Goal: Information Seeking & Learning: Compare options

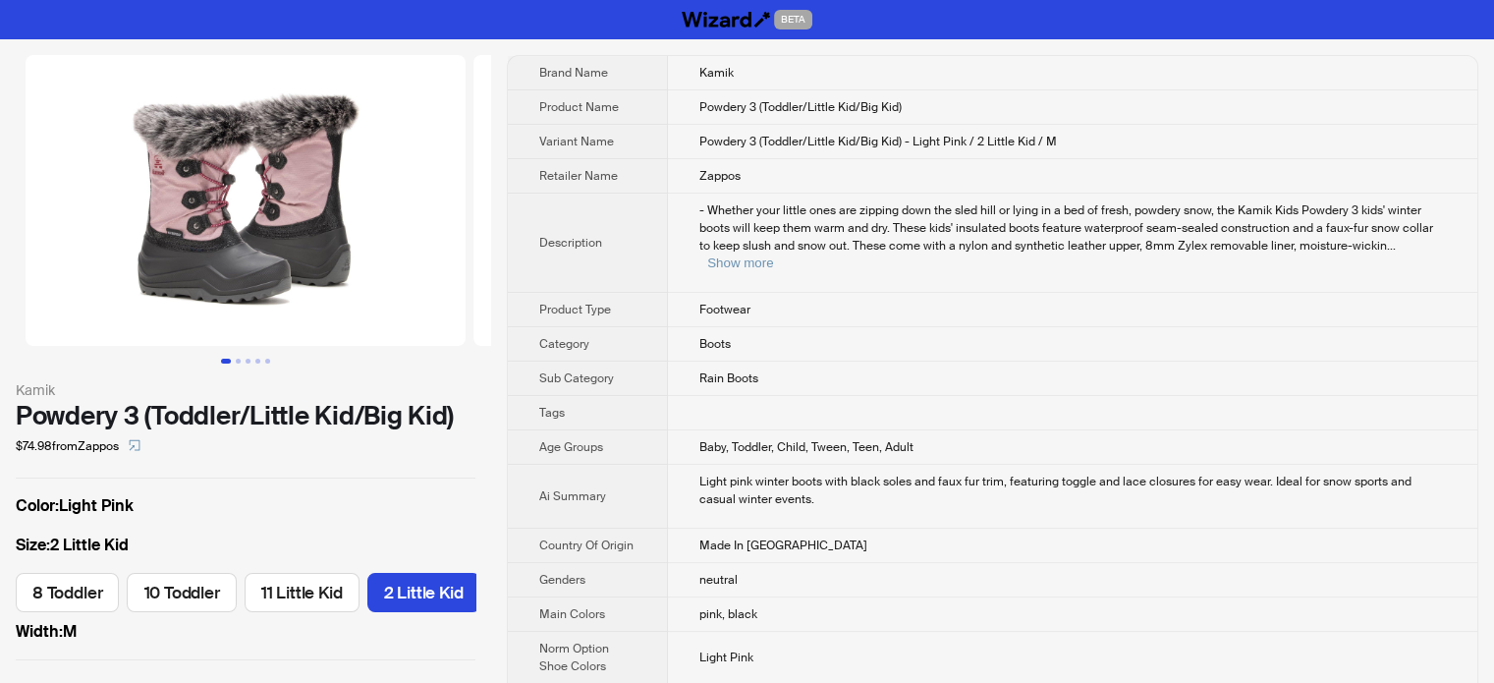
scroll to position [0, 318]
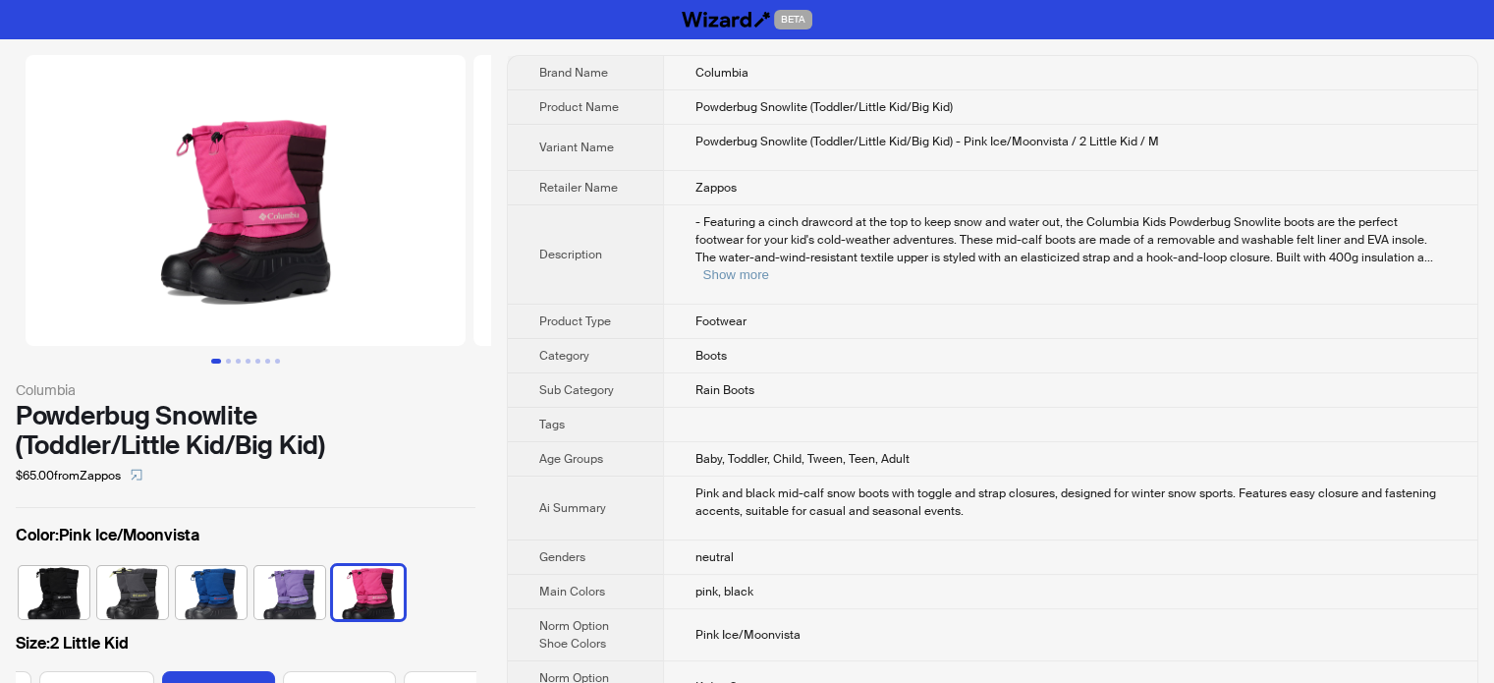
scroll to position [0, 424]
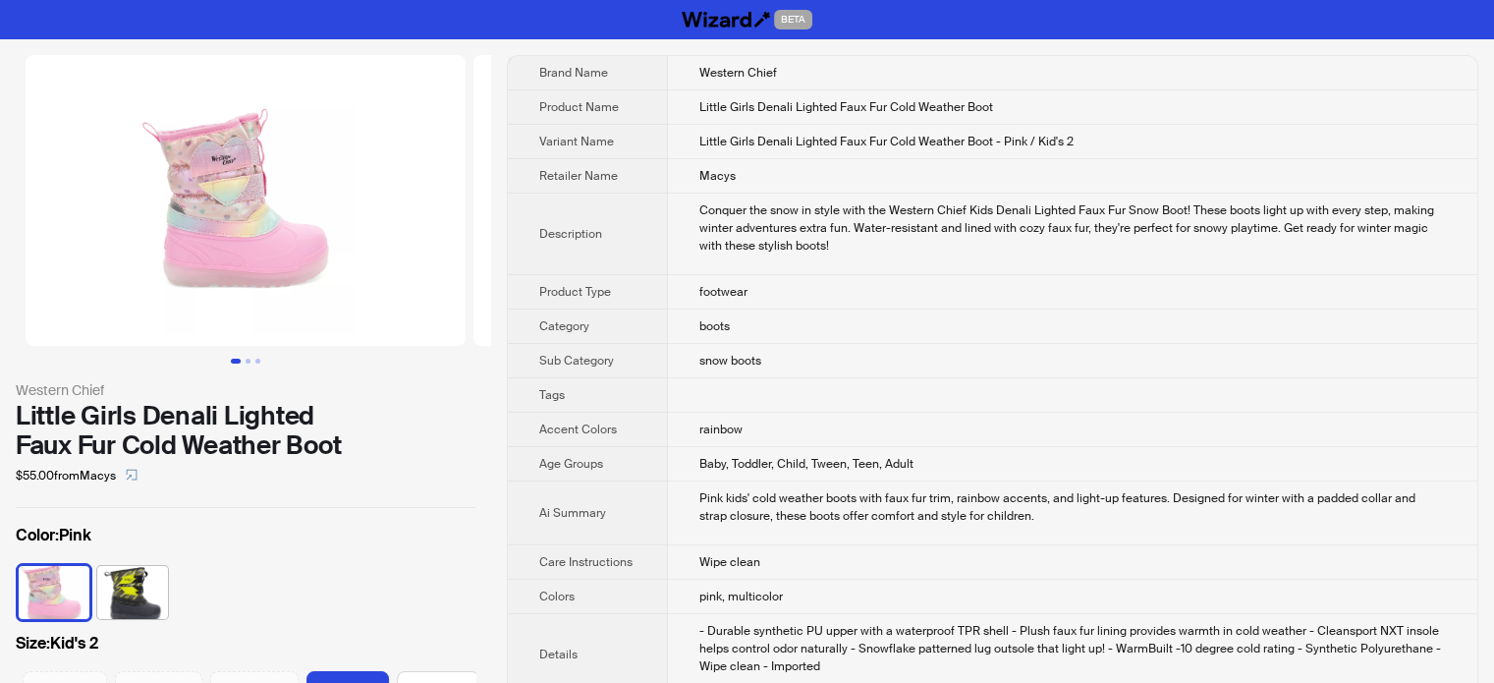
scroll to position [0, 456]
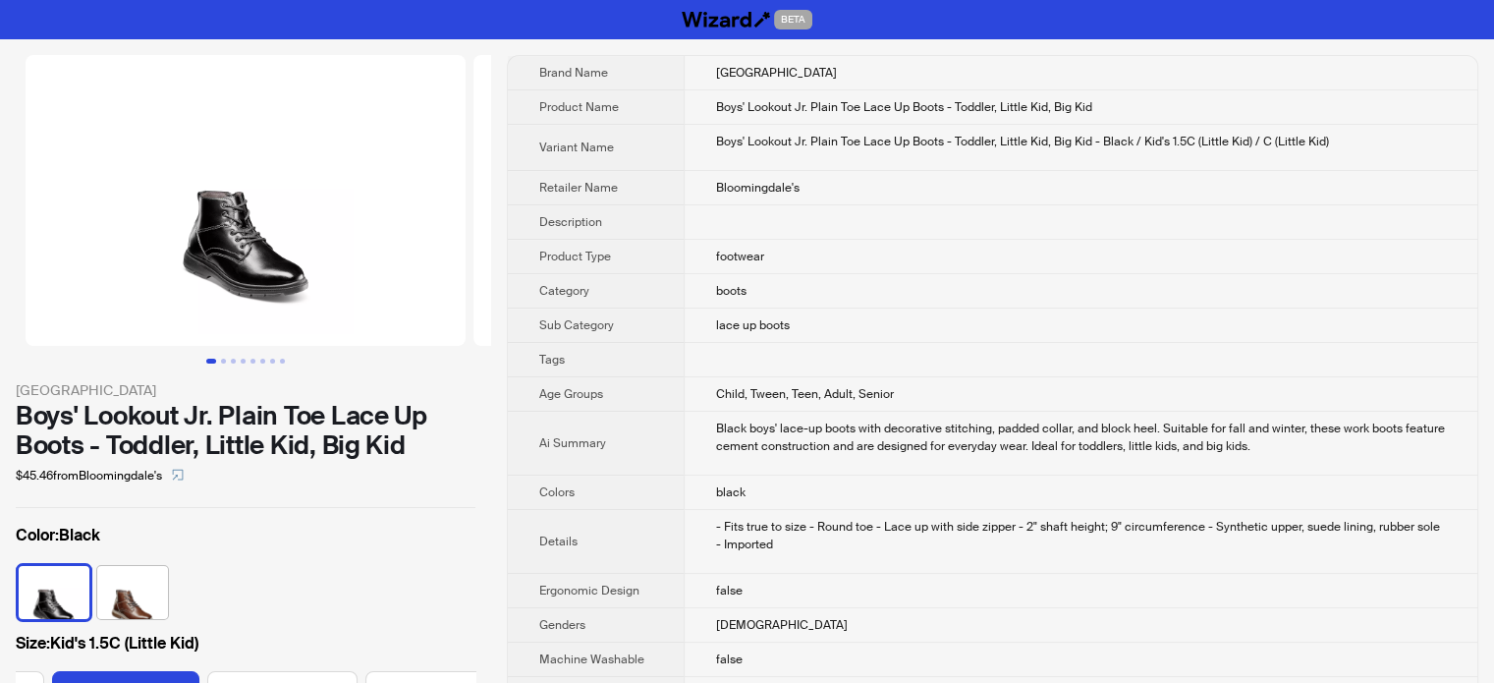
scroll to position [0, 128]
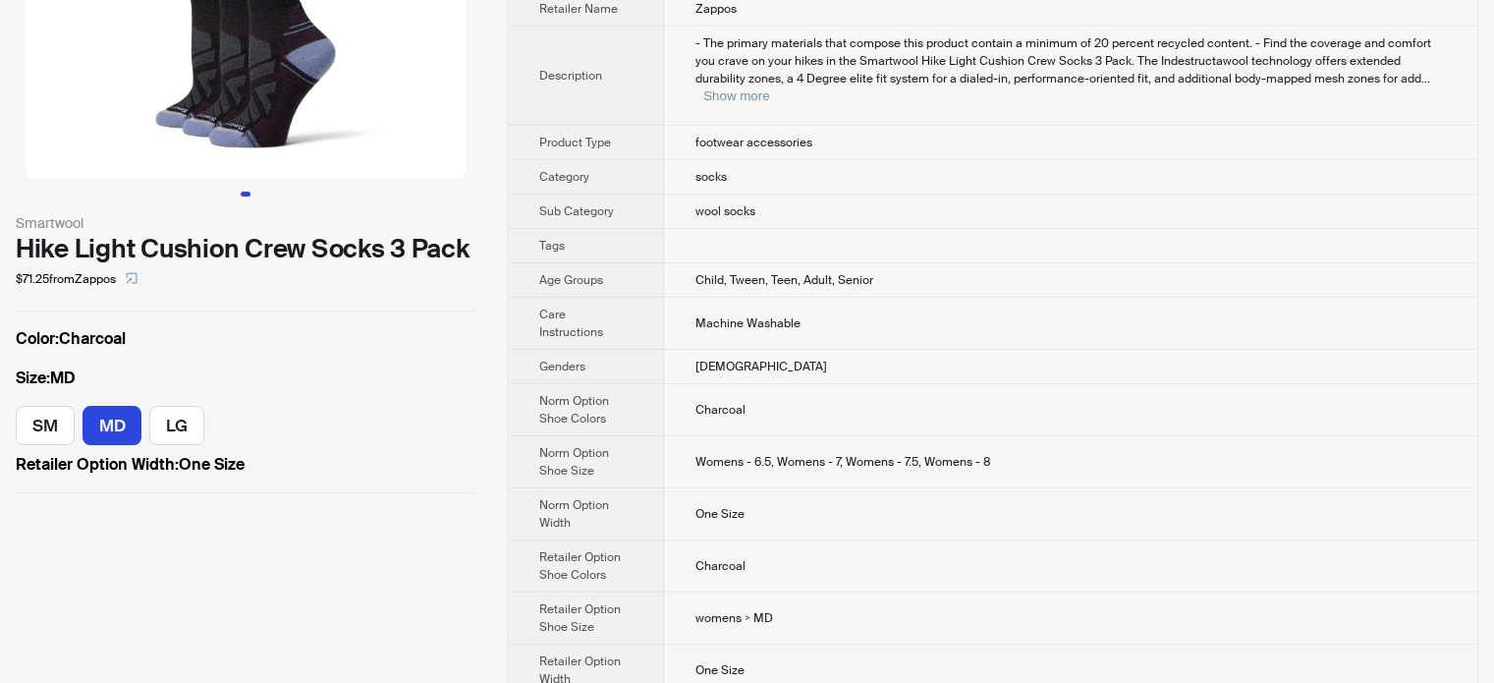
scroll to position [69, 0]
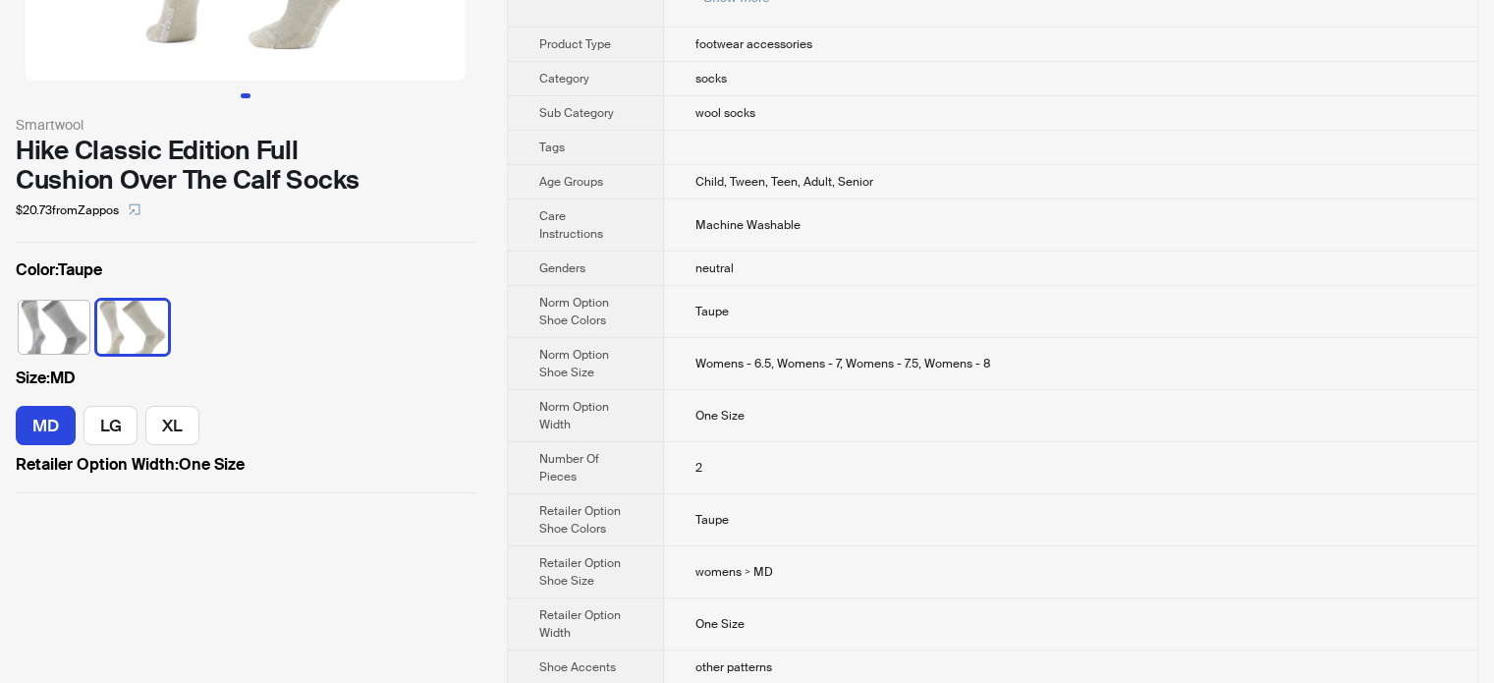
scroll to position [448, 0]
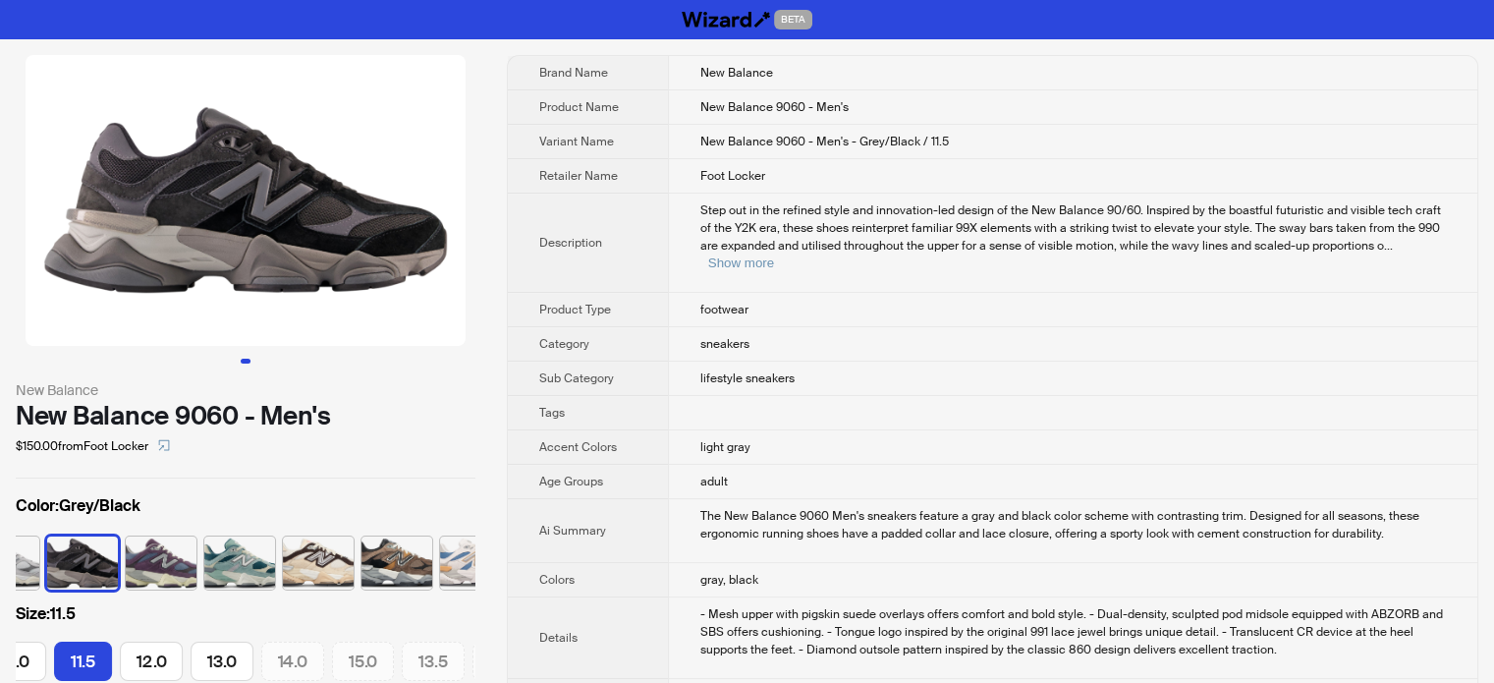
scroll to position [0, 549]
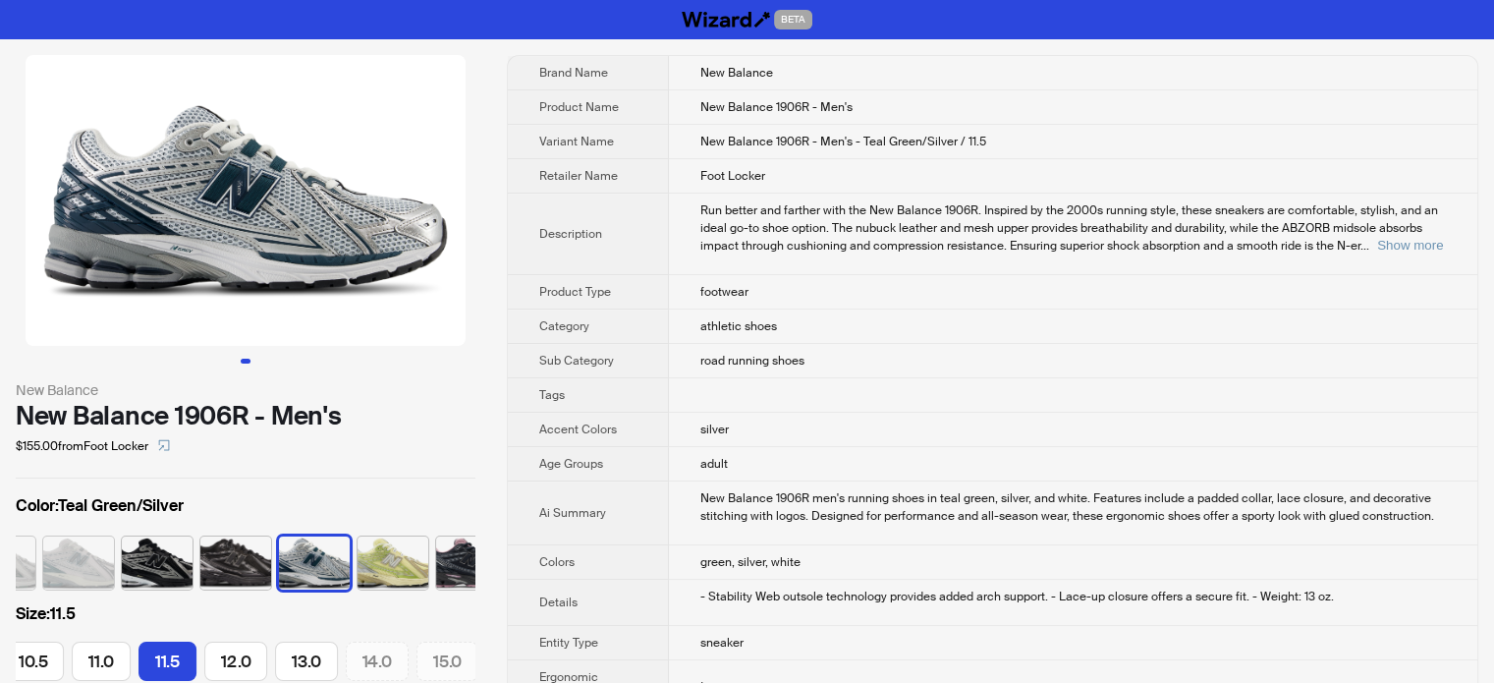
scroll to position [0, 326]
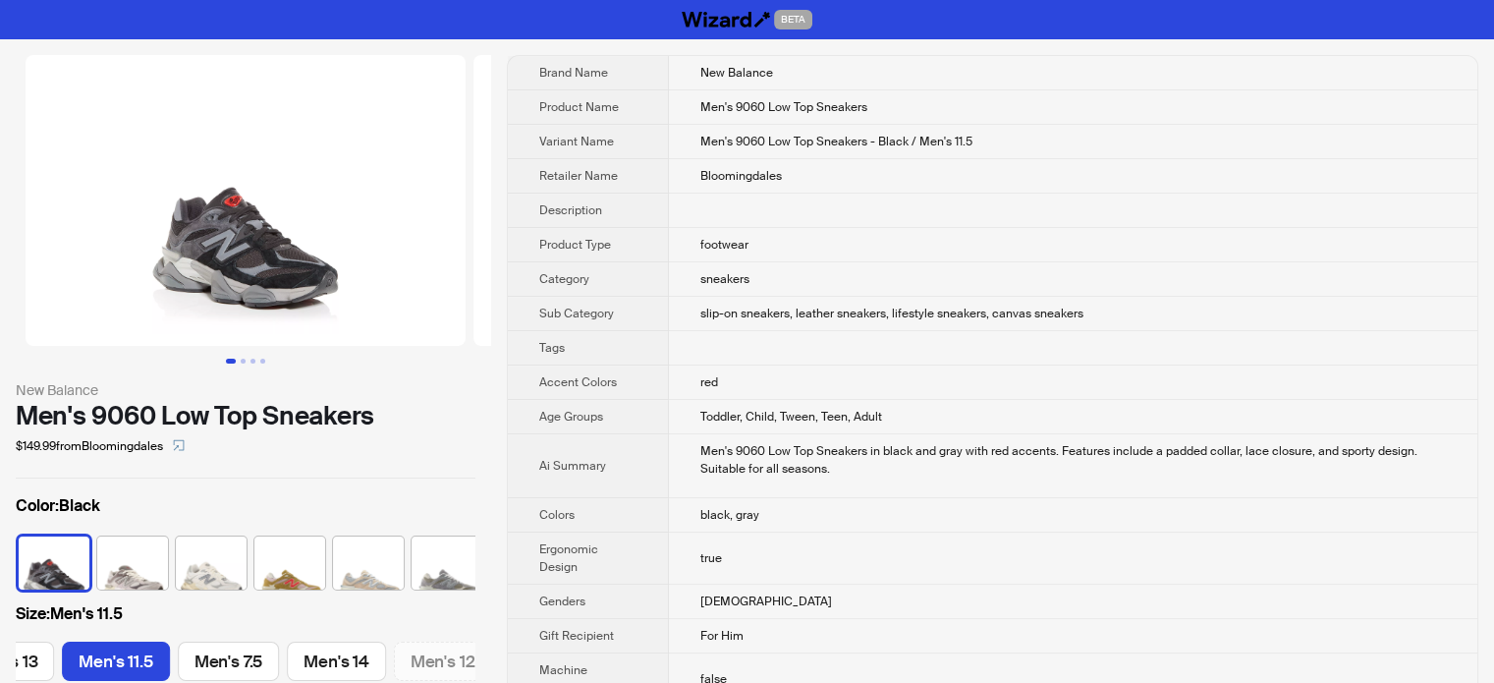
scroll to position [0, 1029]
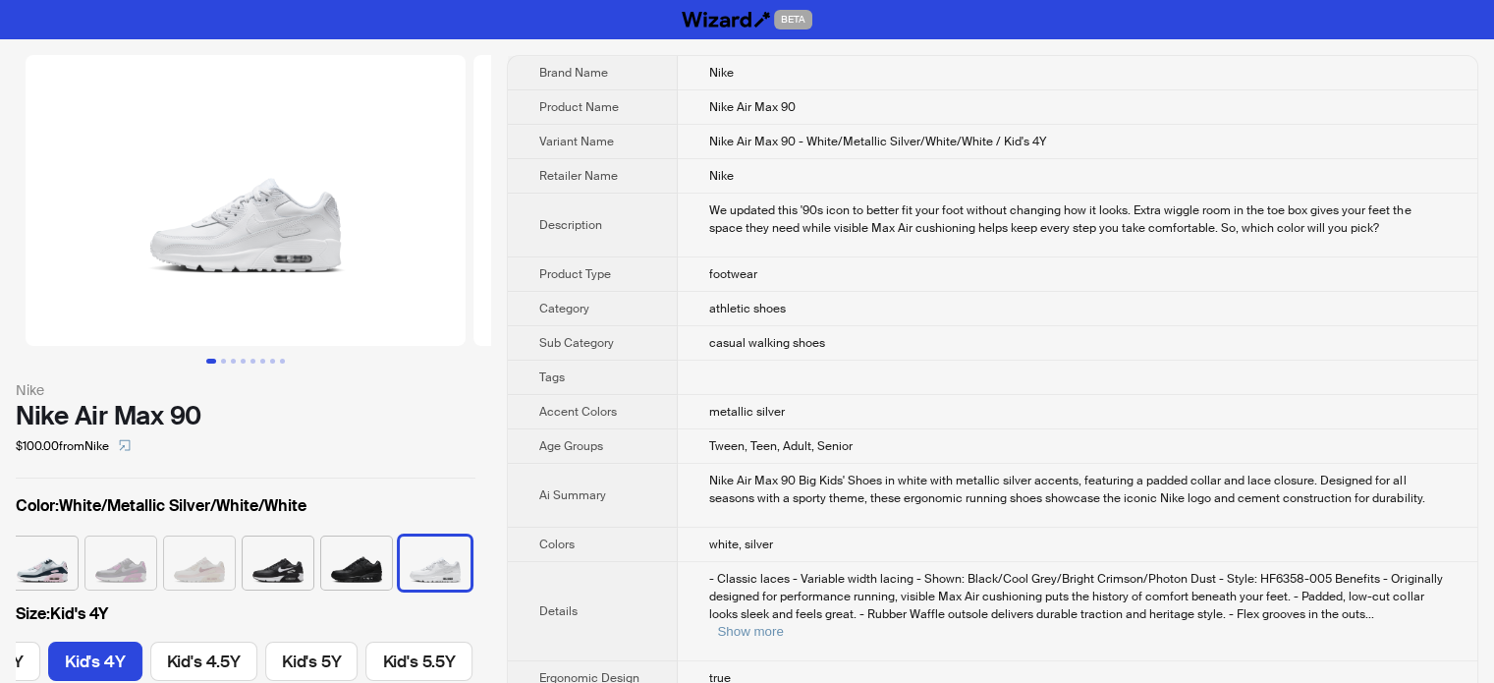
scroll to position [0, 611]
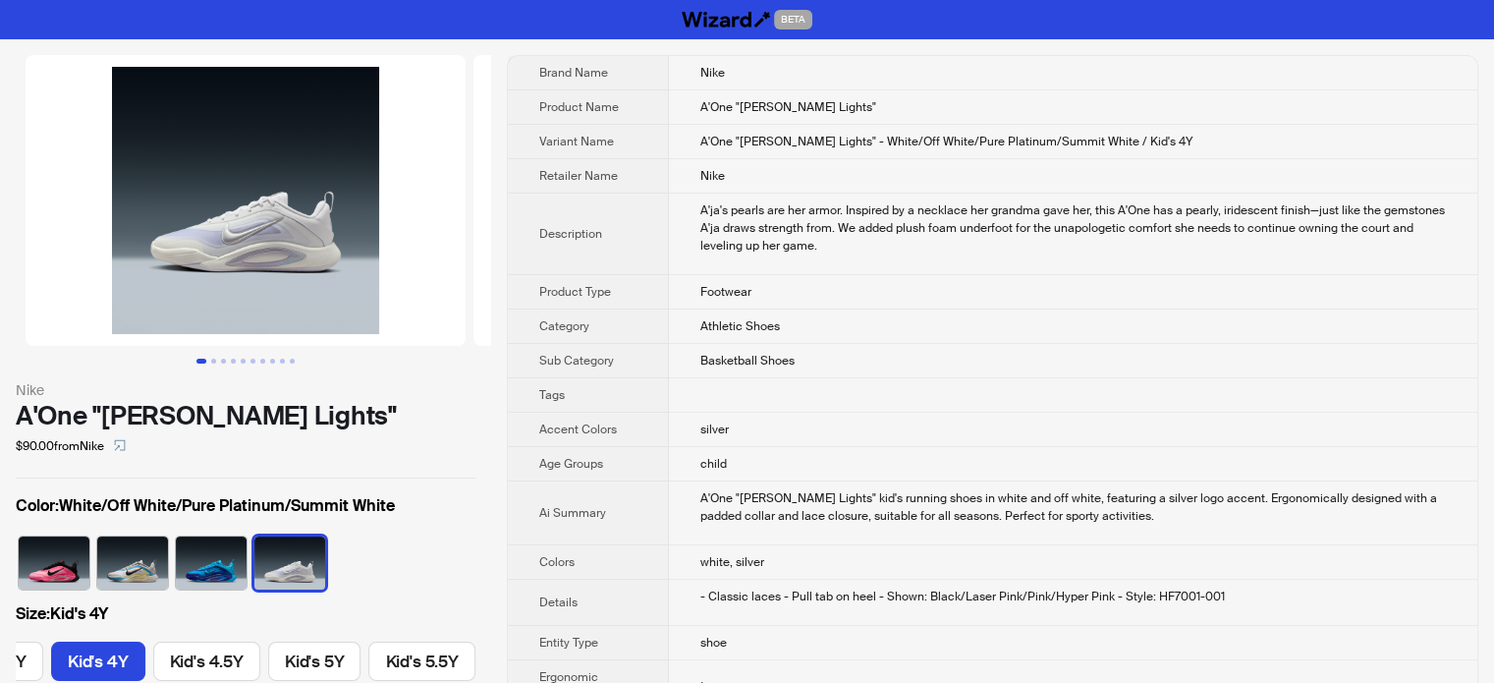
scroll to position [0, 611]
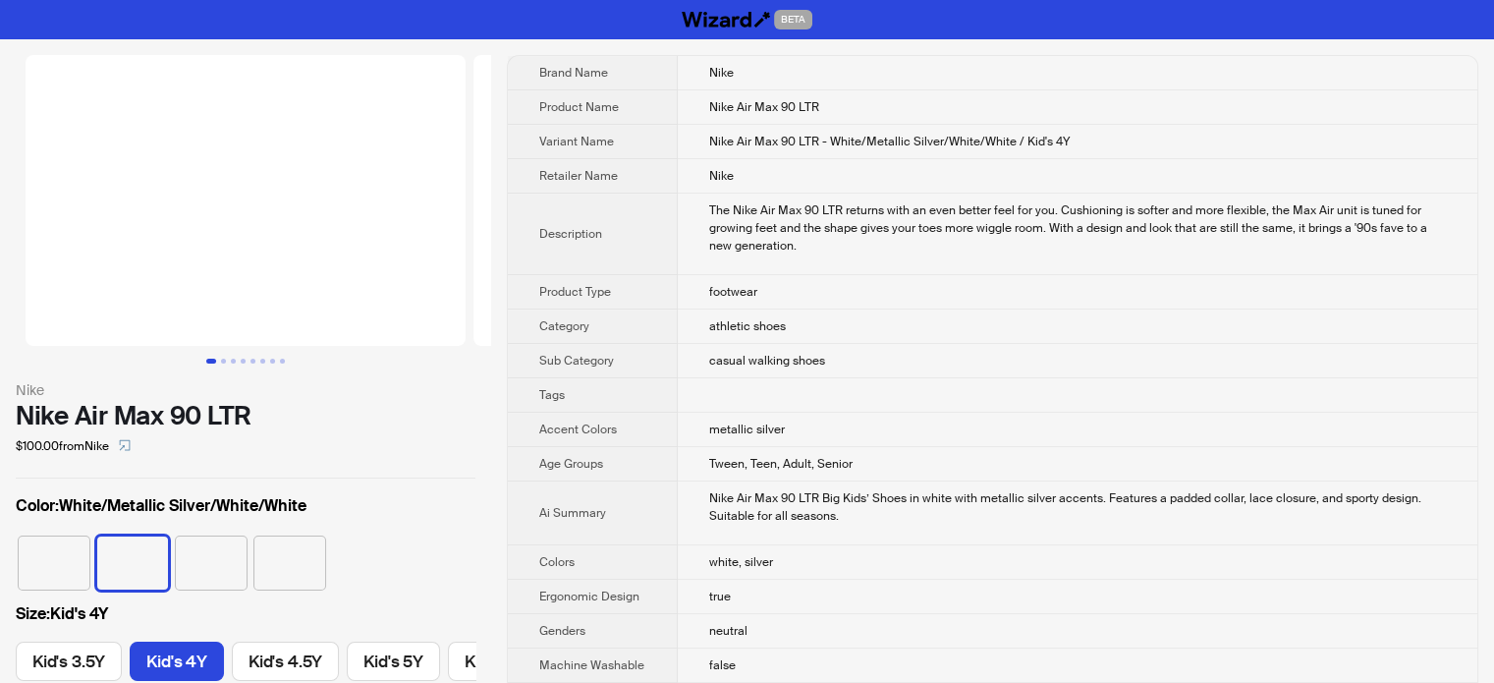
scroll to position [0, 82]
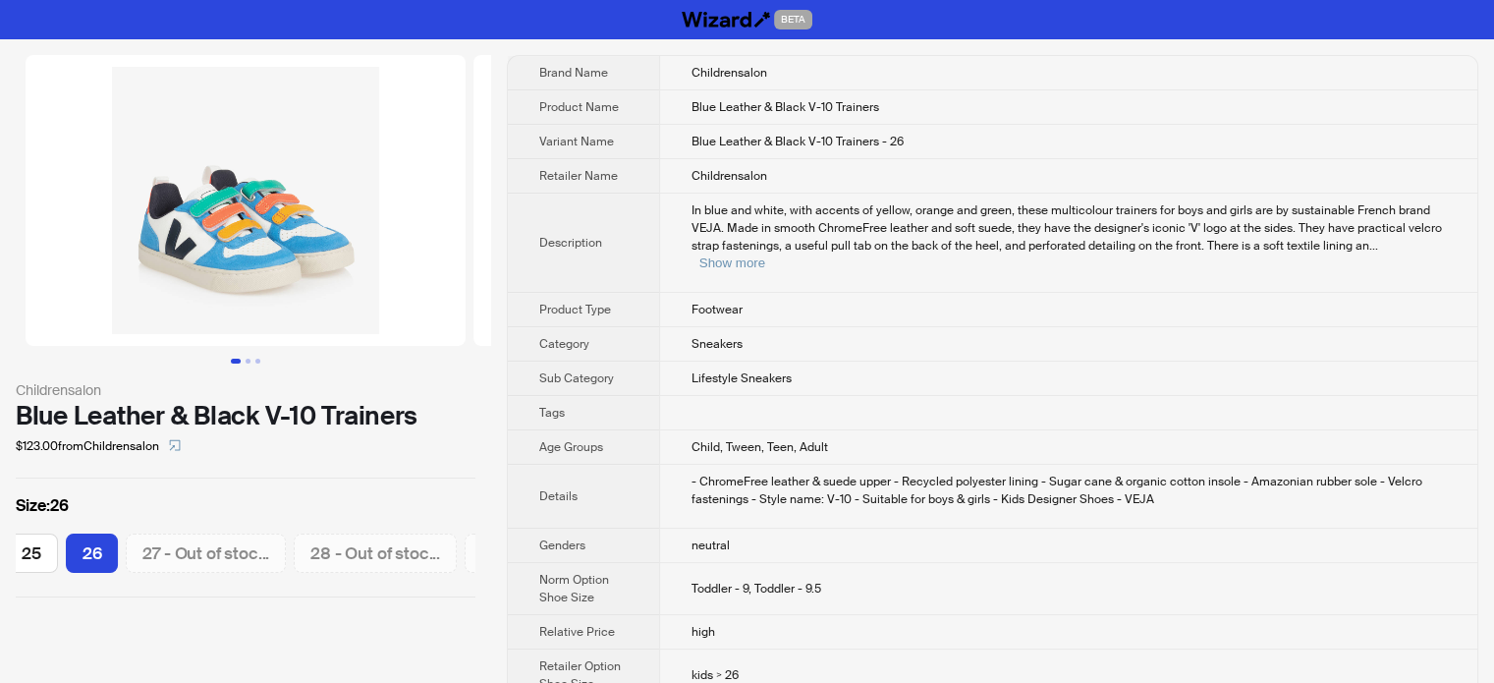
scroll to position [0, 310]
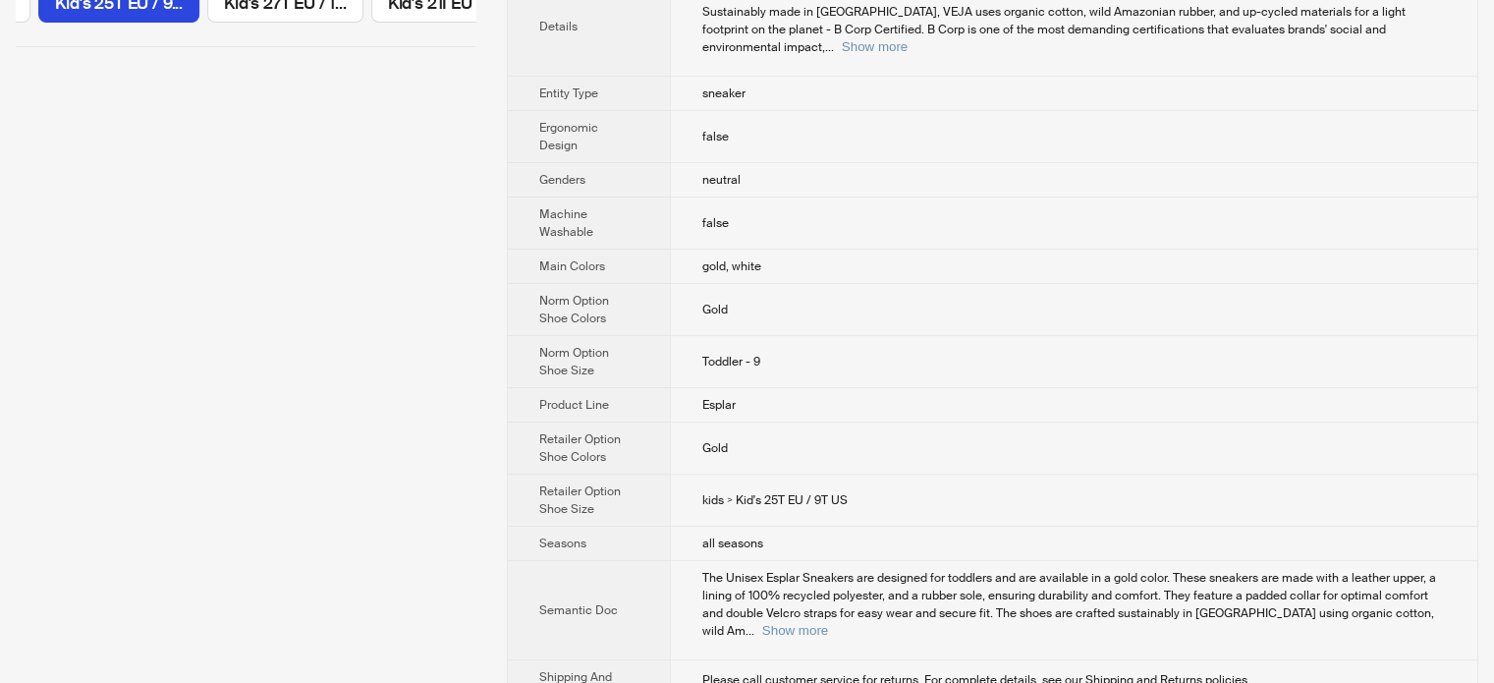
scroll to position [196, 0]
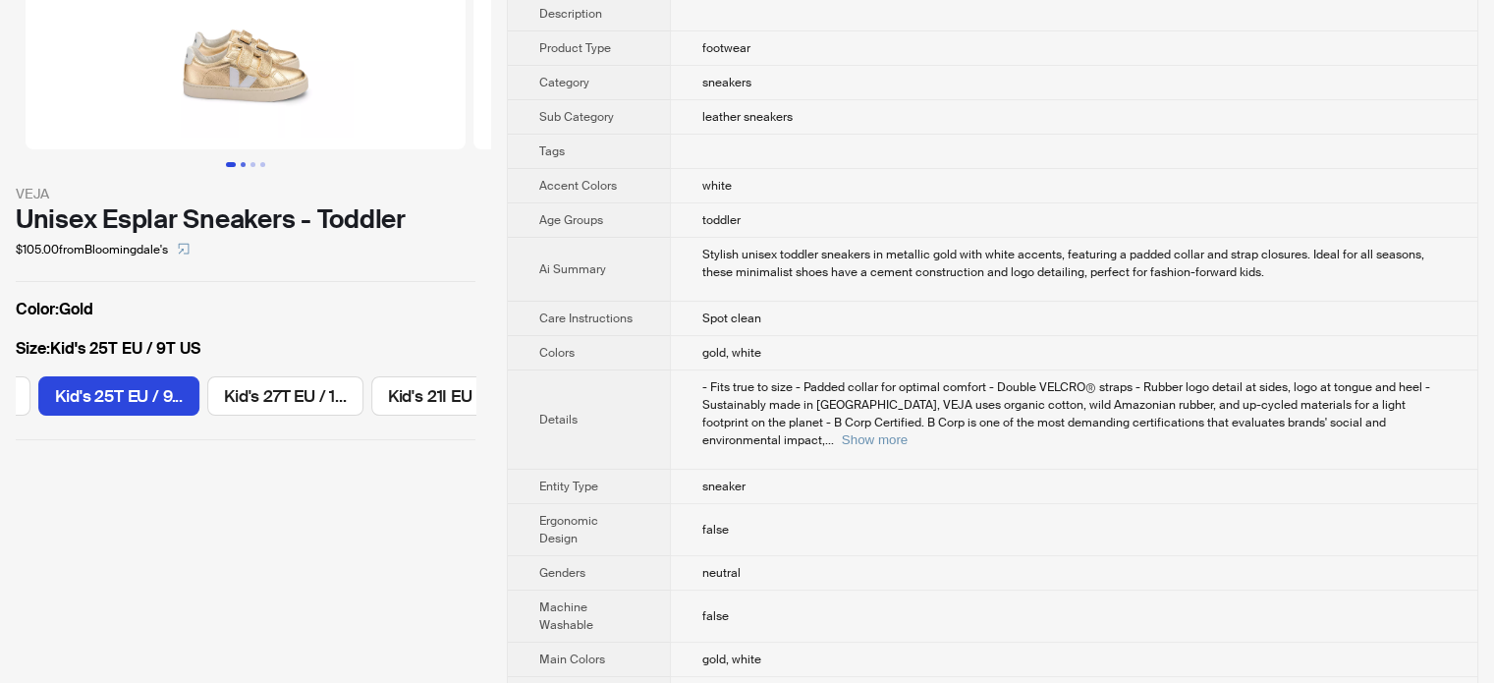
click at [241, 166] on button "Go to slide 2" at bounding box center [243, 164] width 5 height 5
click at [250, 164] on button "Go to slide 3" at bounding box center [252, 164] width 5 height 5
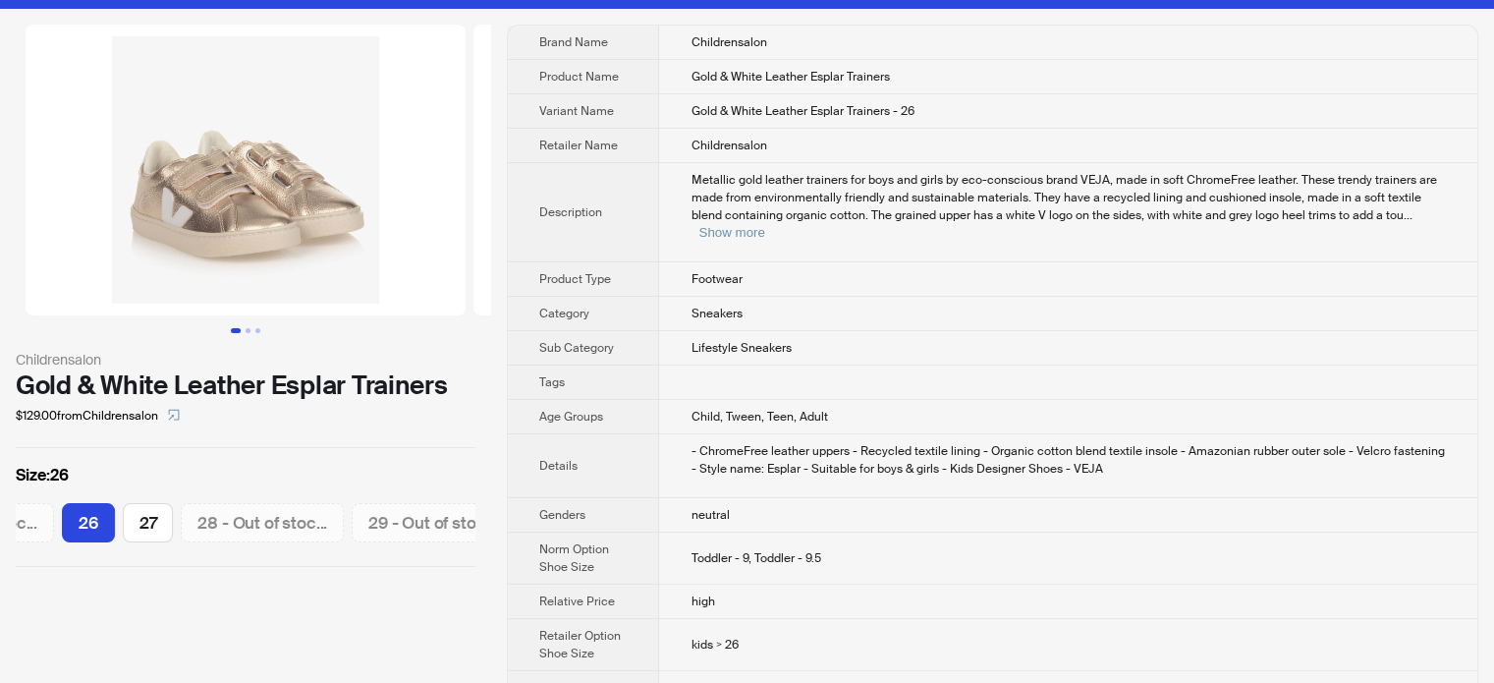
scroll to position [47, 0]
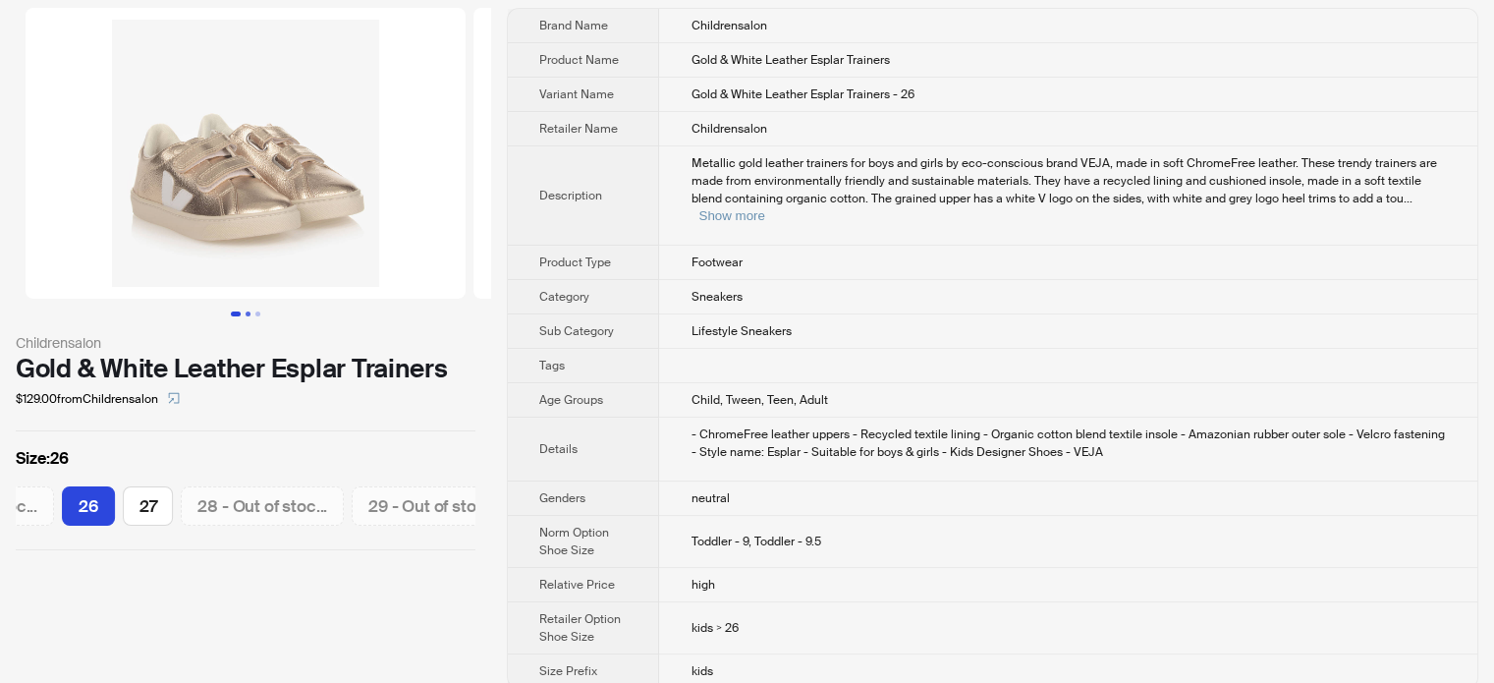
click at [247, 314] on button "Go to slide 2" at bounding box center [248, 313] width 5 height 5
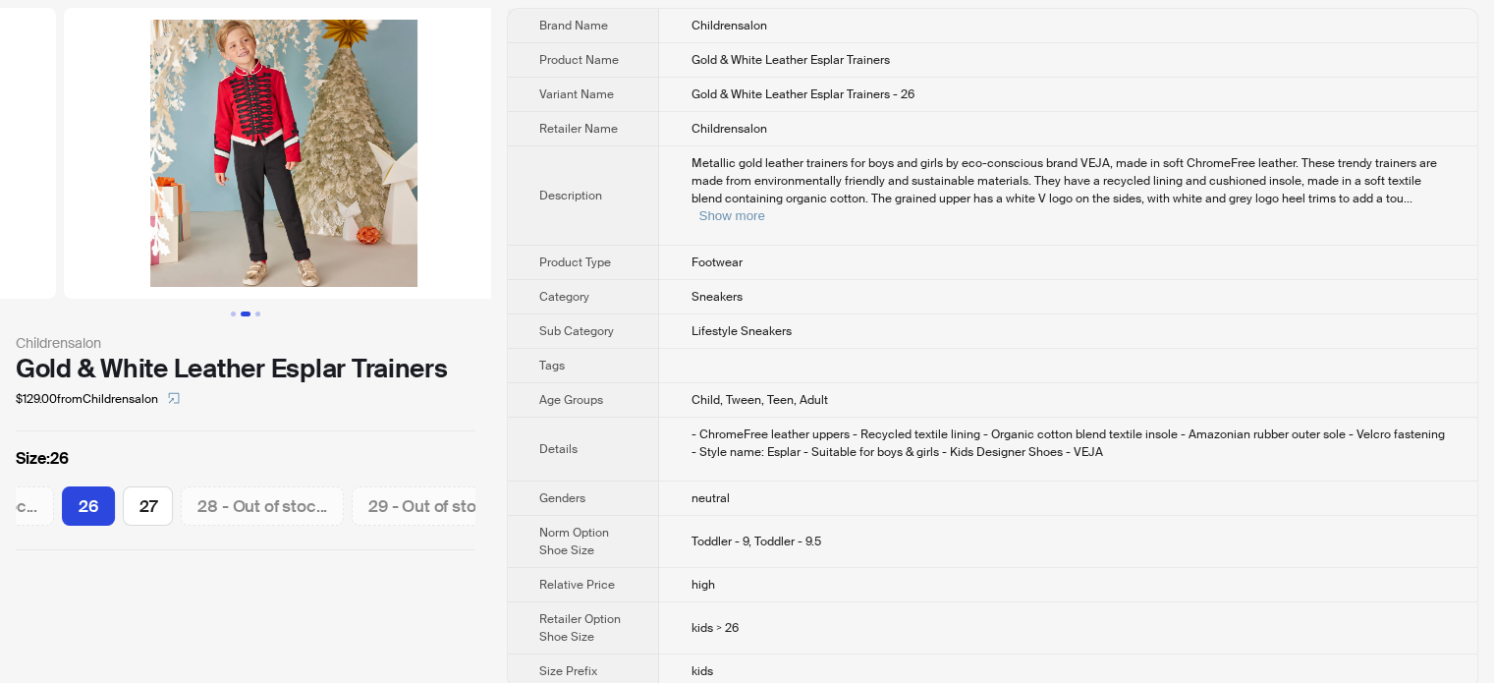
scroll to position [0, 448]
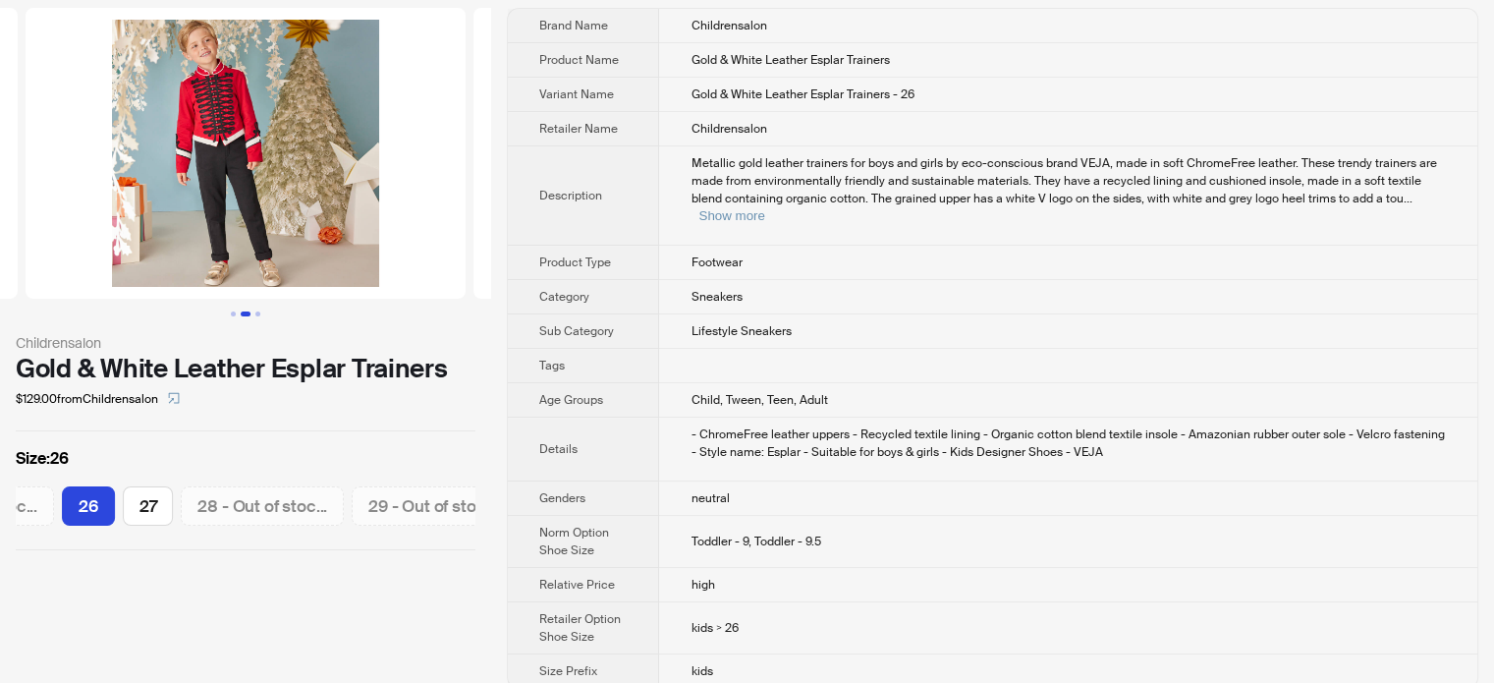
click at [278, 314] on ul at bounding box center [245, 313] width 491 height 5
click at [259, 314] on button "Go to slide 3" at bounding box center [257, 313] width 5 height 5
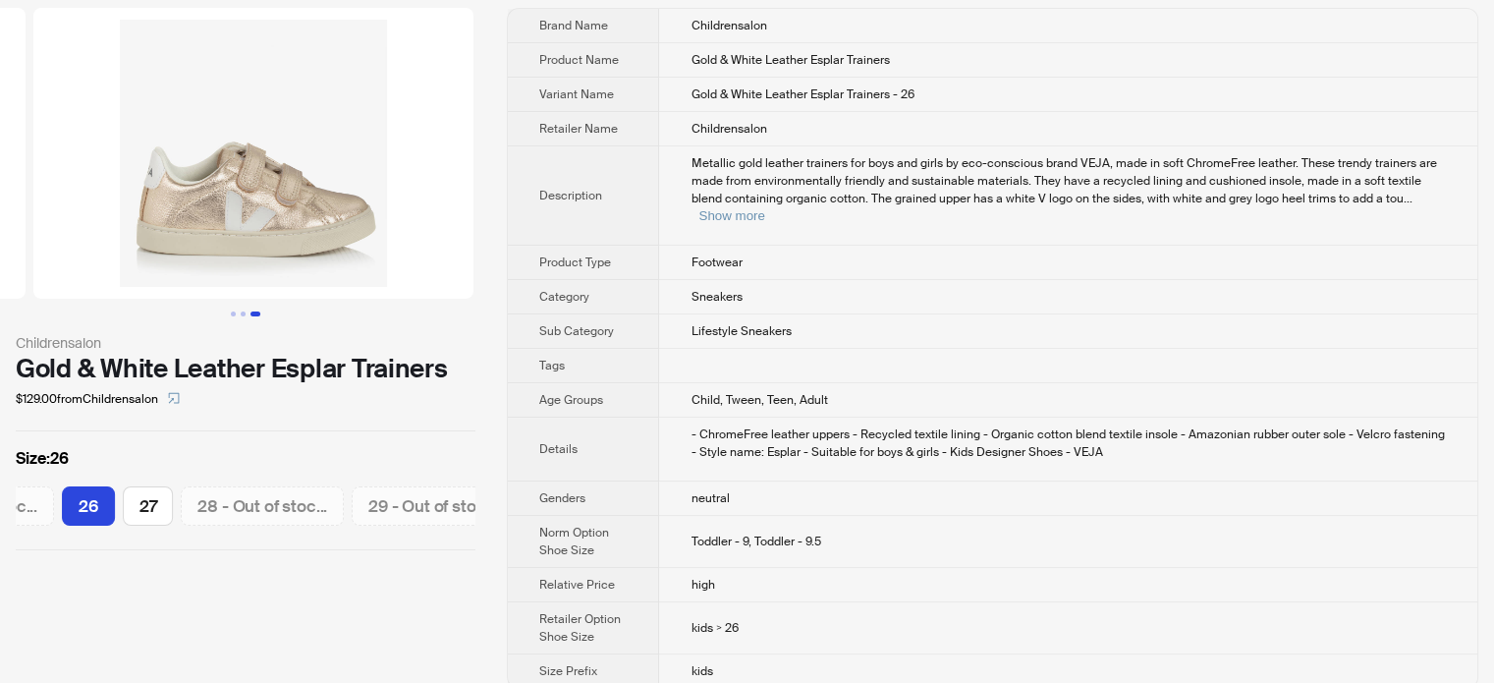
scroll to position [0, 896]
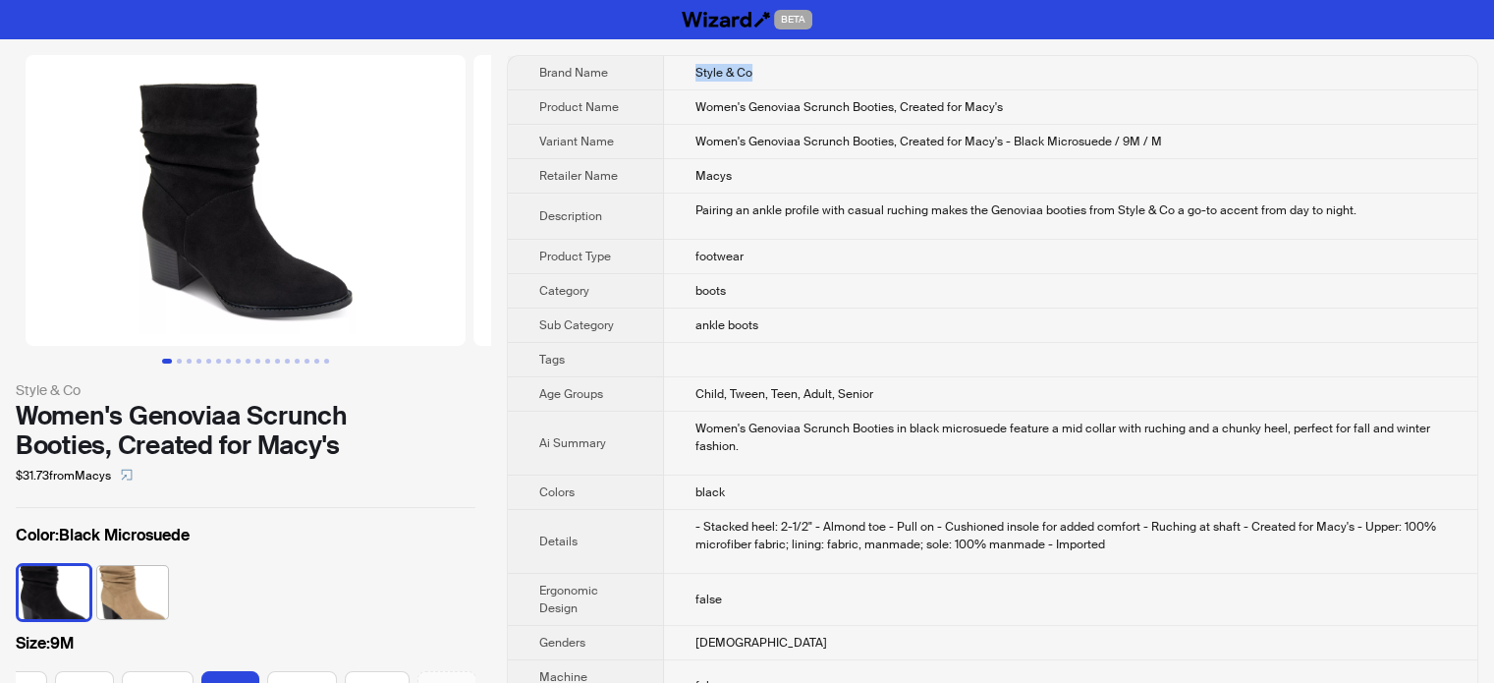
drag, startPoint x: 696, startPoint y: 66, endPoint x: 785, endPoint y: 74, distance: 88.7
click at [785, 74] on td "Style & Co" at bounding box center [1070, 73] width 813 height 34
copy span "Style & Co"
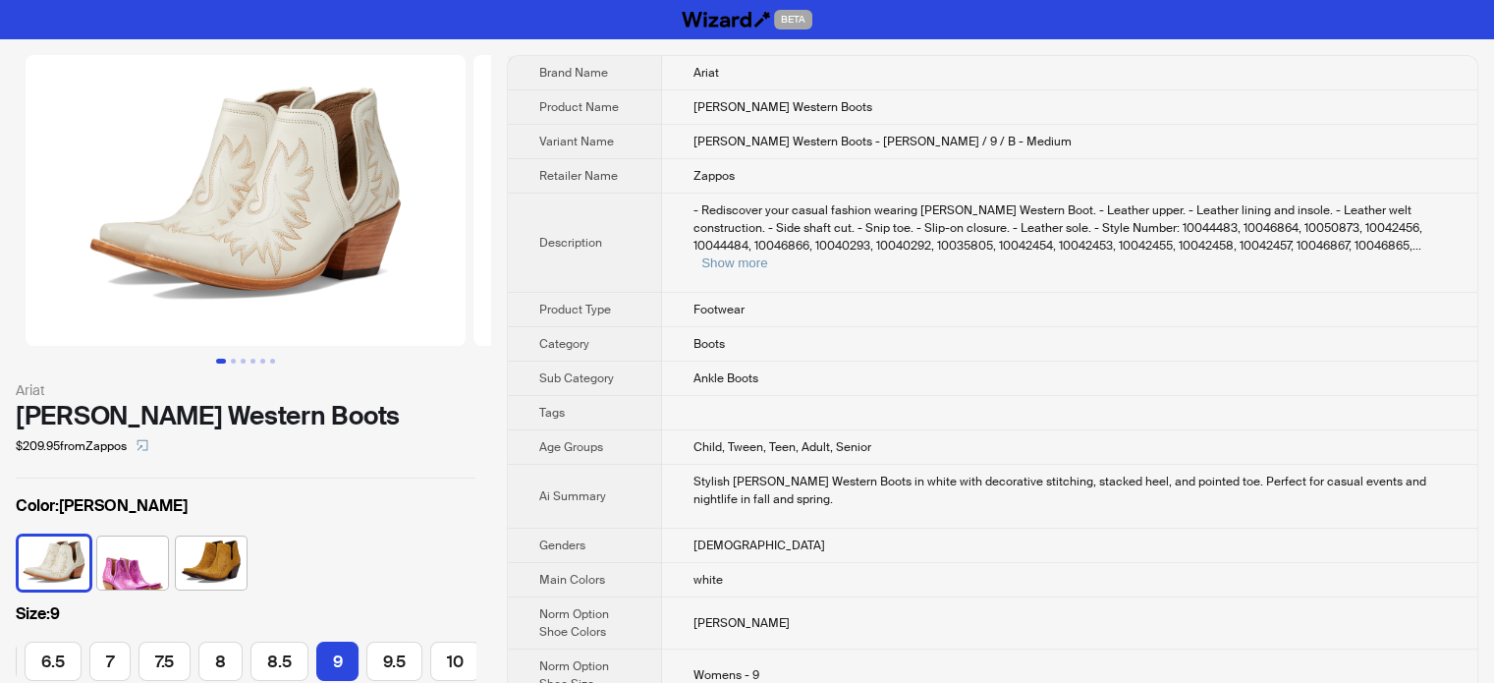
scroll to position [0, 107]
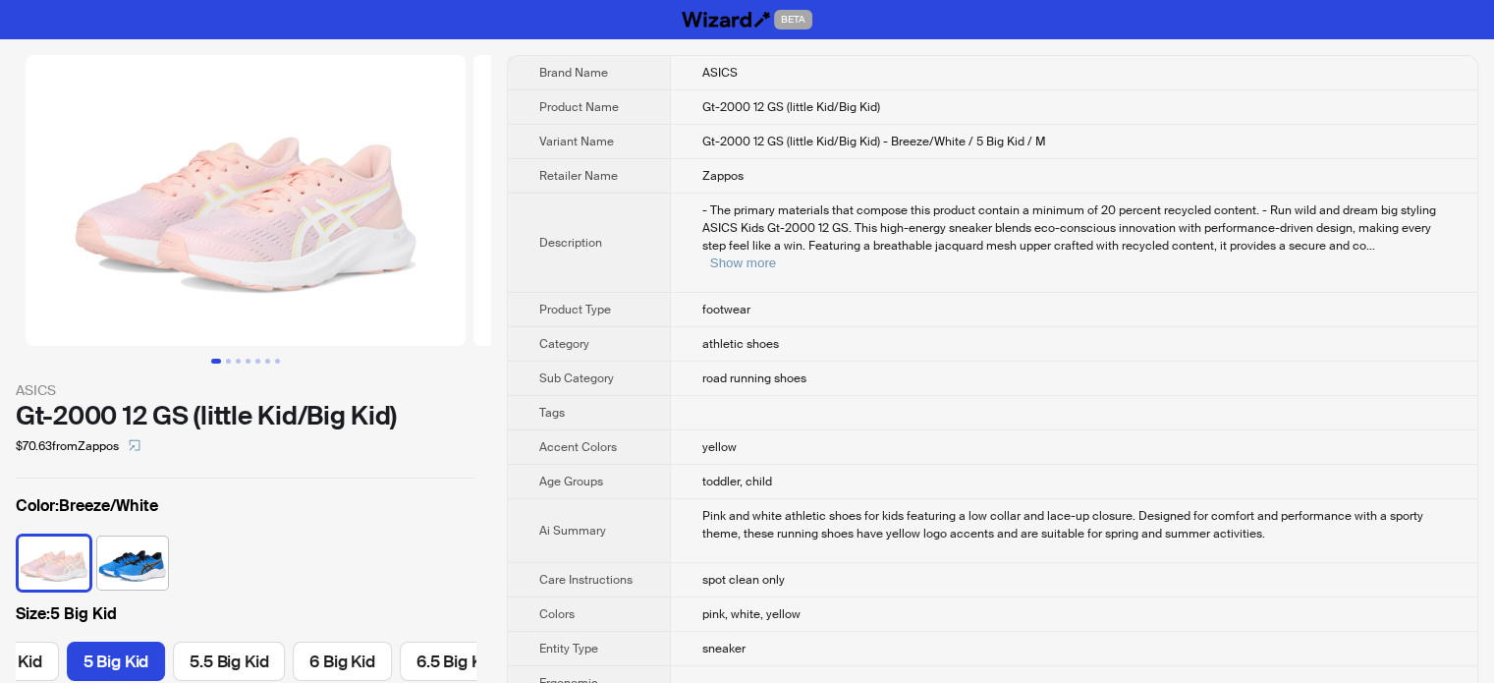
scroll to position [0, 664]
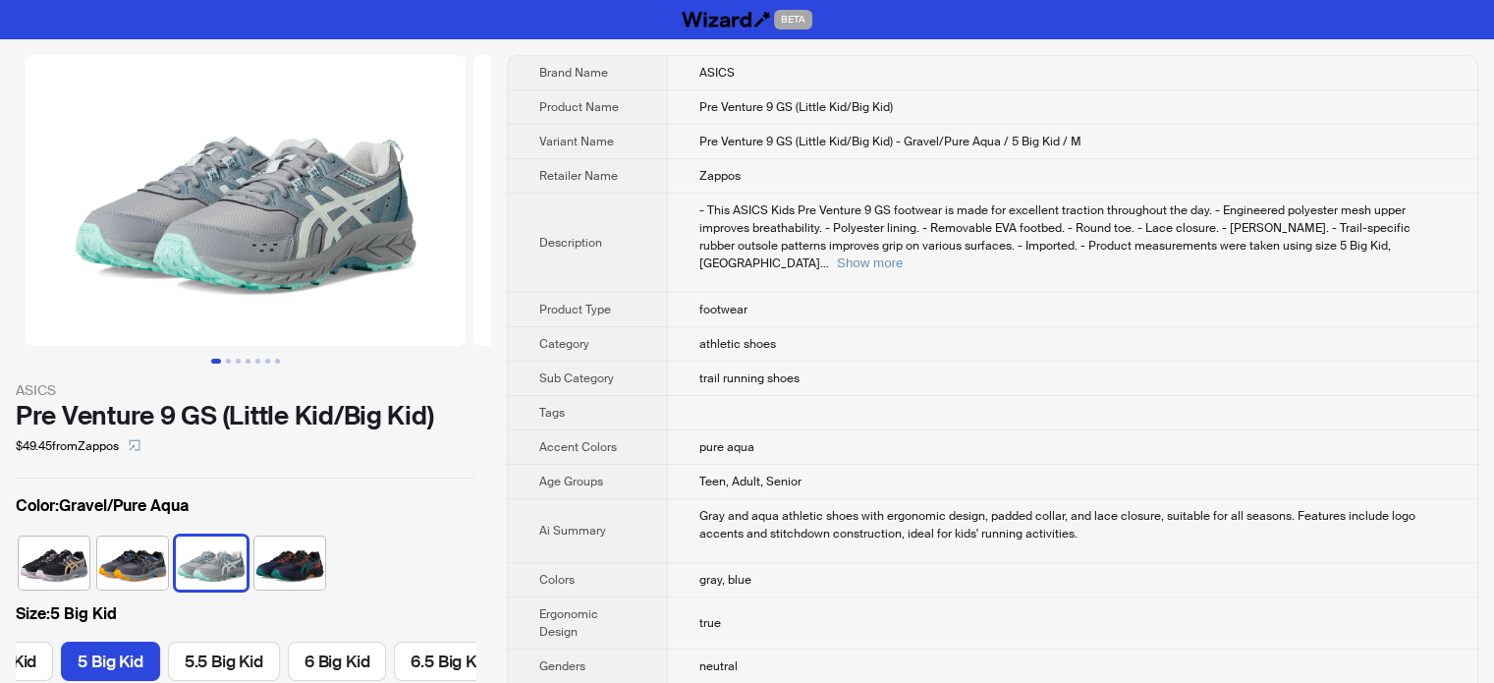
scroll to position [0, 558]
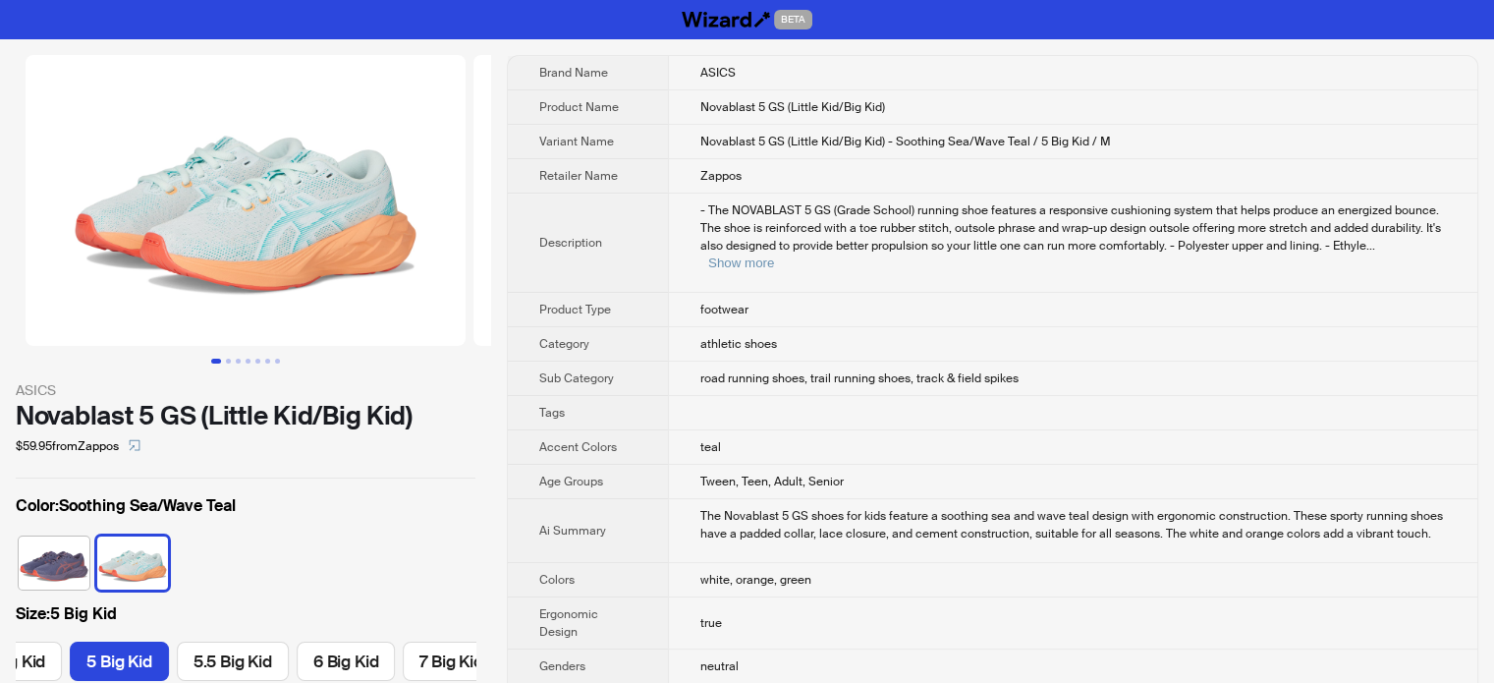
scroll to position [0, 676]
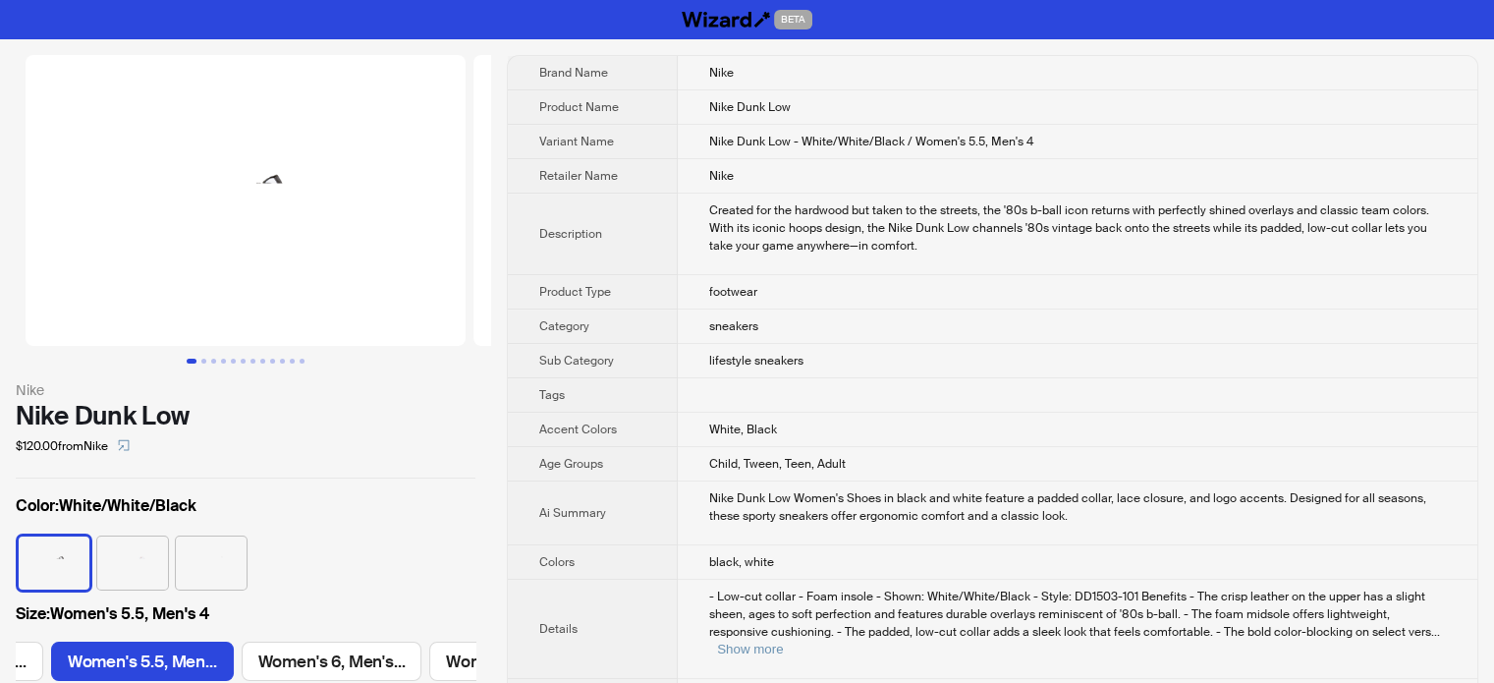
scroll to position [0, 156]
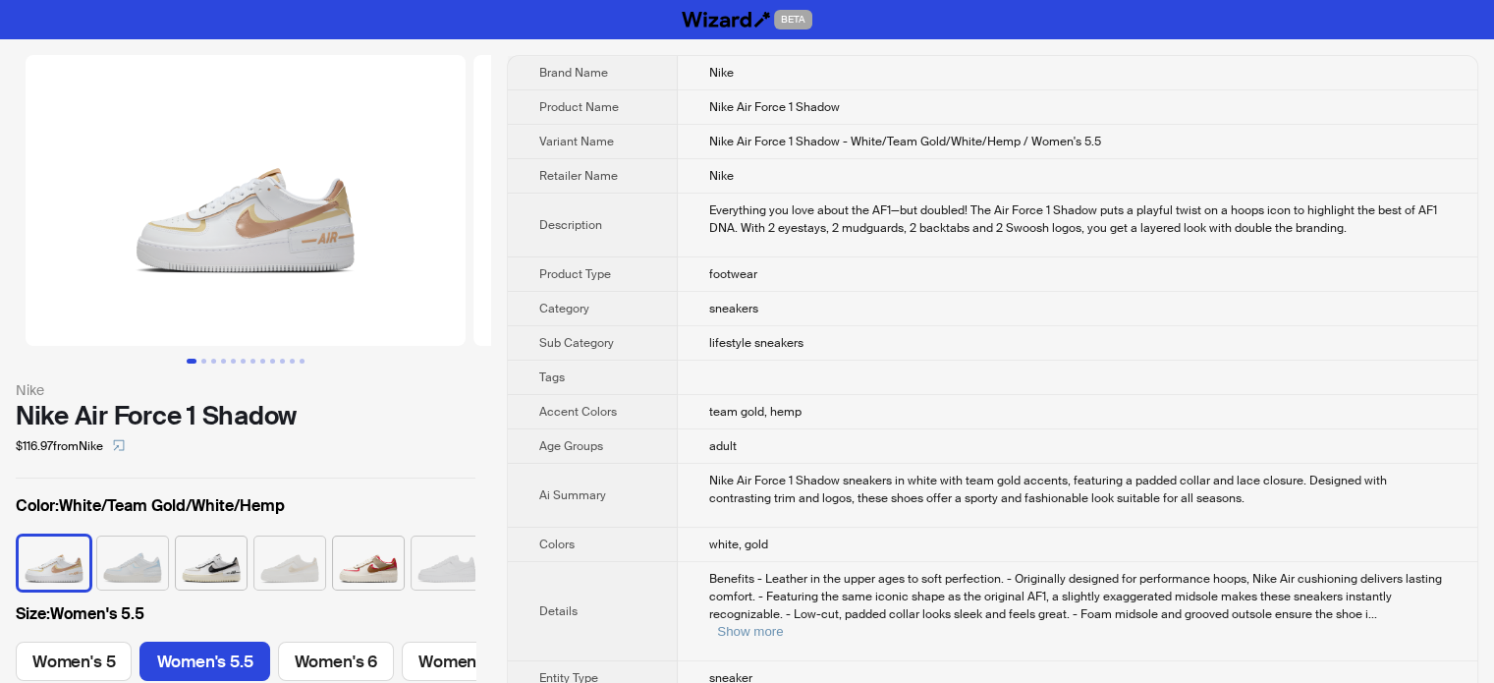
scroll to position [0, 90]
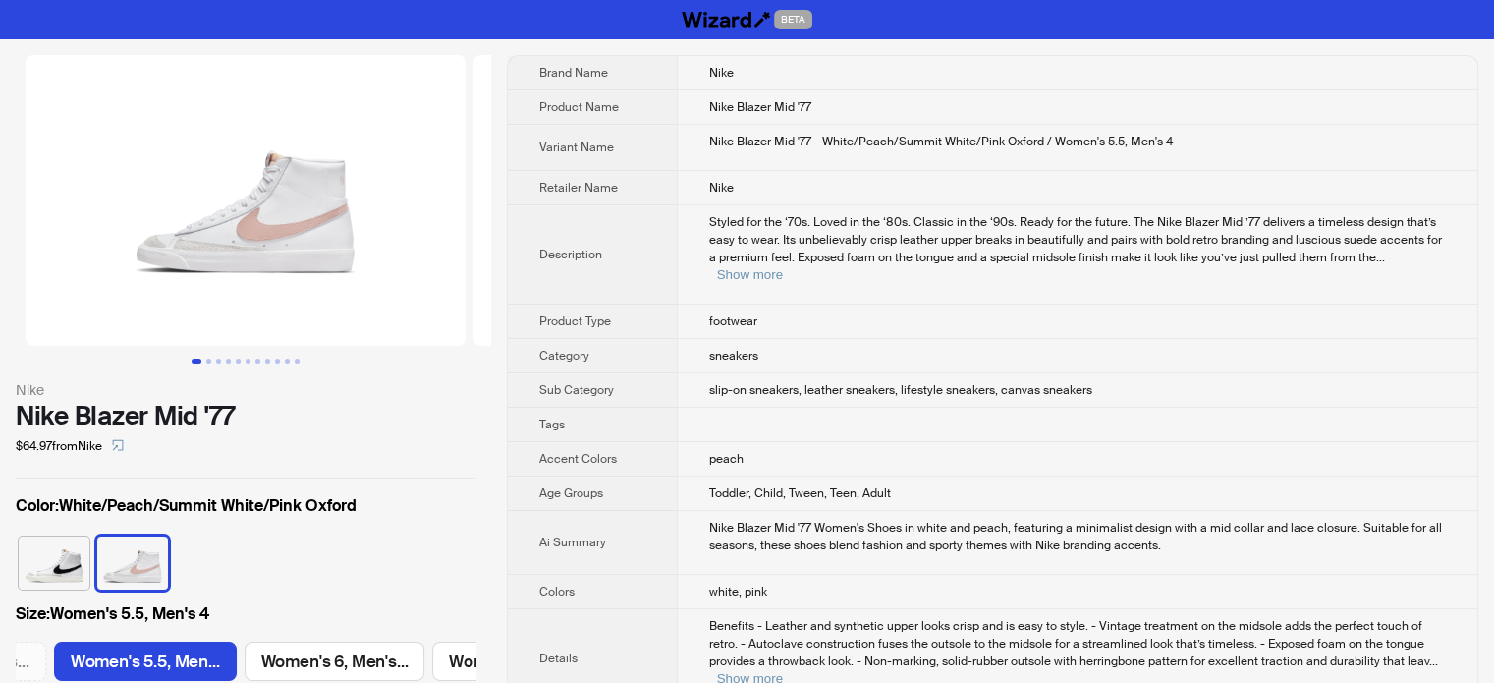
scroll to position [0, 156]
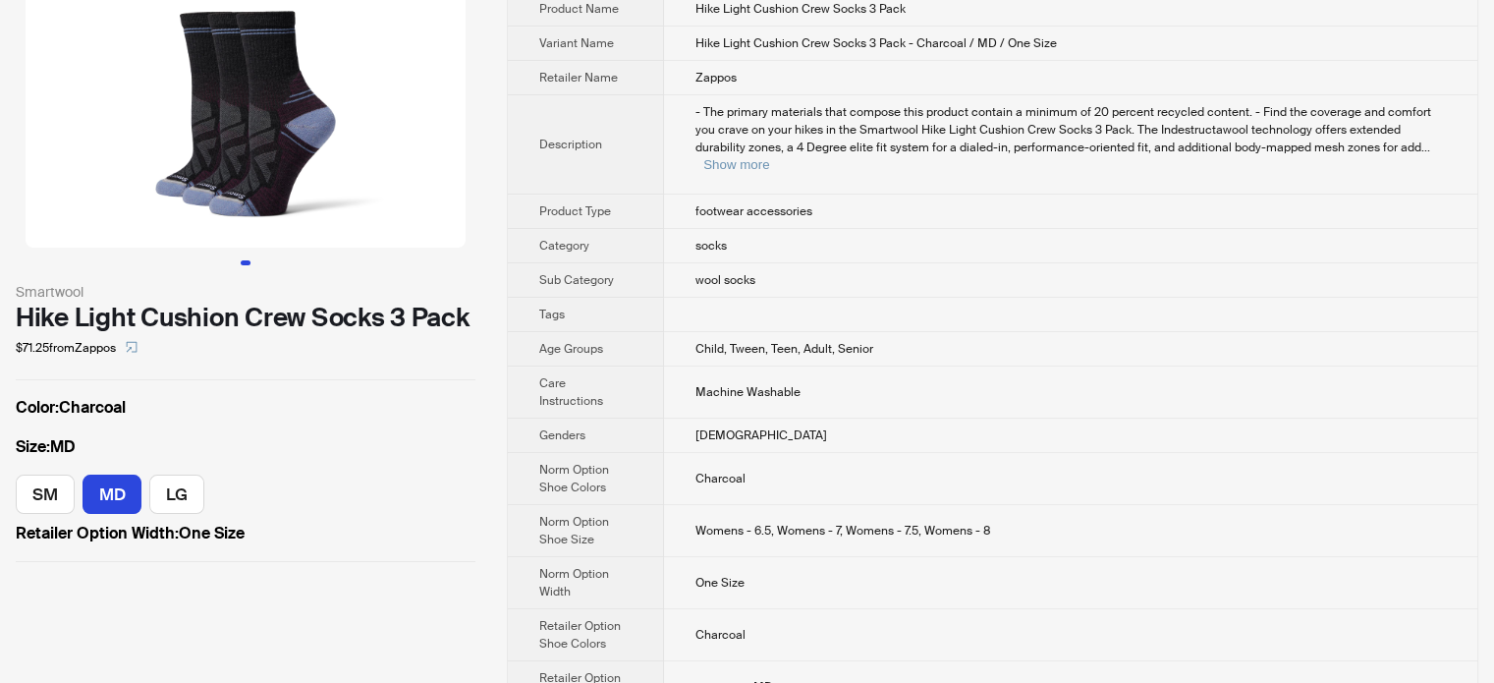
scroll to position [363, 0]
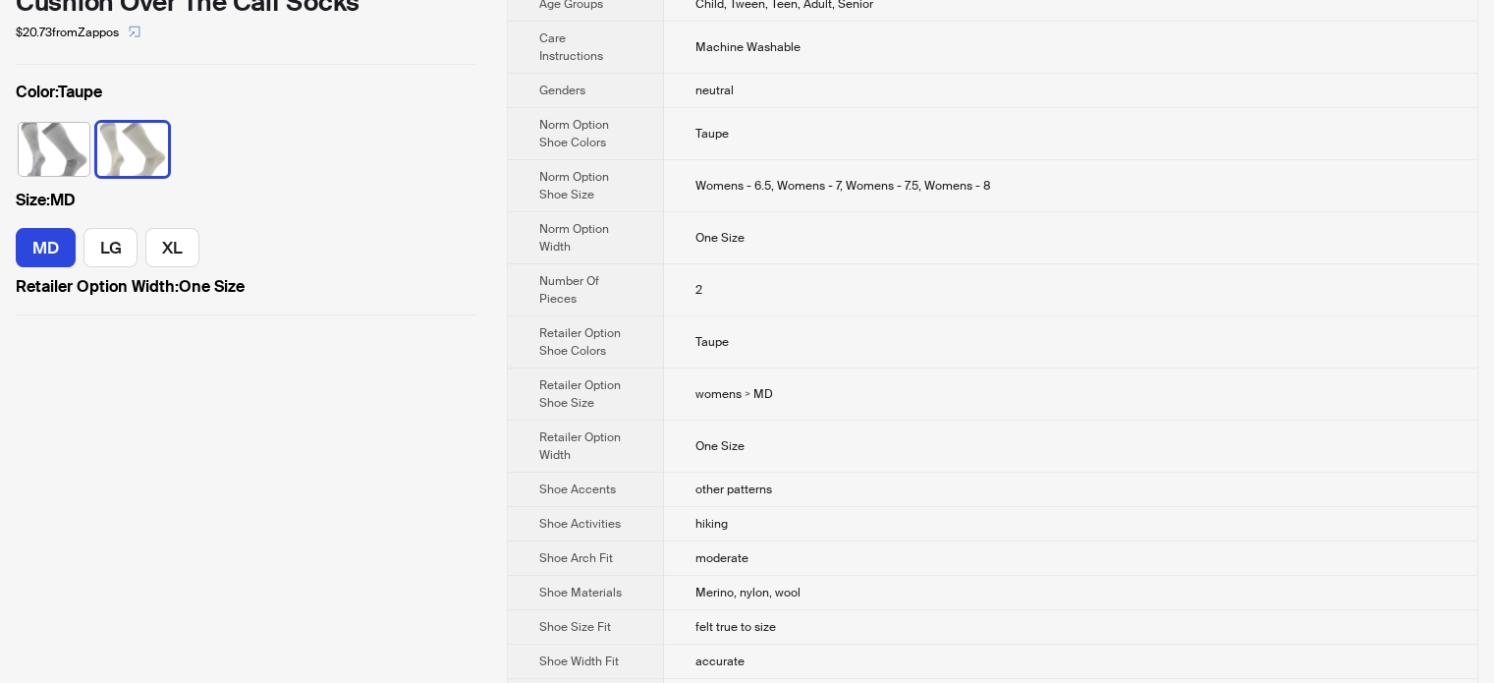
scroll to position [448, 0]
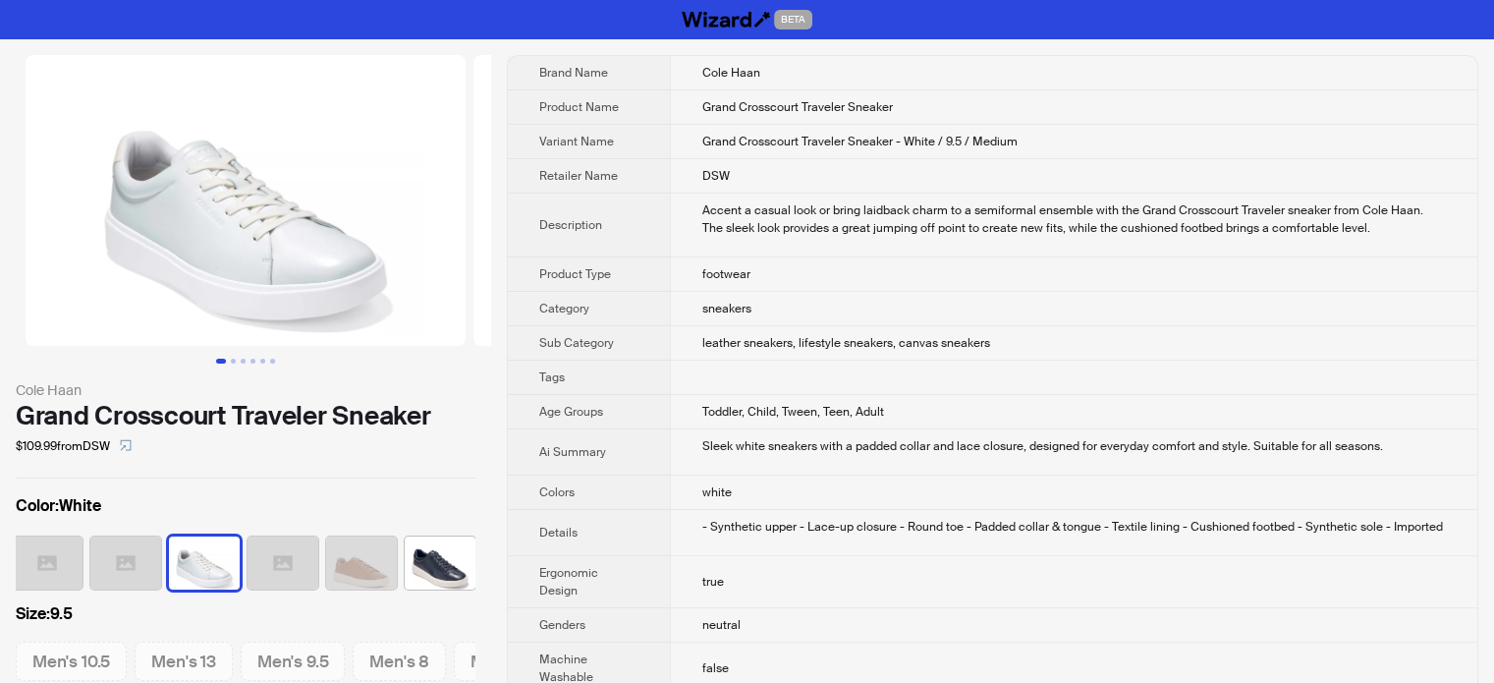
scroll to position [0, 247]
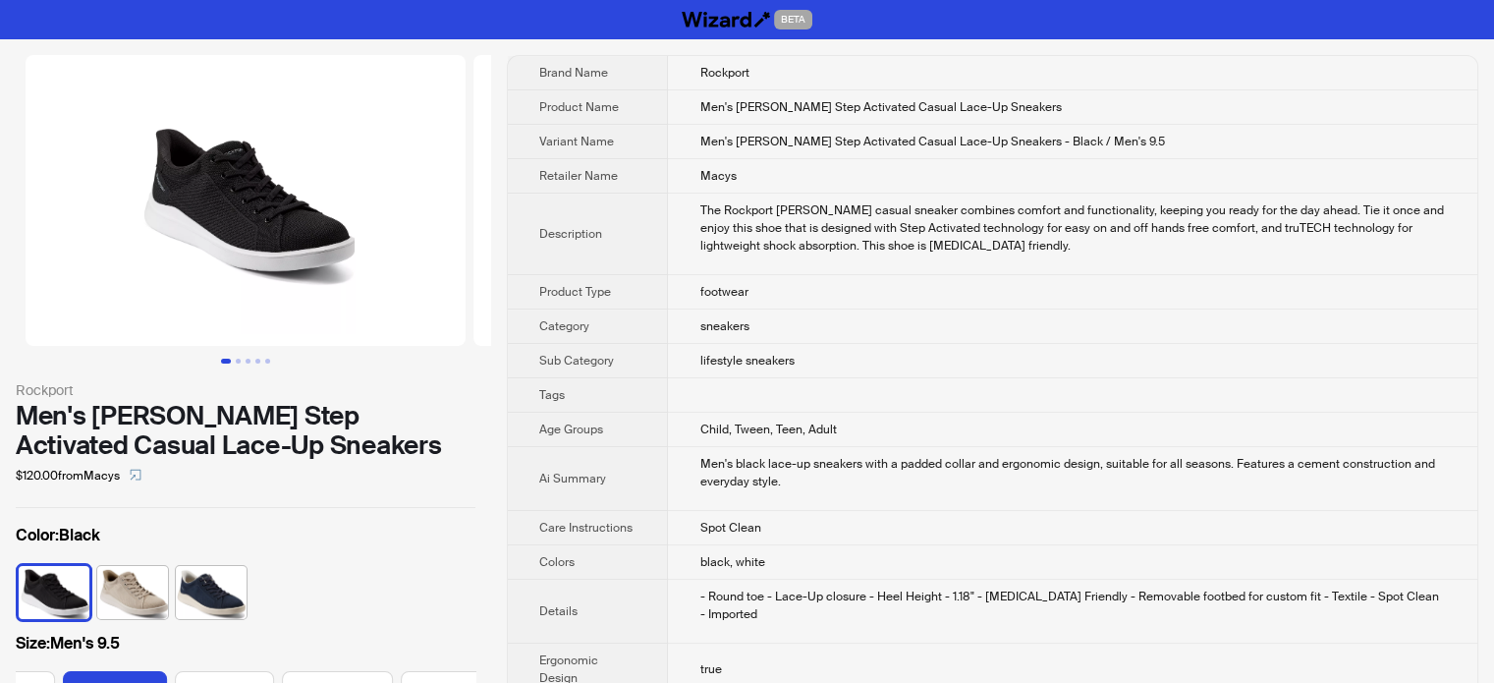
scroll to position [0, 595]
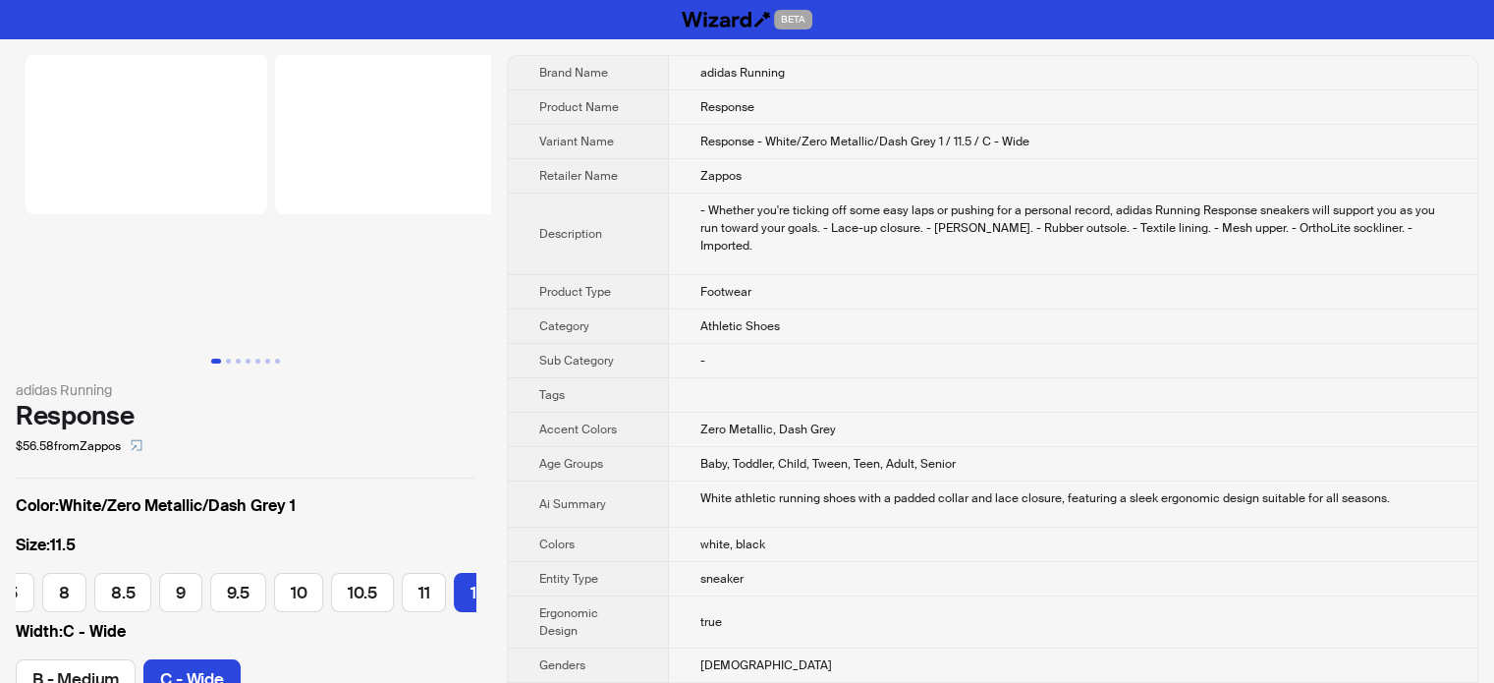
scroll to position [0, 403]
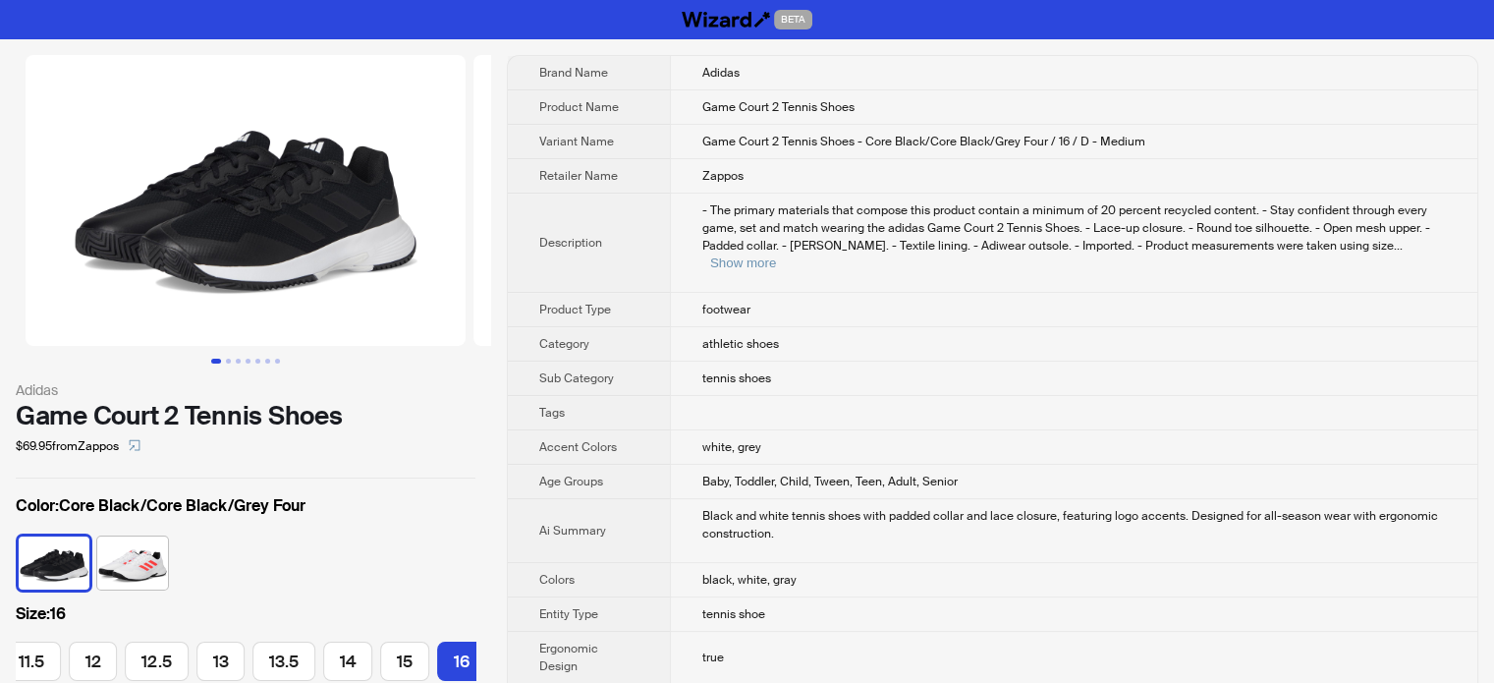
scroll to position [0, 821]
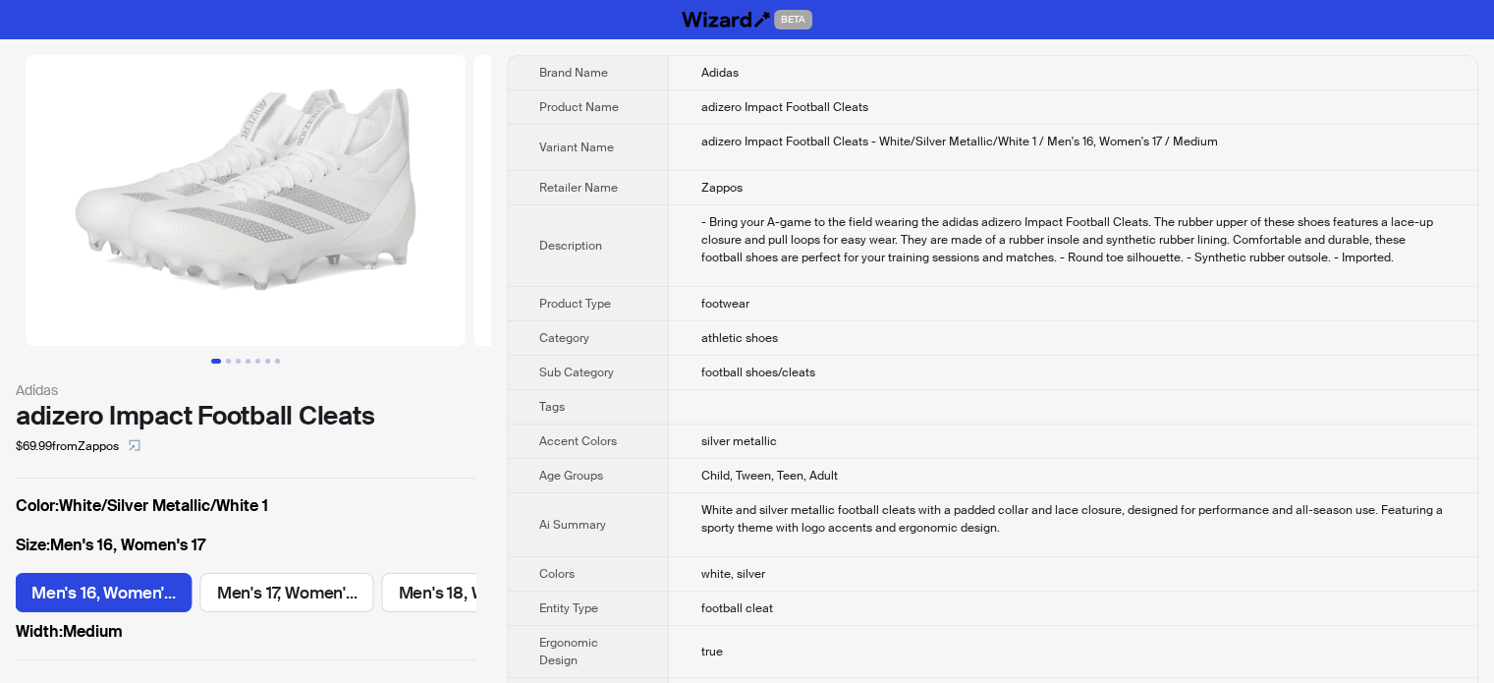
scroll to position [0, 2989]
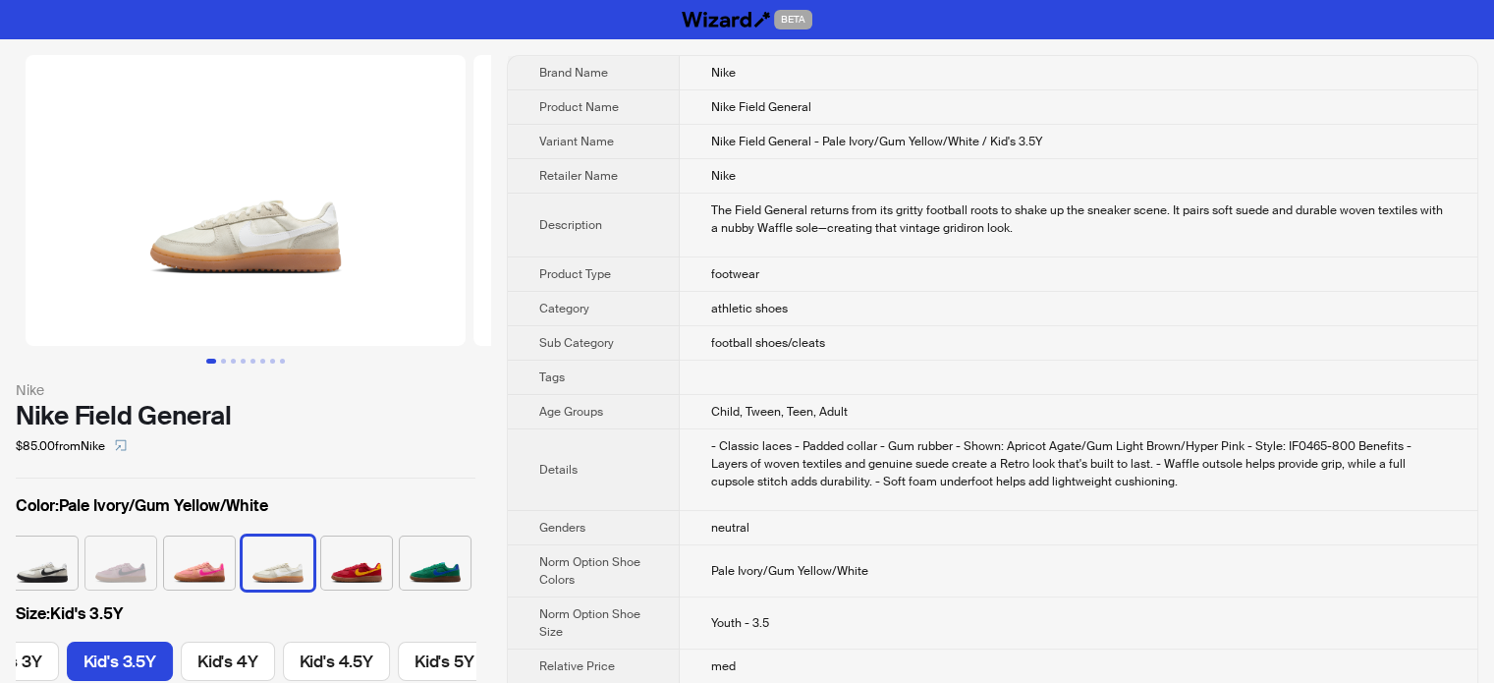
scroll to position [0, 497]
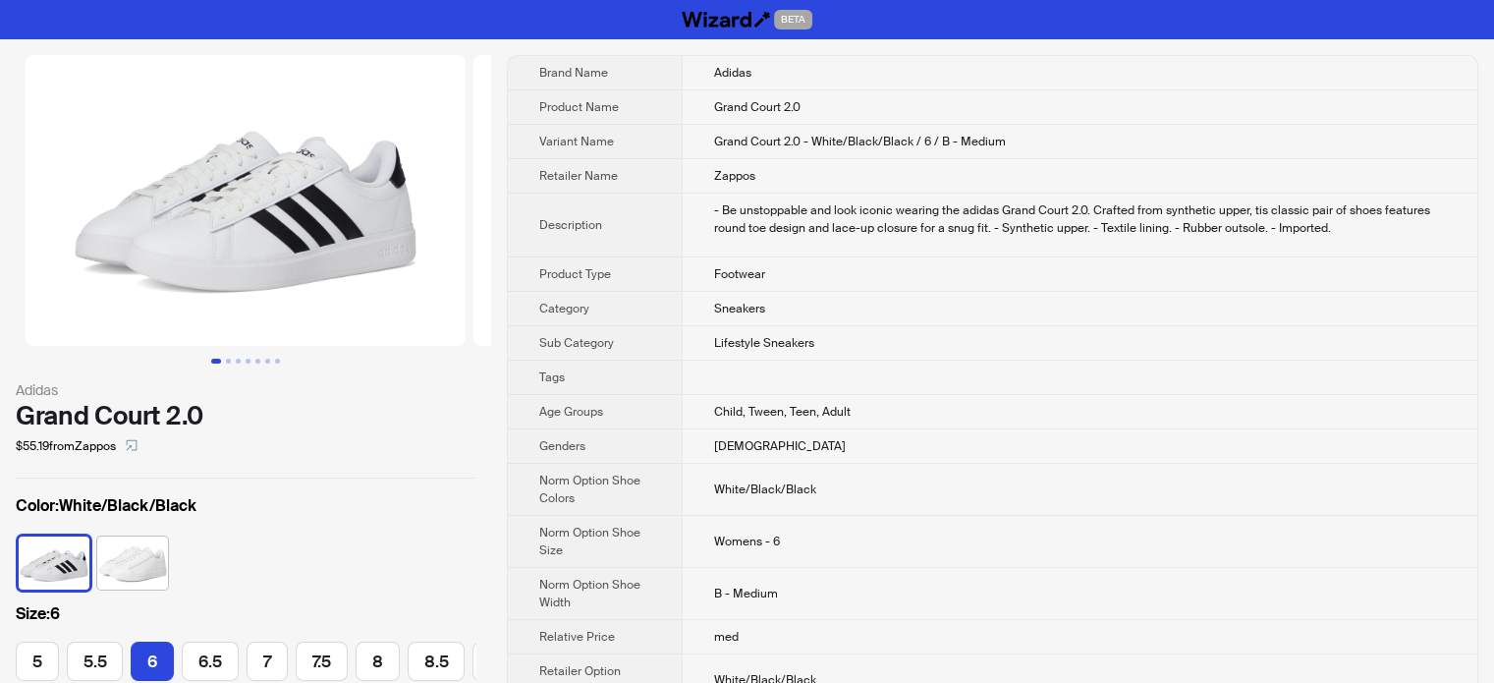
scroll to position [0, 82]
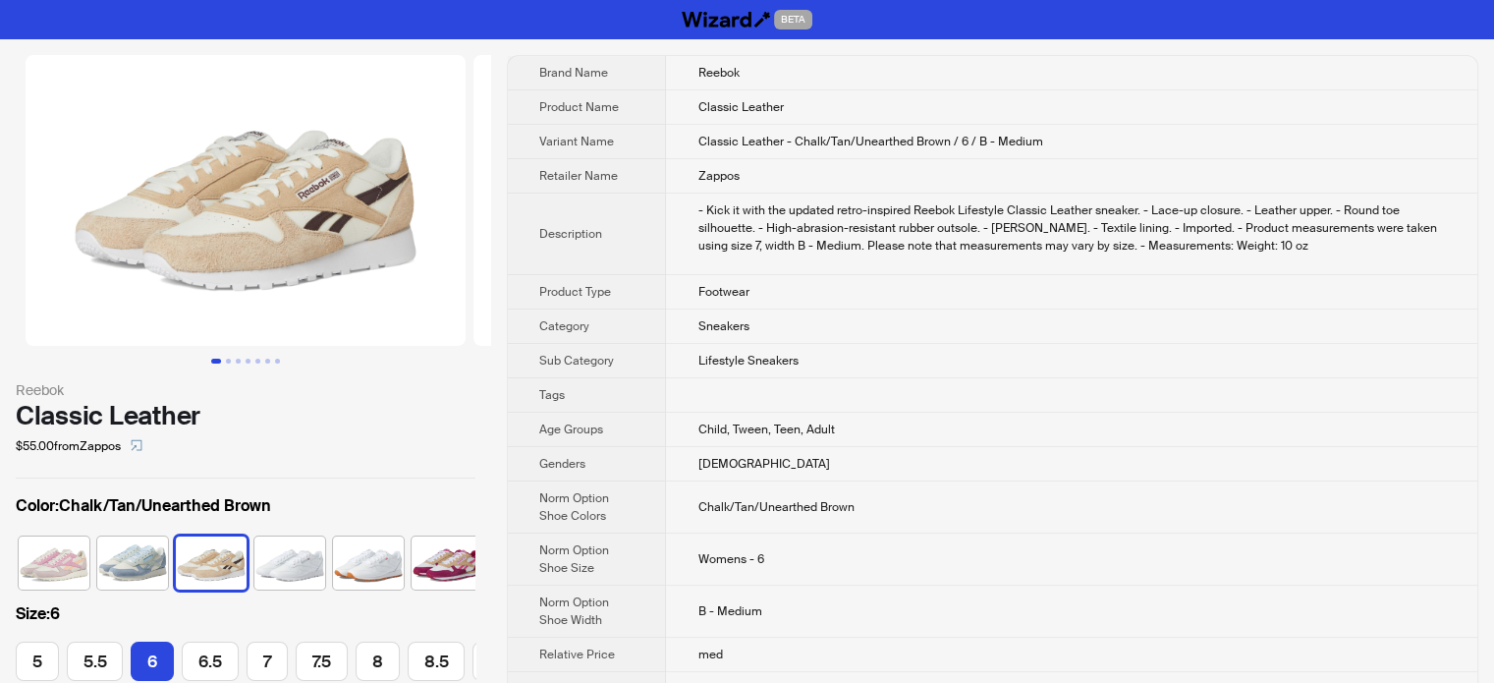
scroll to position [0, 12]
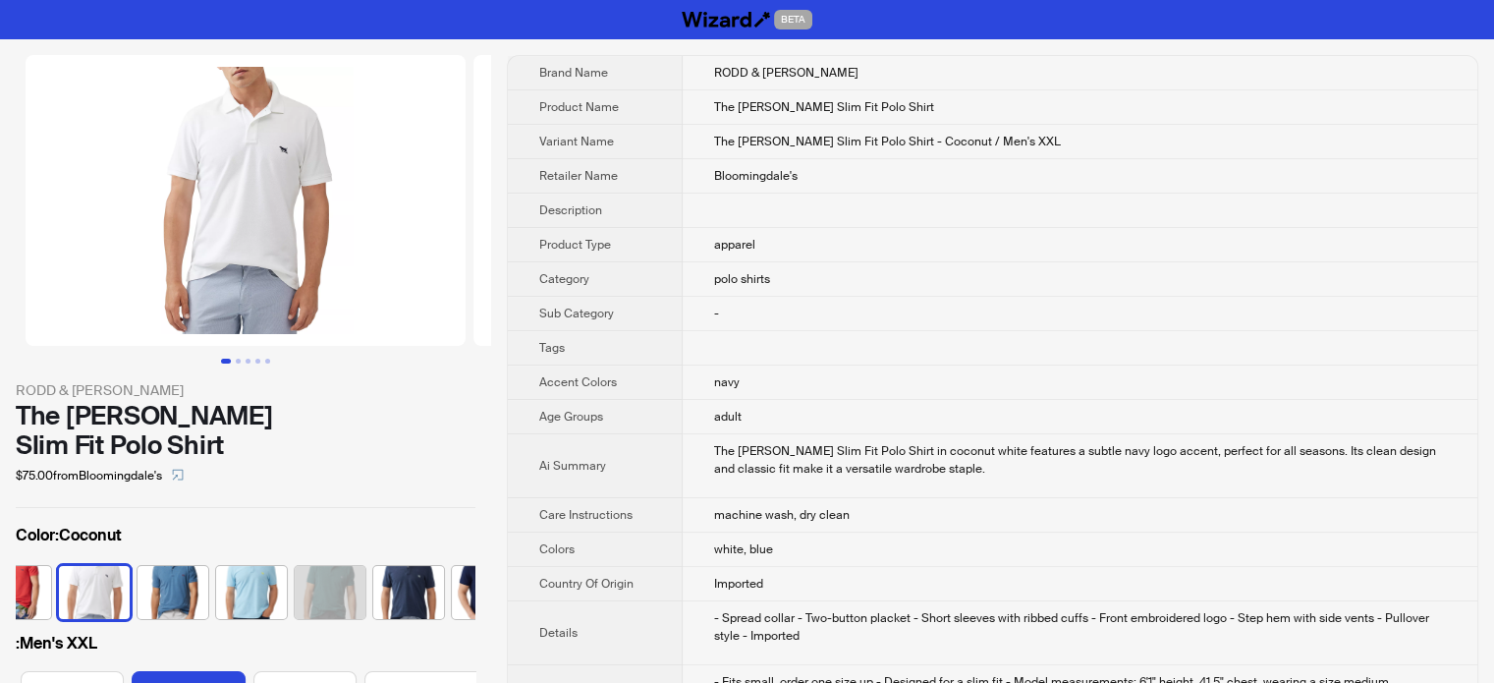
scroll to position [0, 914]
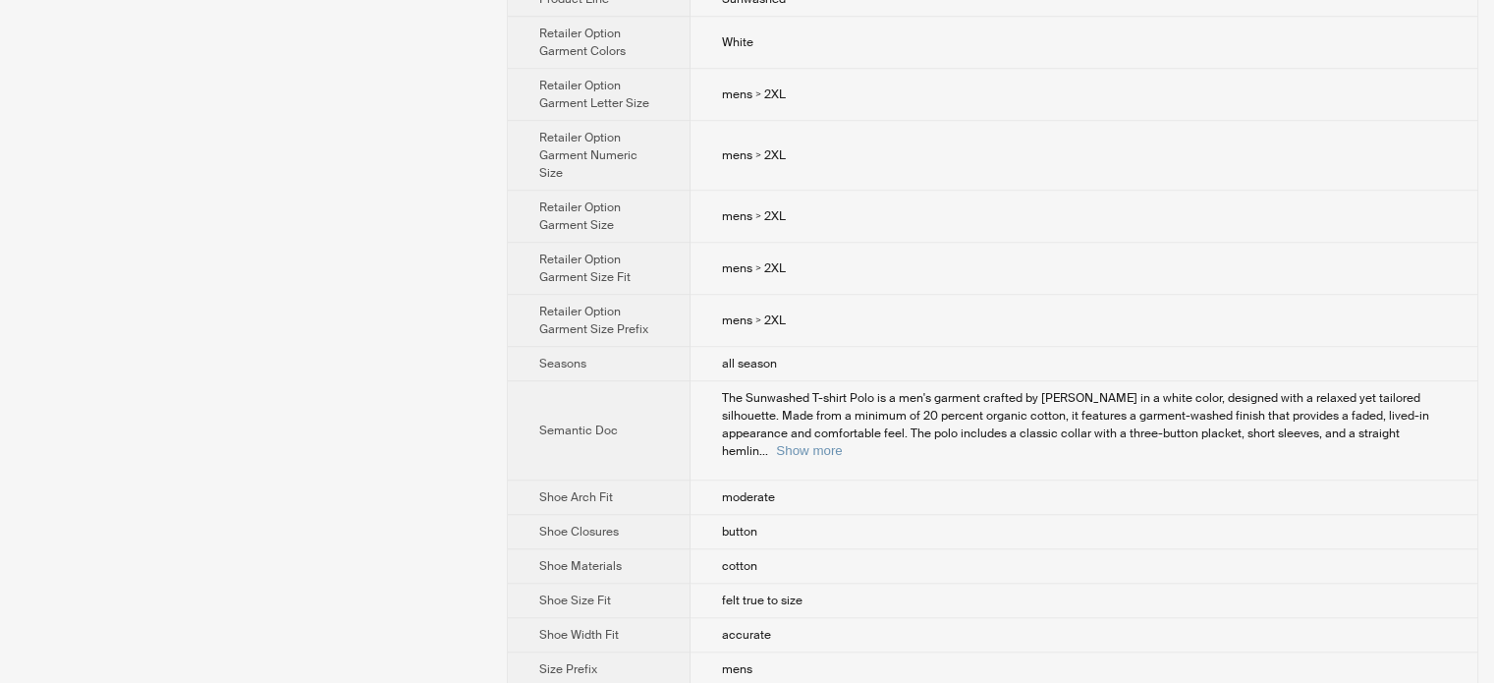
scroll to position [1485, 0]
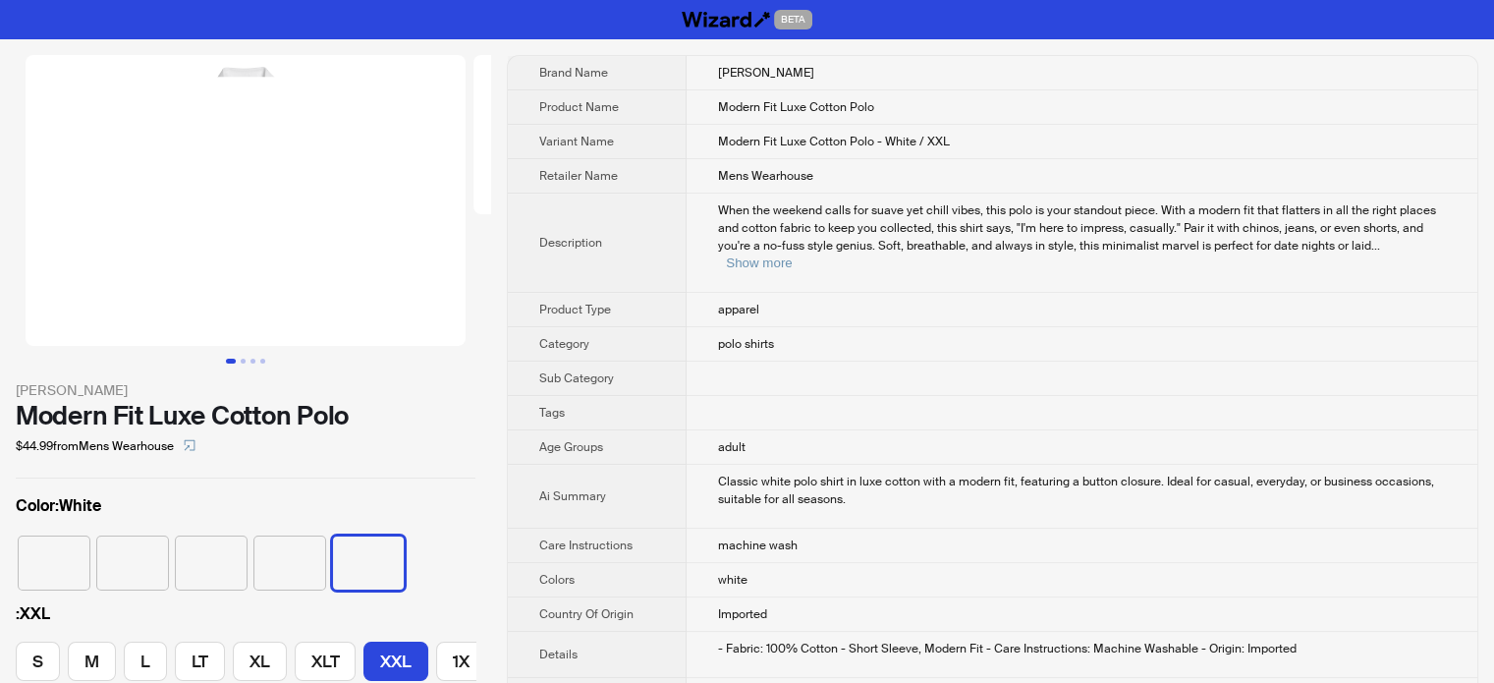
scroll to position [0, 314]
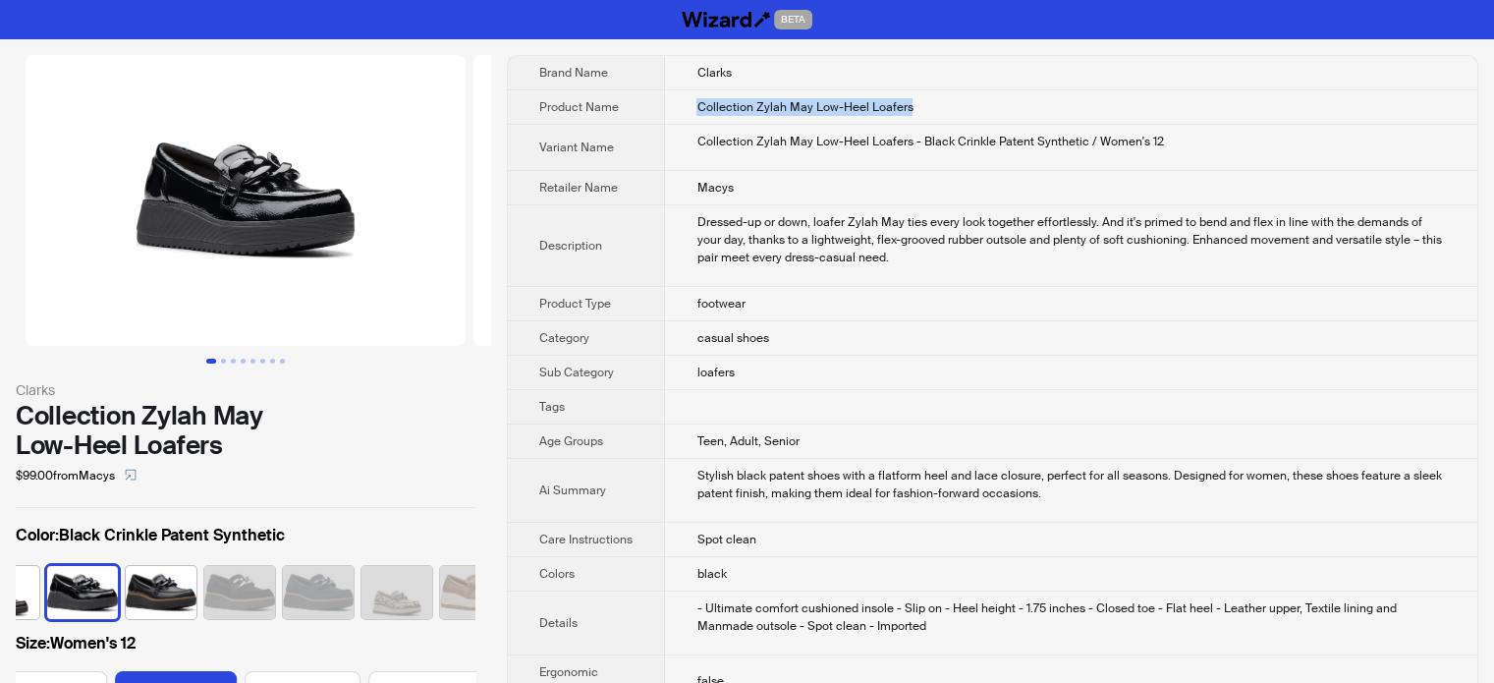
drag, startPoint x: 941, startPoint y: 100, endPoint x: 693, endPoint y: 100, distance: 247.5
click at [693, 100] on td "Collection Zylah May Low-Heel Loafers" at bounding box center [1071, 107] width 812 height 34
copy span "Collection Zylah May Low-Heel Loafers"
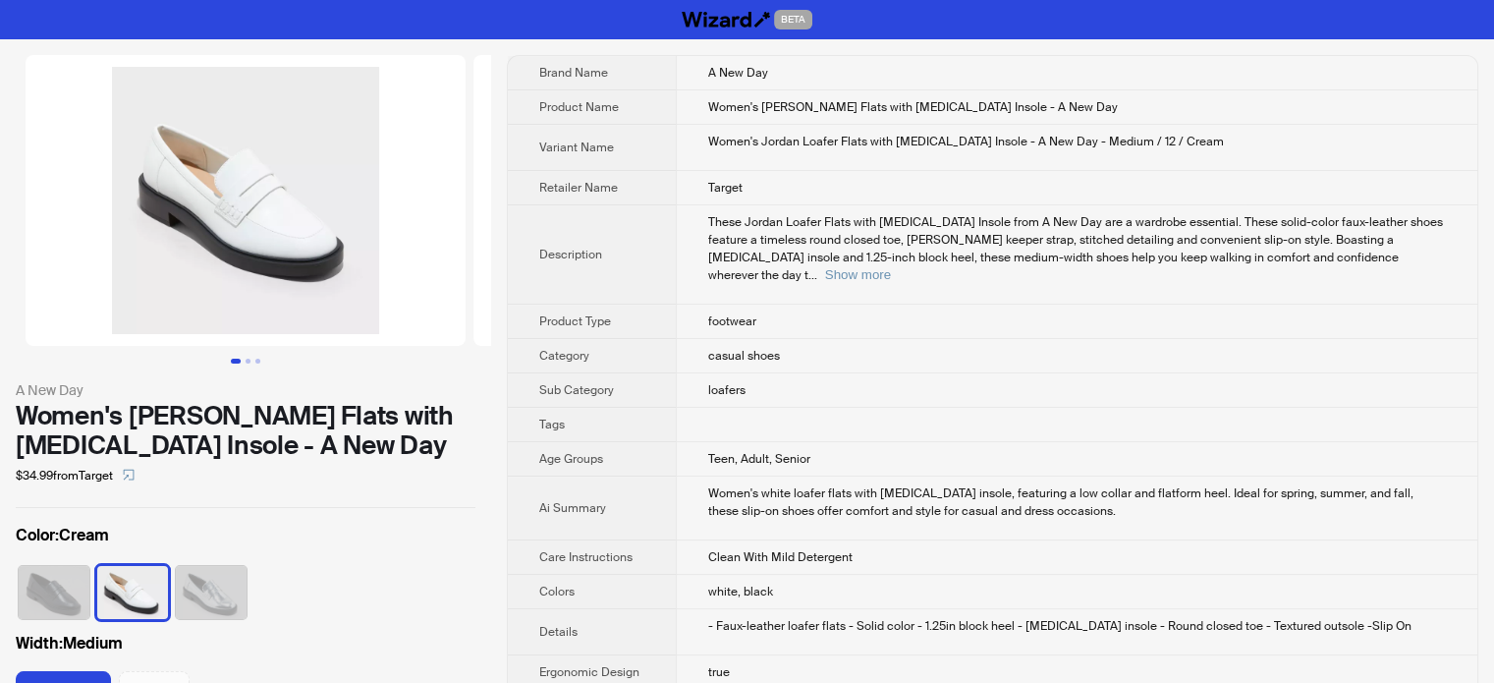
scroll to position [0, 359]
drag, startPoint x: 1090, startPoint y: 99, endPoint x: 666, endPoint y: 107, distance: 424.3
click at [666, 107] on tr "Product Name Women's [PERSON_NAME] Flats with [MEDICAL_DATA] Insole - A New Day" at bounding box center [992, 107] width 969 height 34
copy tr "Women's [PERSON_NAME] Flats with [MEDICAL_DATA] Insole - A New Day"
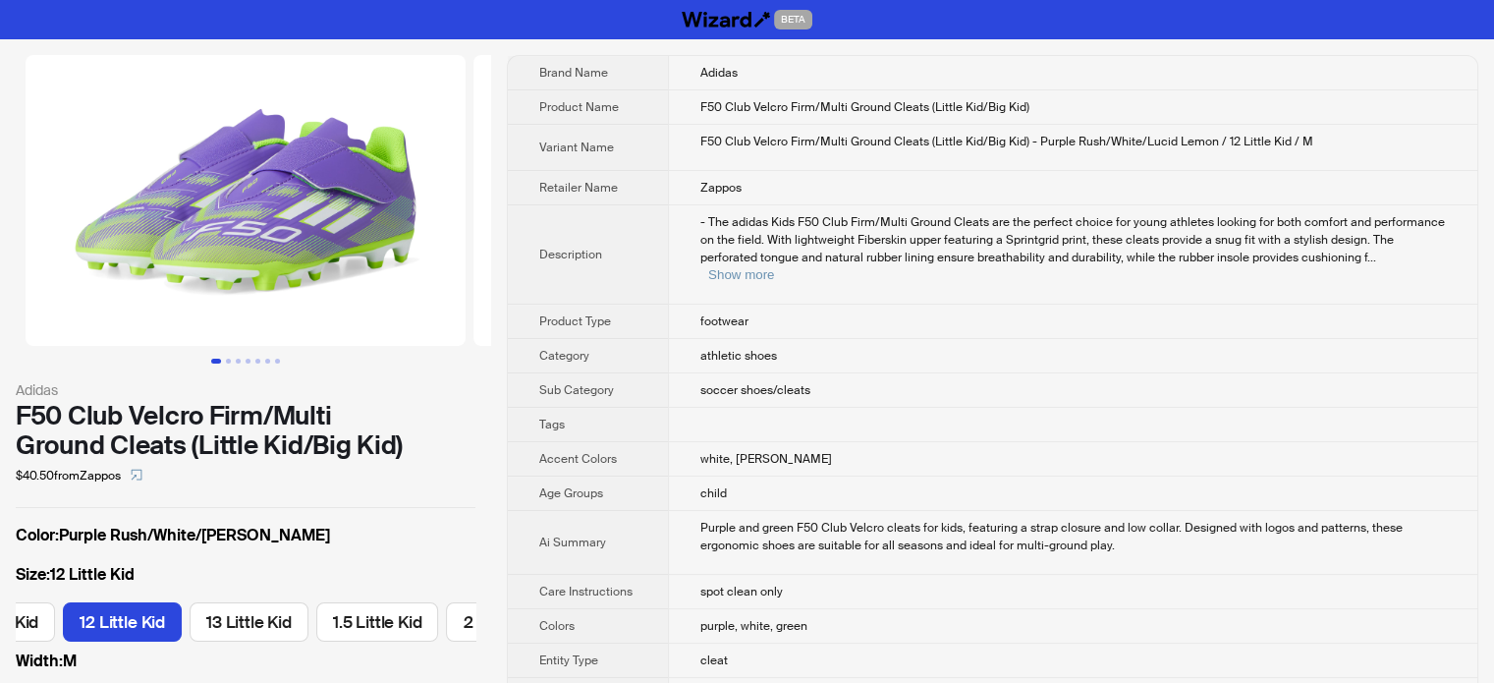
scroll to position [0, 232]
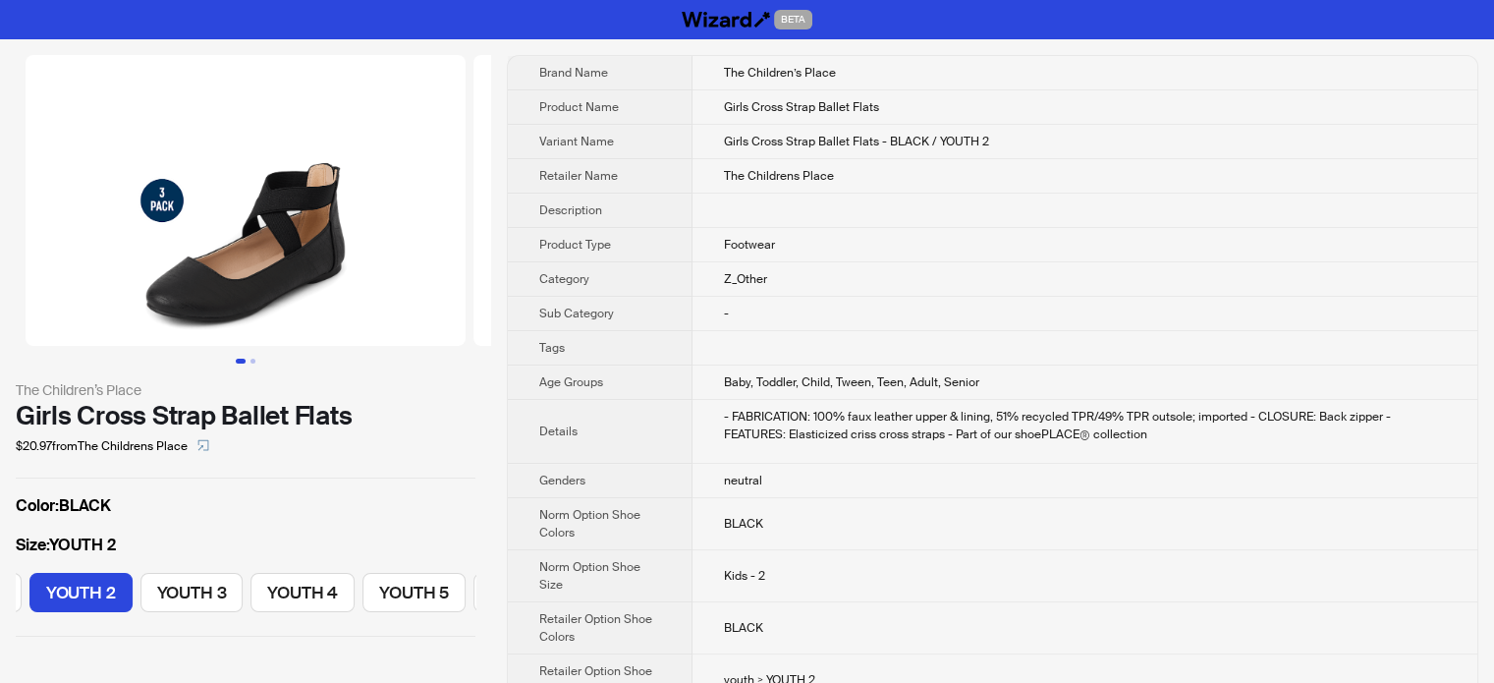
scroll to position [0, 443]
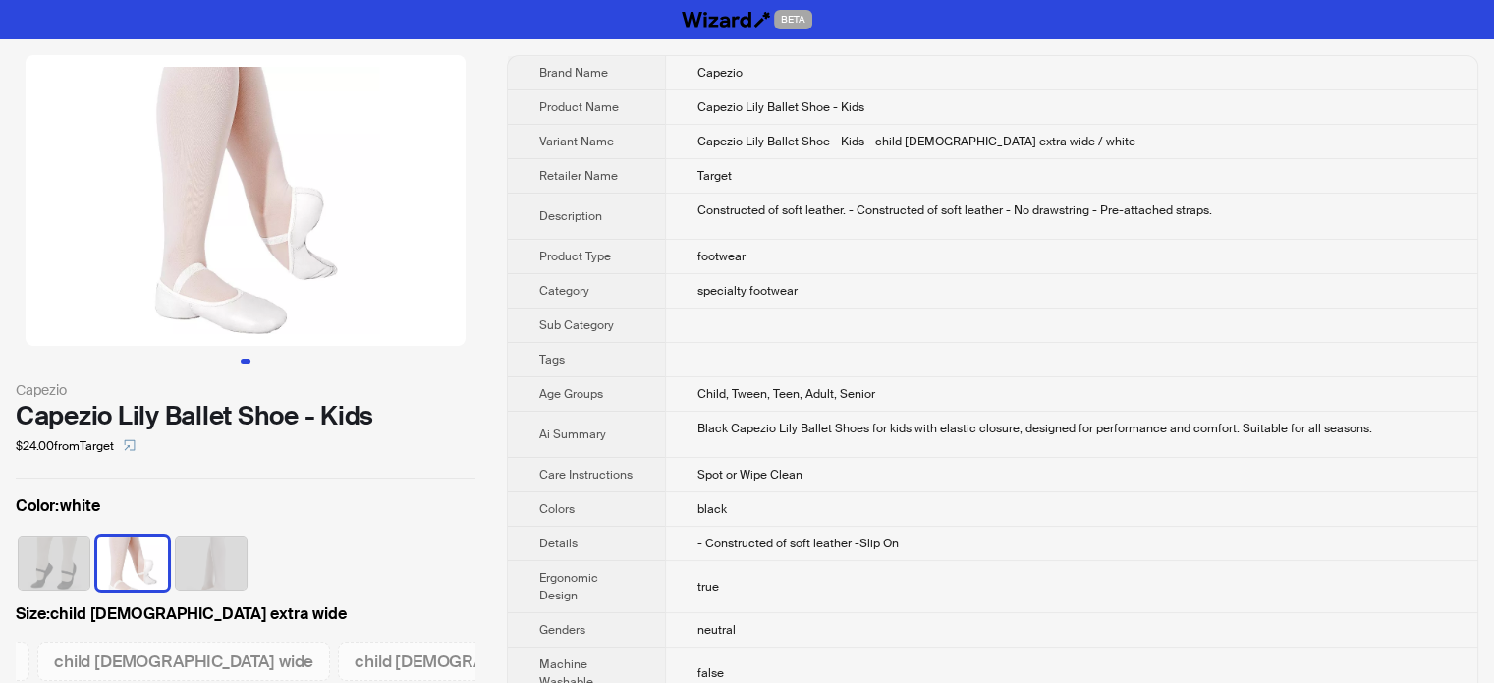
scroll to position [0, 5621]
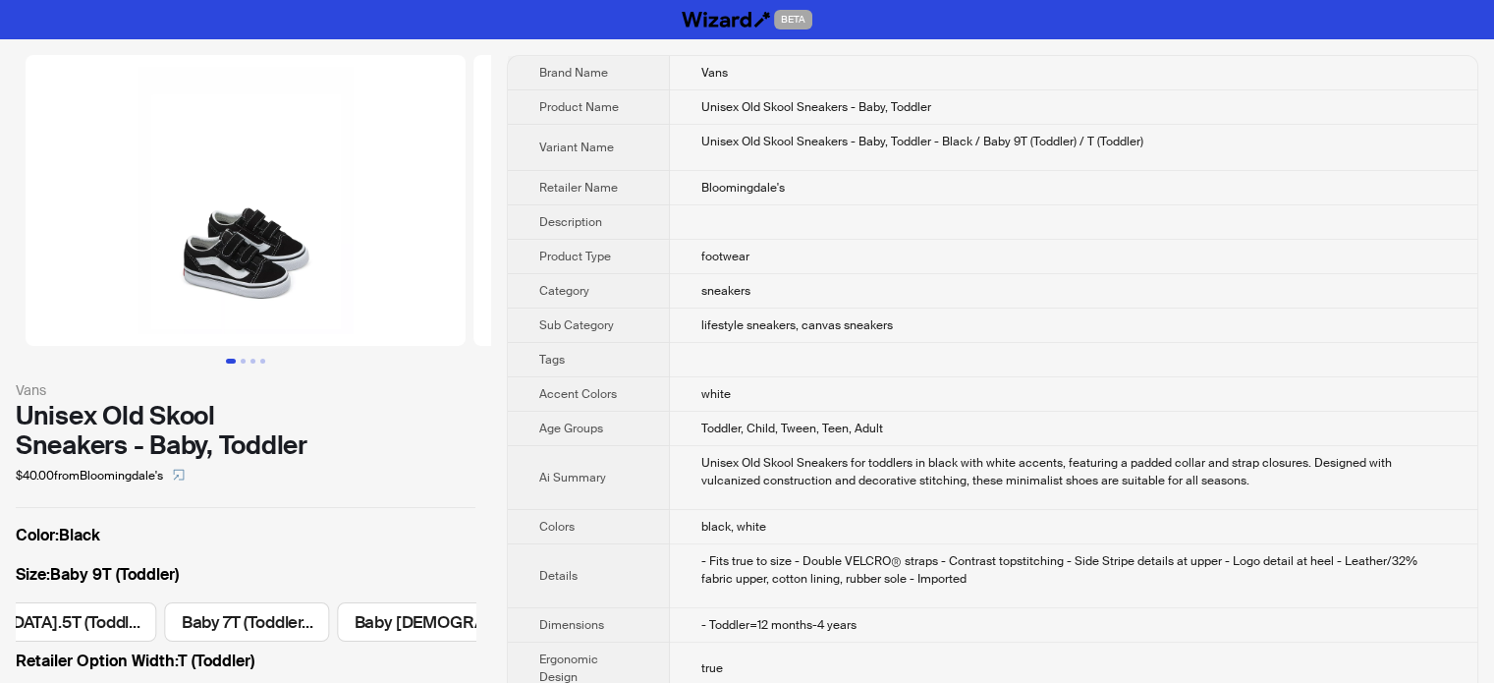
scroll to position [0, 2324]
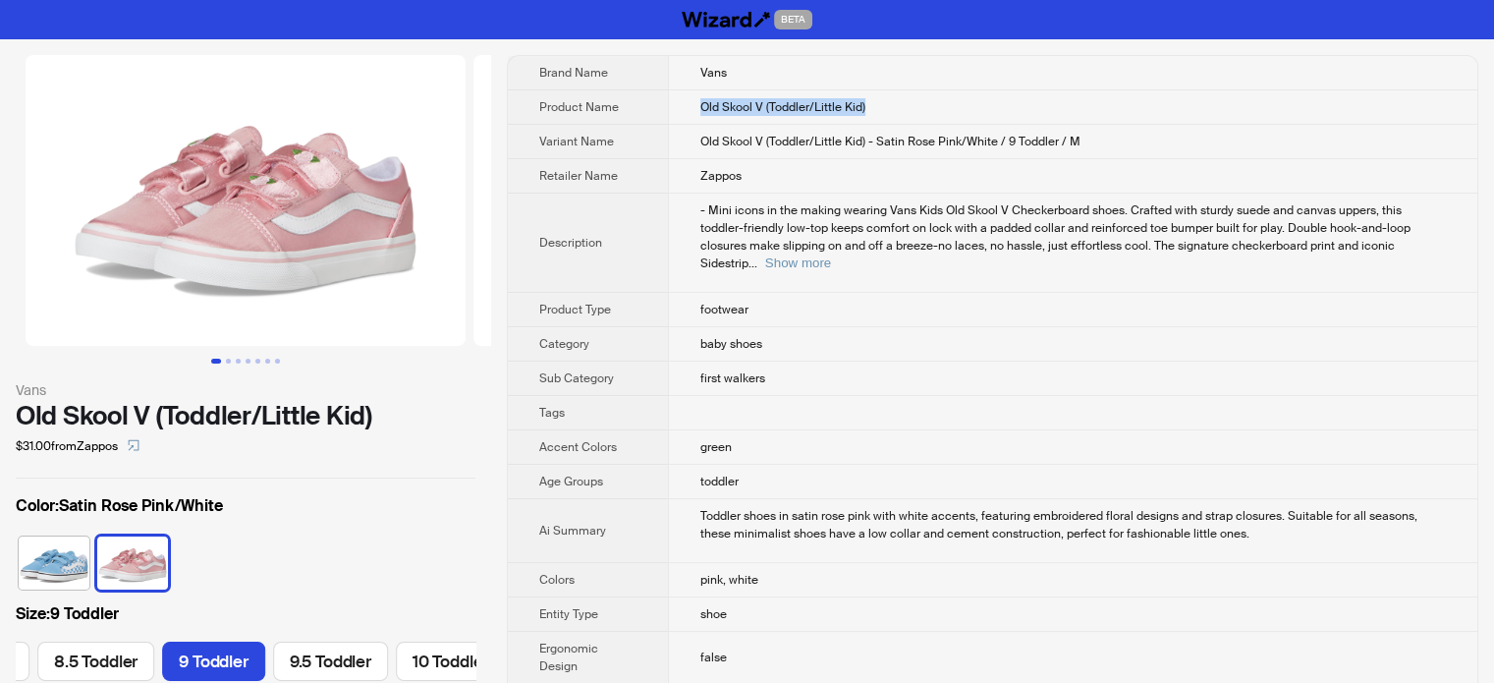
drag, startPoint x: 926, startPoint y: 111, endPoint x: 688, endPoint y: 110, distance: 237.7
click at [688, 110] on td "Old Skool V (Toddler/Little Kid)" at bounding box center [1072, 107] width 809 height 34
copy span "Old Skool V (Toddler/Little Kid)"
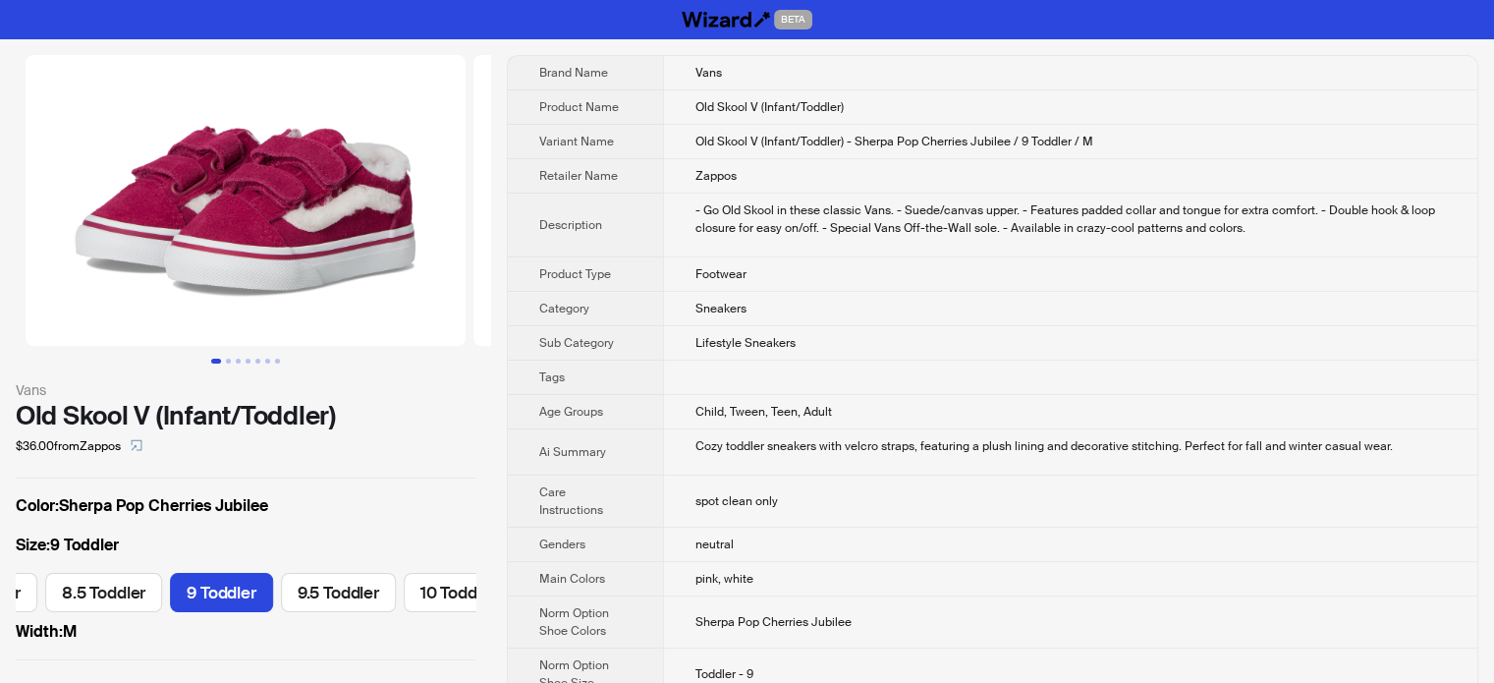
scroll to position [0, 1023]
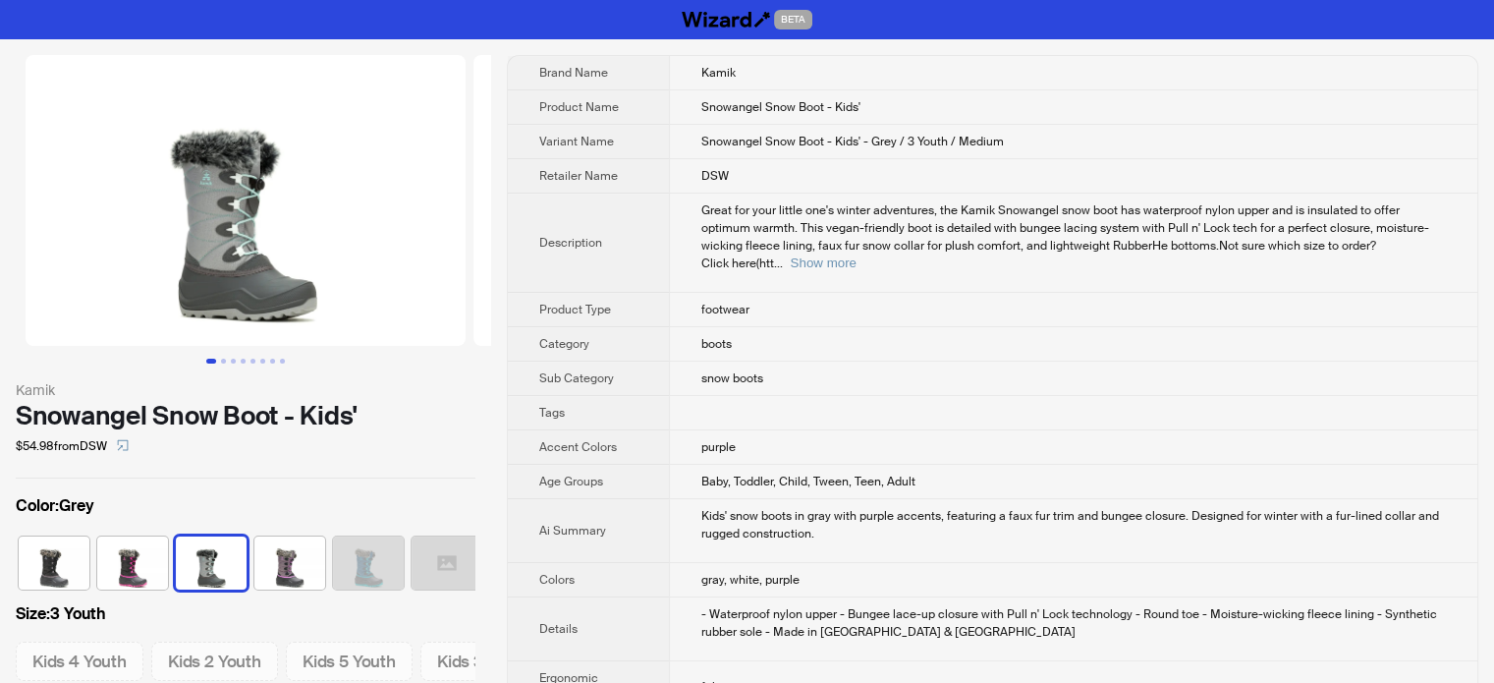
scroll to position [0, 12]
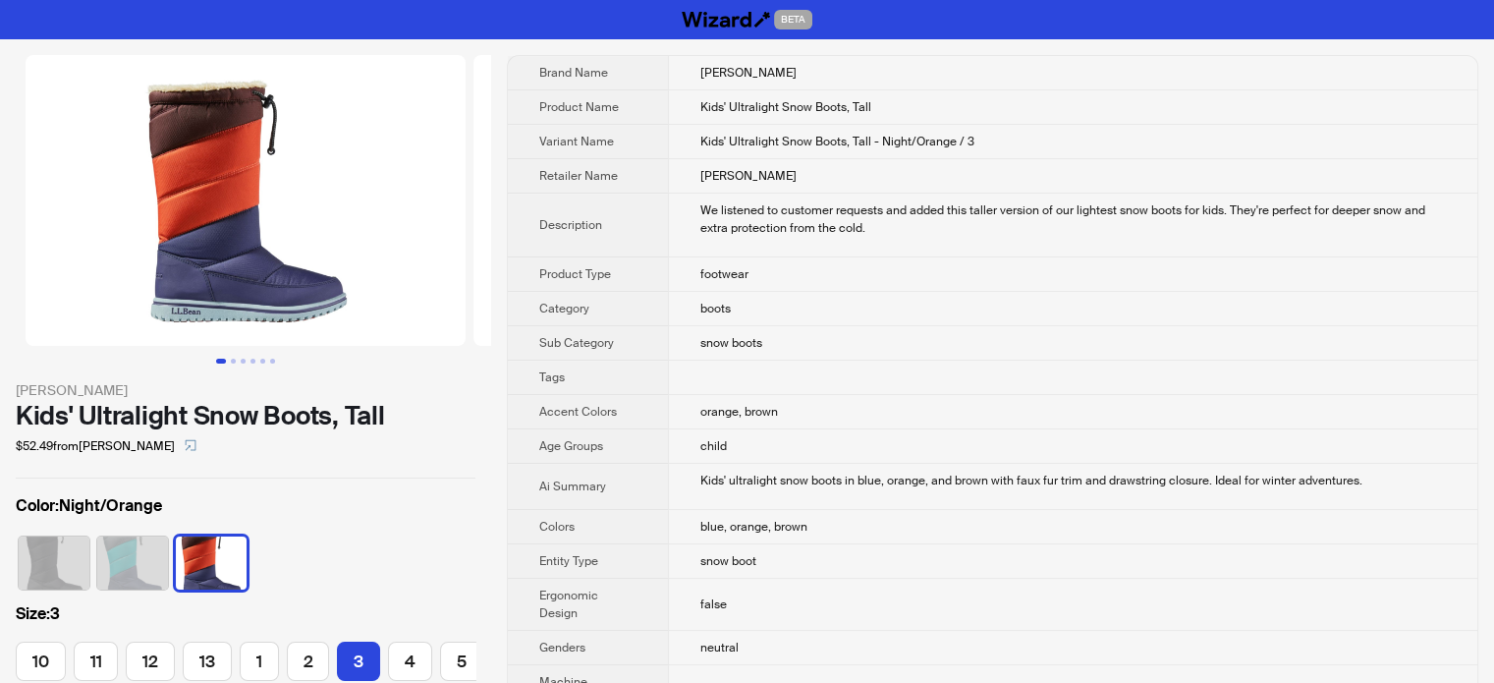
scroll to position [0, 55]
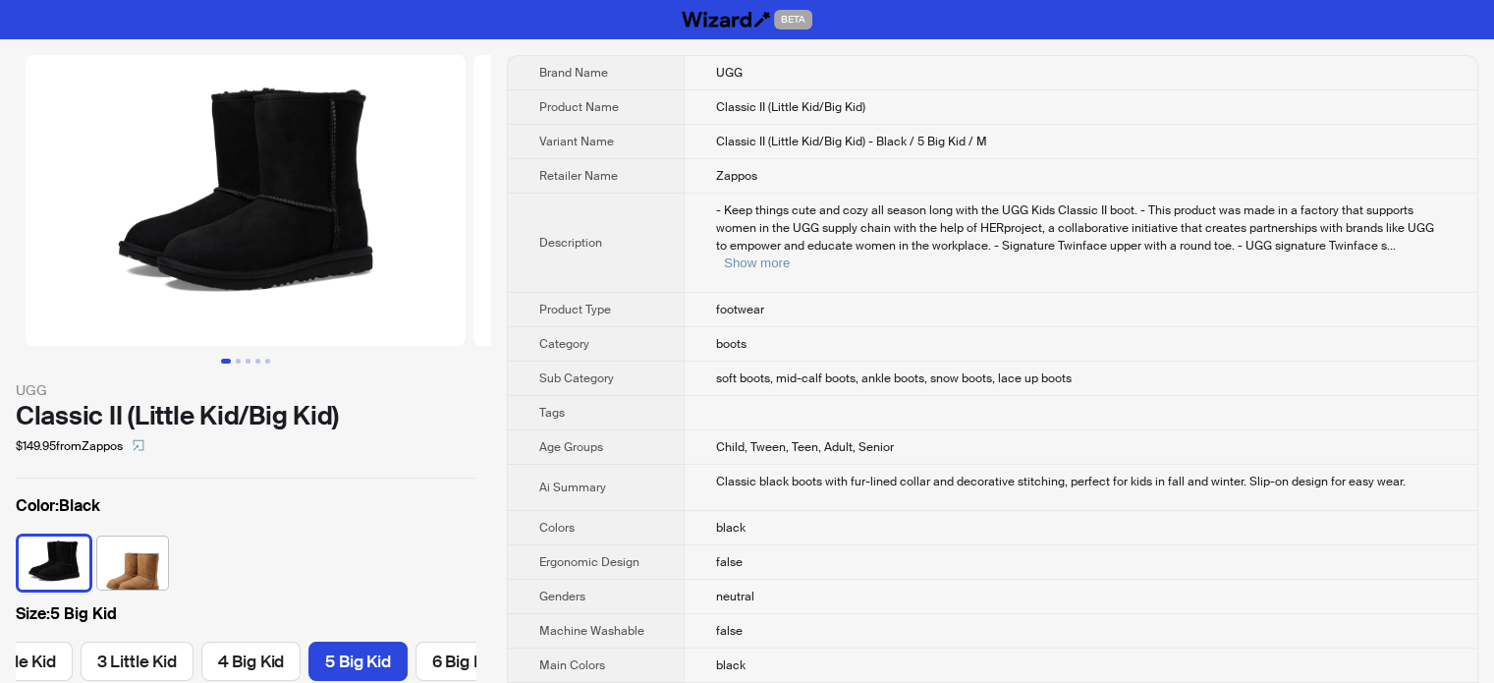
scroll to position [0, 327]
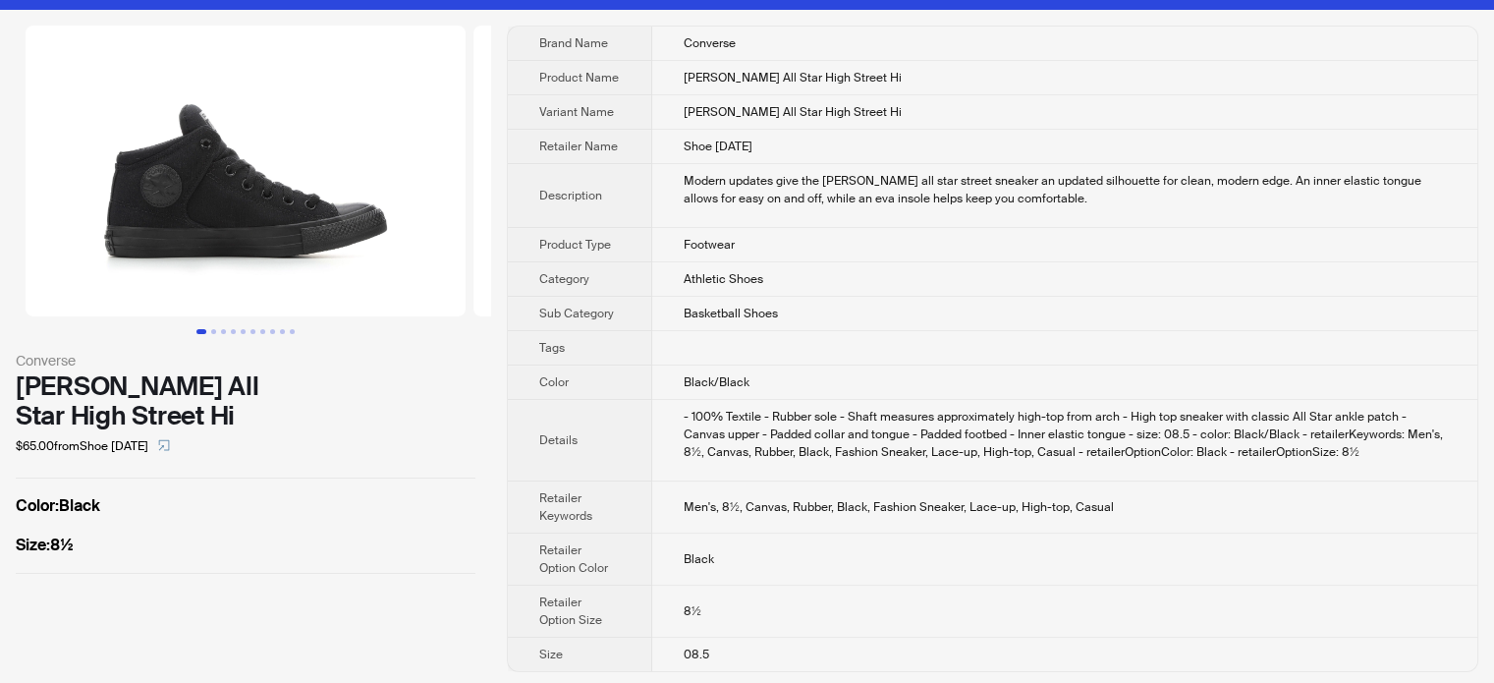
scroll to position [31, 0]
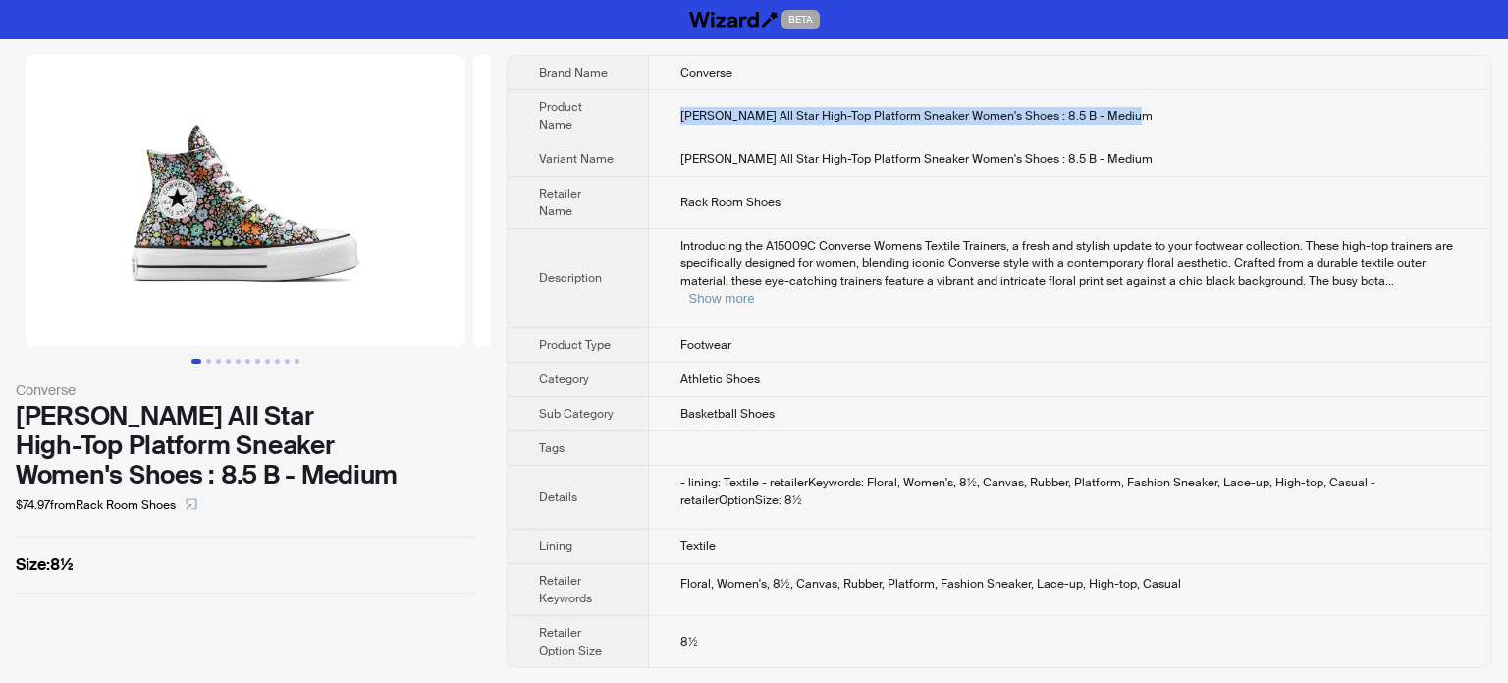
drag, startPoint x: 1025, startPoint y: 117, endPoint x: 680, endPoint y: 124, distance: 345.8
click at [680, 124] on td "Chuck Taylor All Star High-Top Platform Sneaker Women's Shoes : 8.5 B - Medium" at bounding box center [1070, 116] width 843 height 52
copy span "Chuck Taylor All Star High-Top Platform Sneaker Women's Shoes : 8.5 B - Medium"
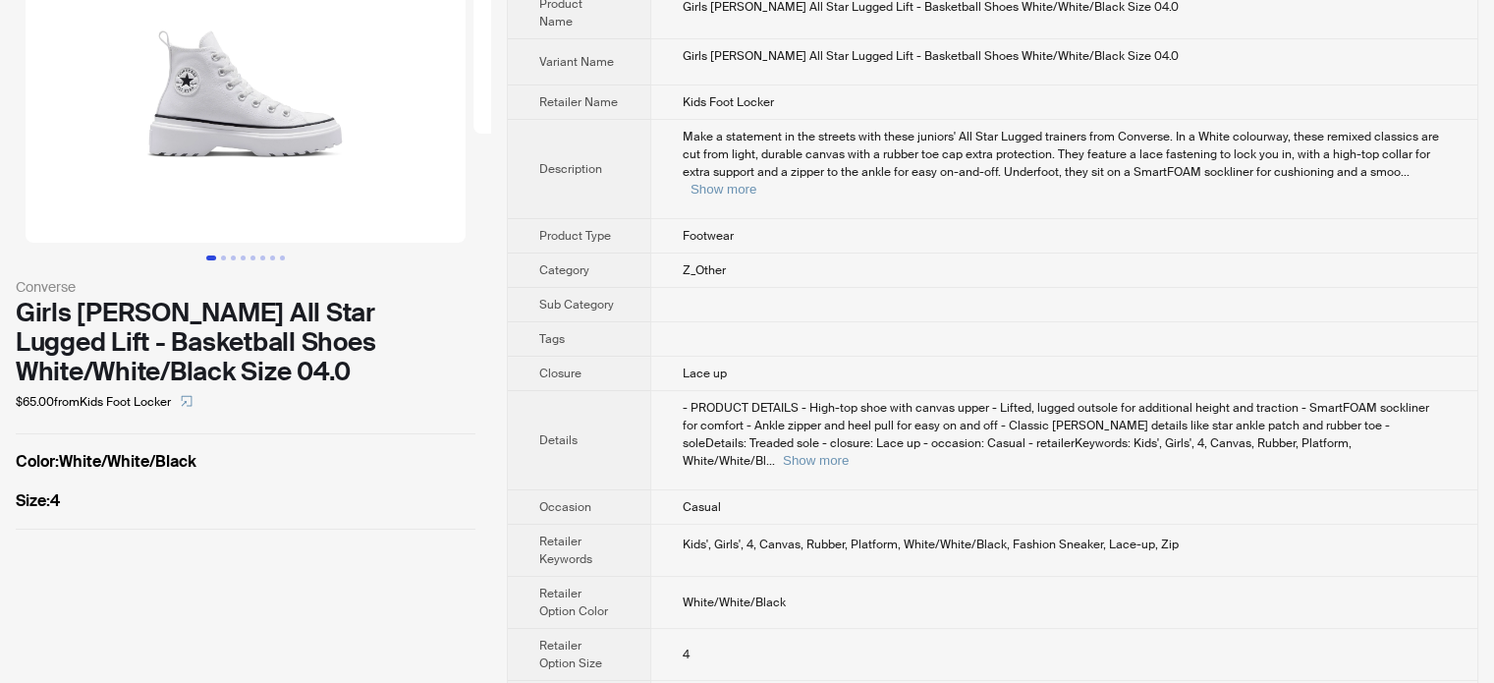
scroll to position [106, 0]
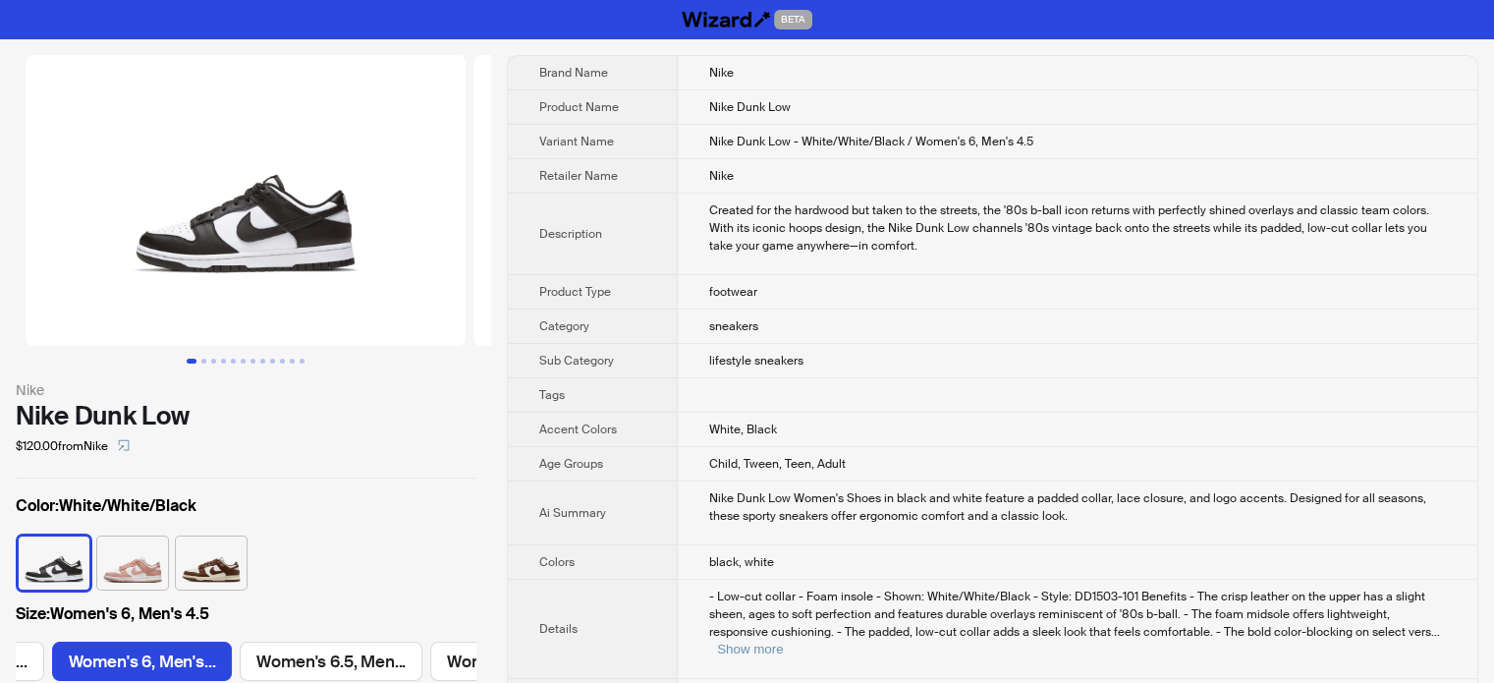
scroll to position [0, 346]
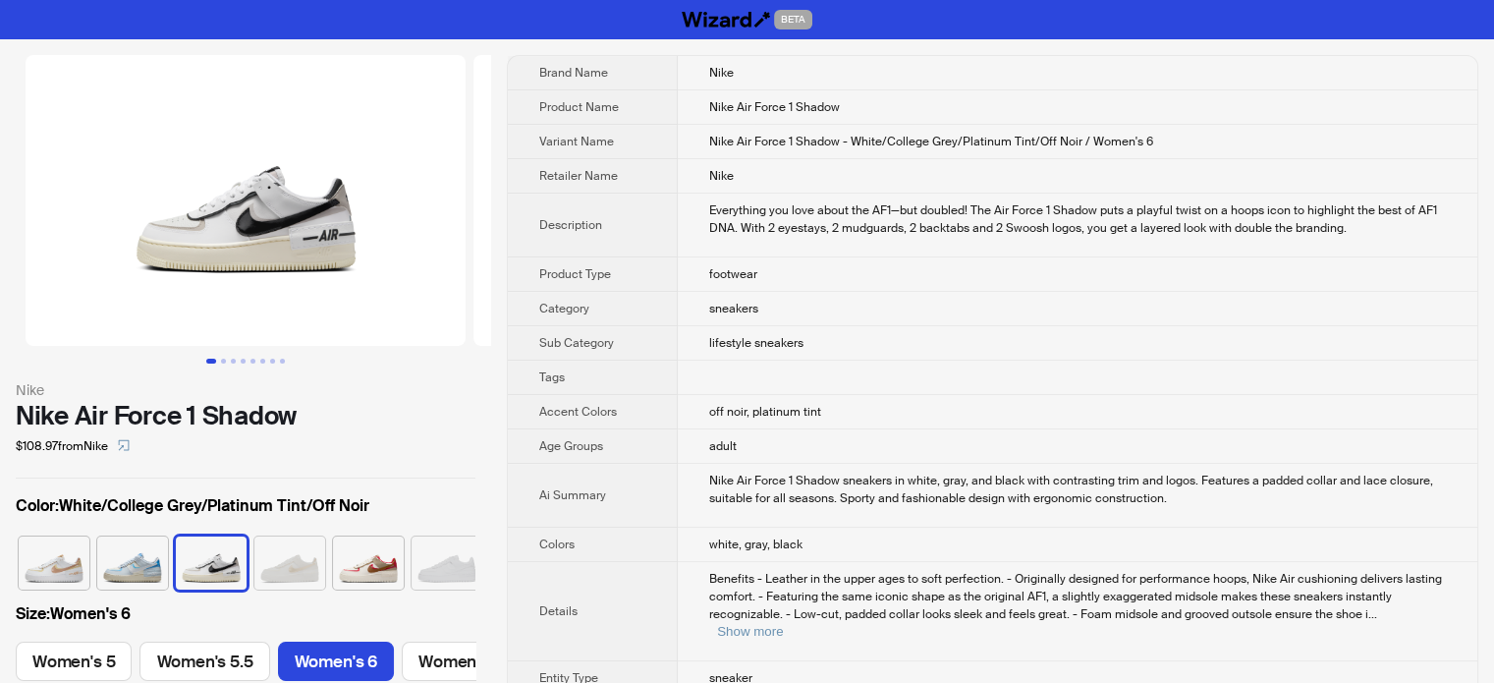
scroll to position [0, 226]
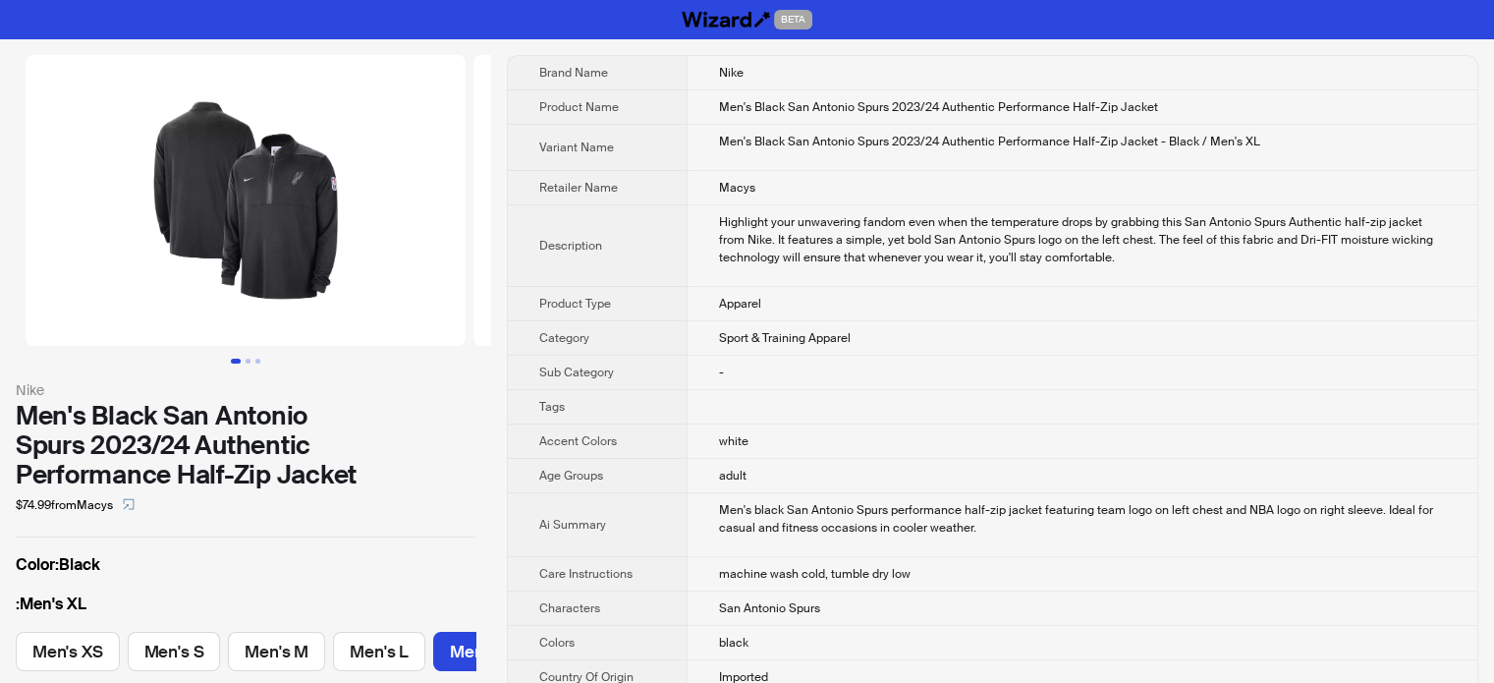
scroll to position [0, 169]
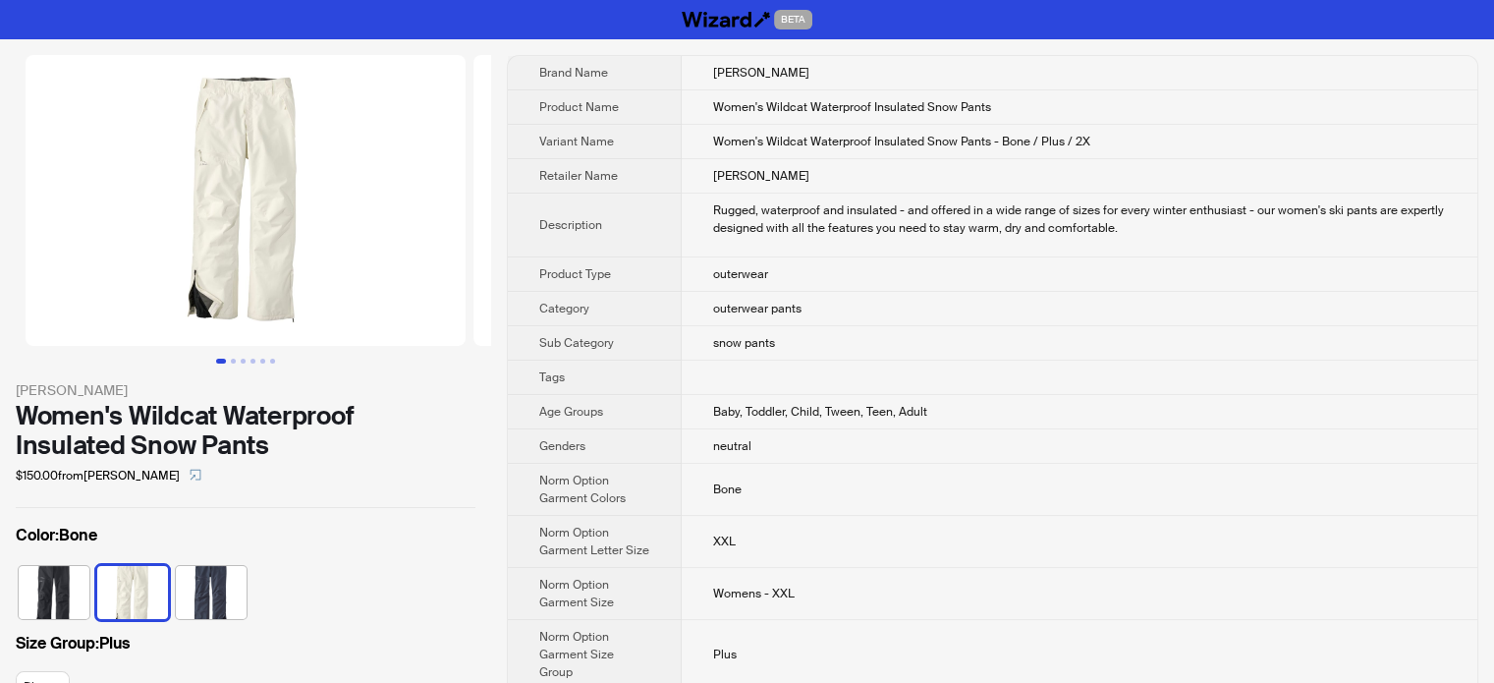
scroll to position [0, 176]
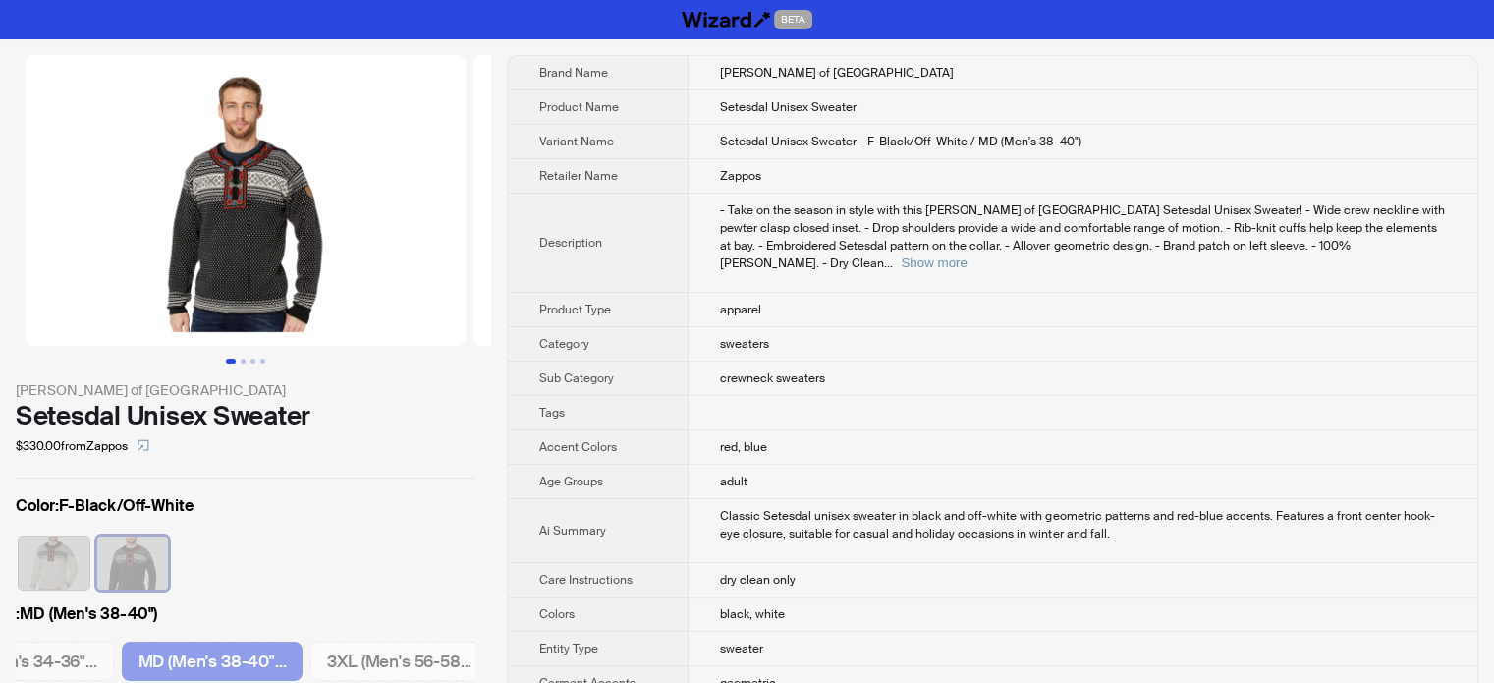
scroll to position [0, 265]
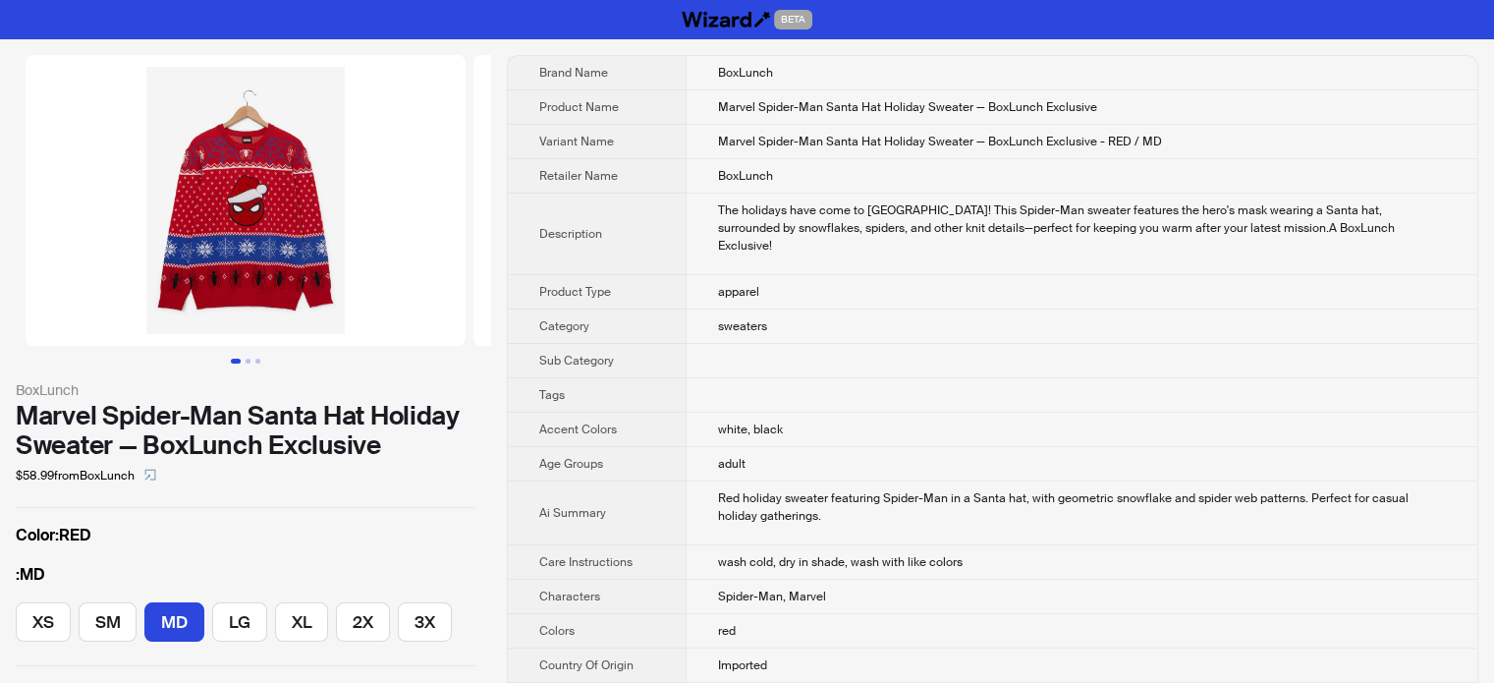
scroll to position [3, 0]
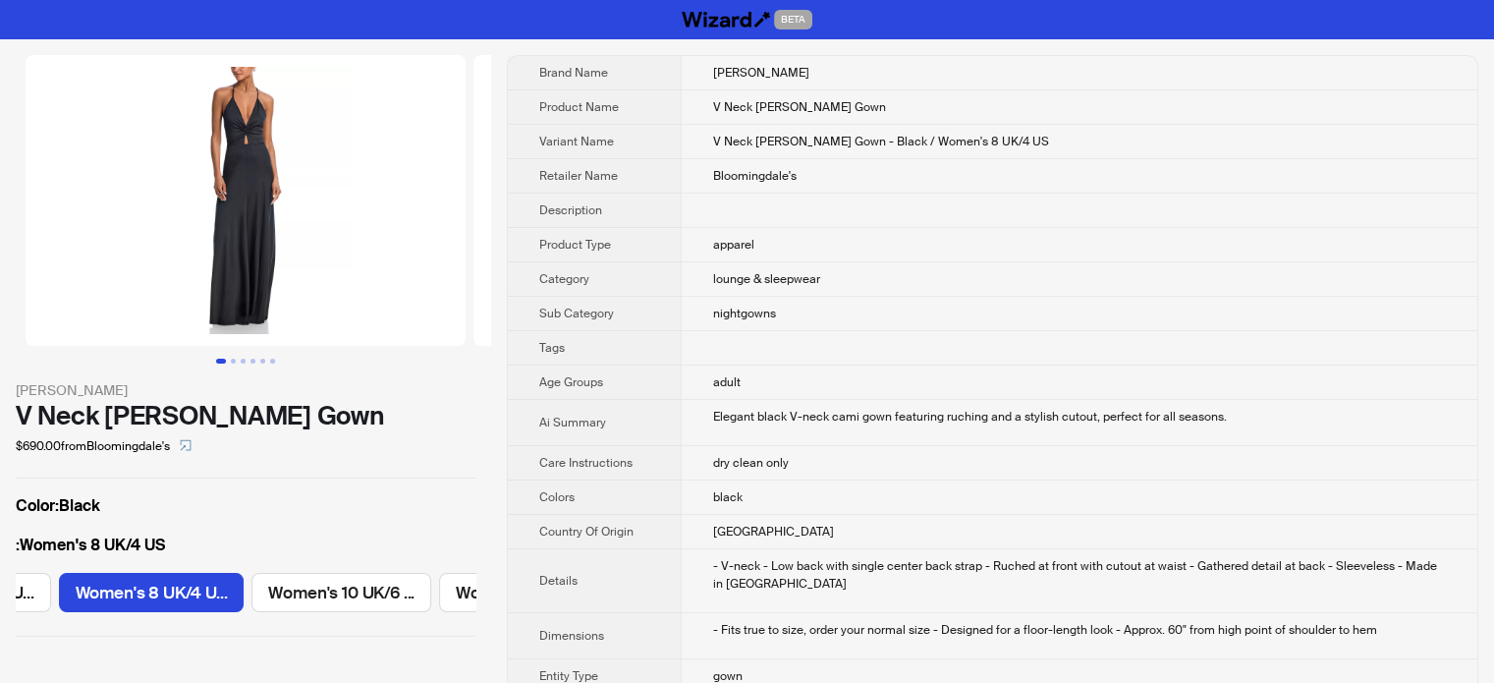
scroll to position [0, 354]
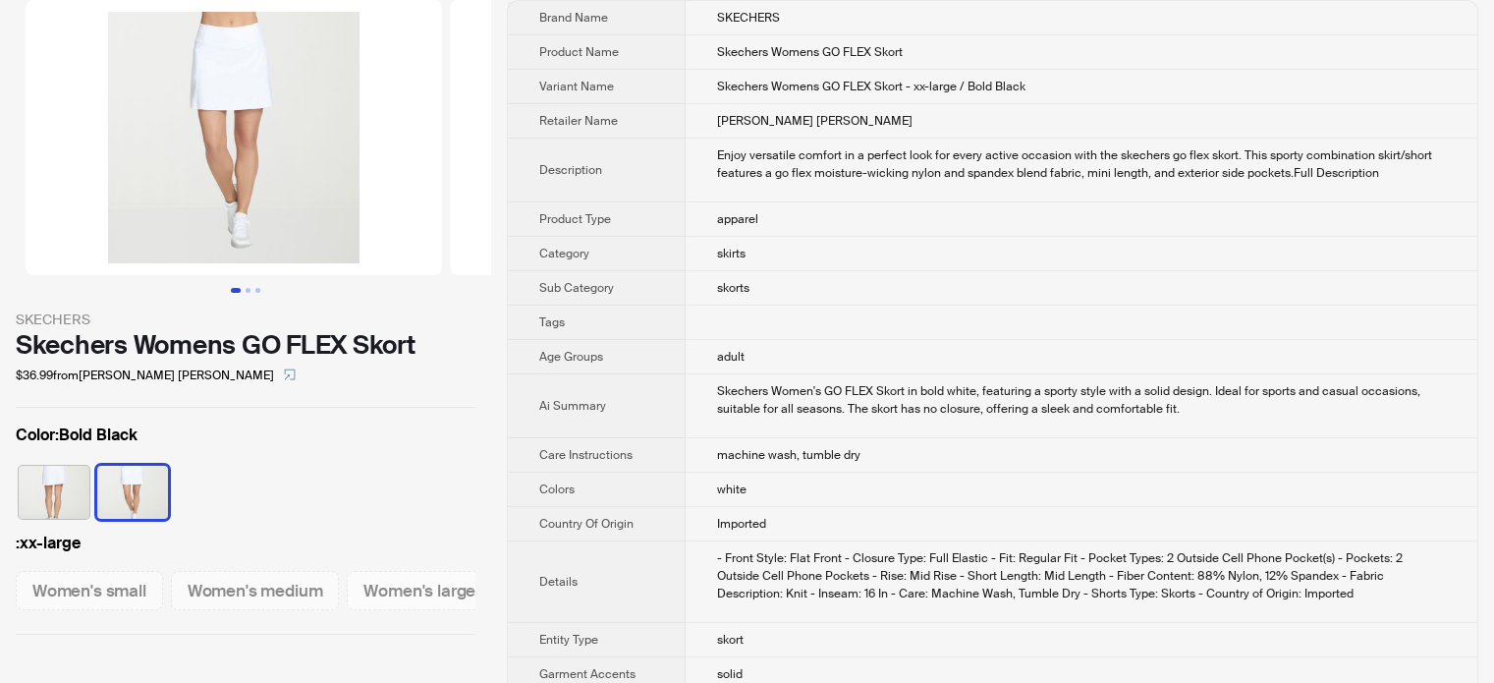
scroll to position [98, 0]
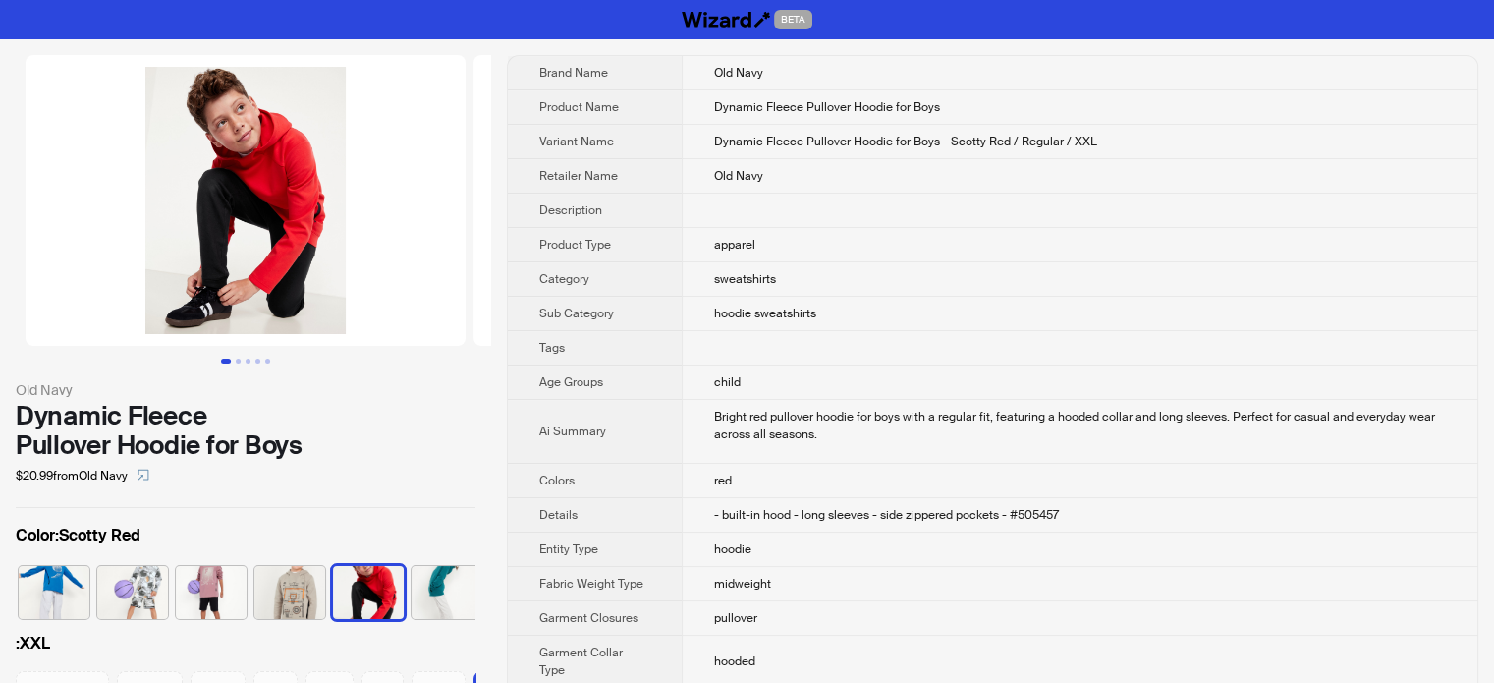
scroll to position [0, 55]
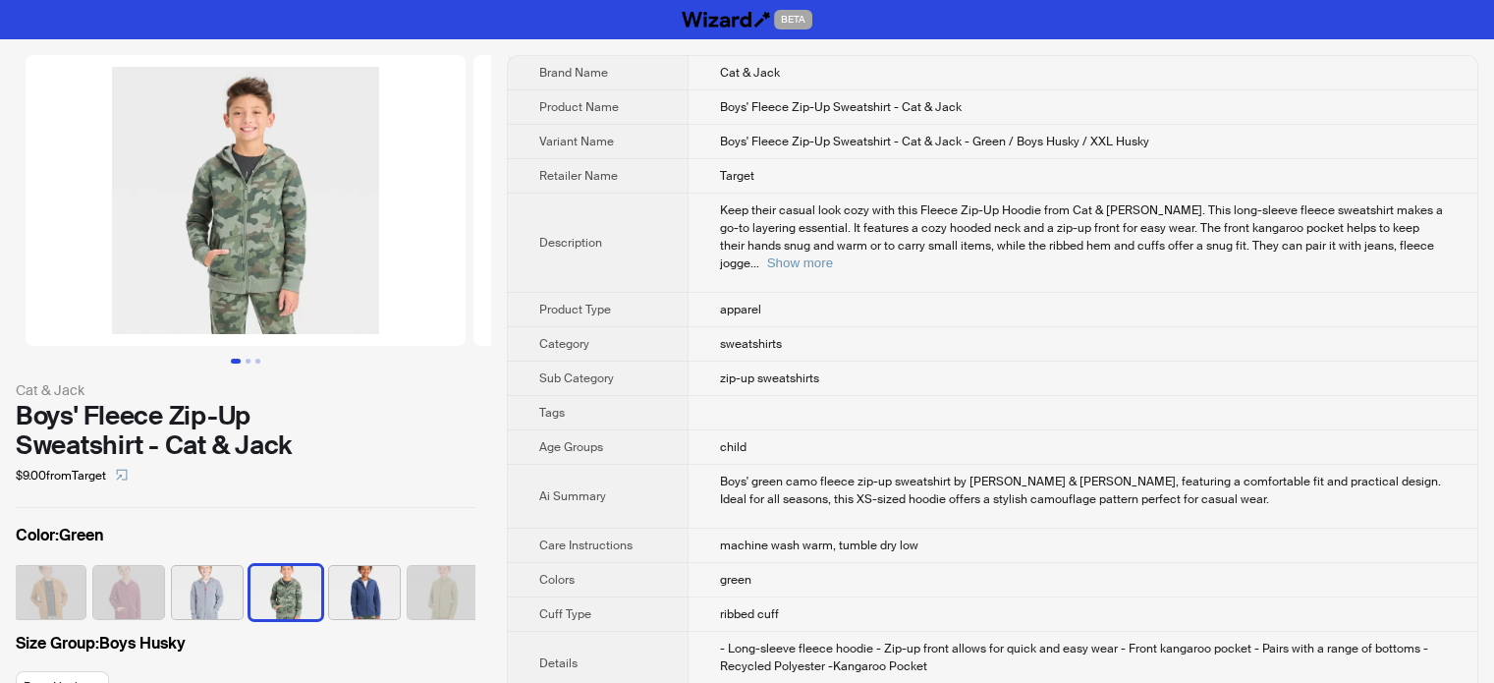
scroll to position [0, 169]
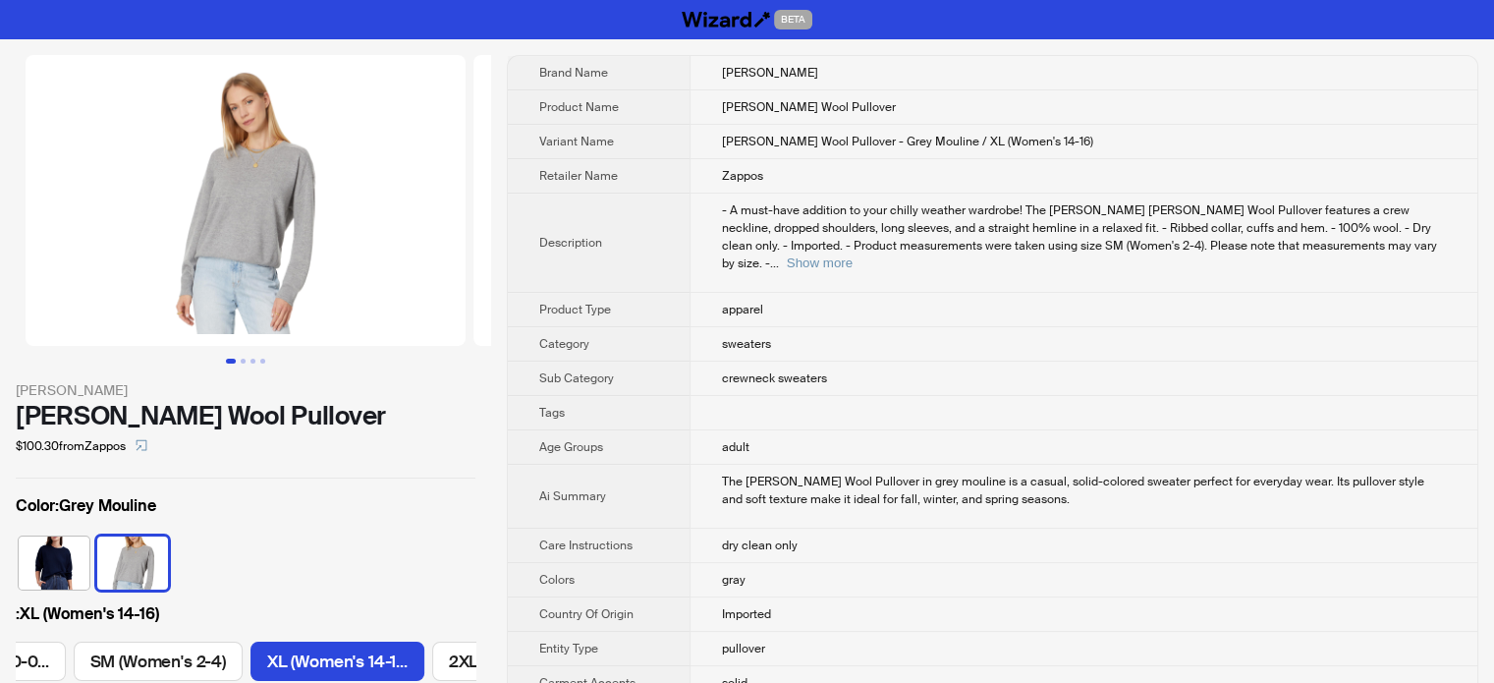
scroll to position [0, 452]
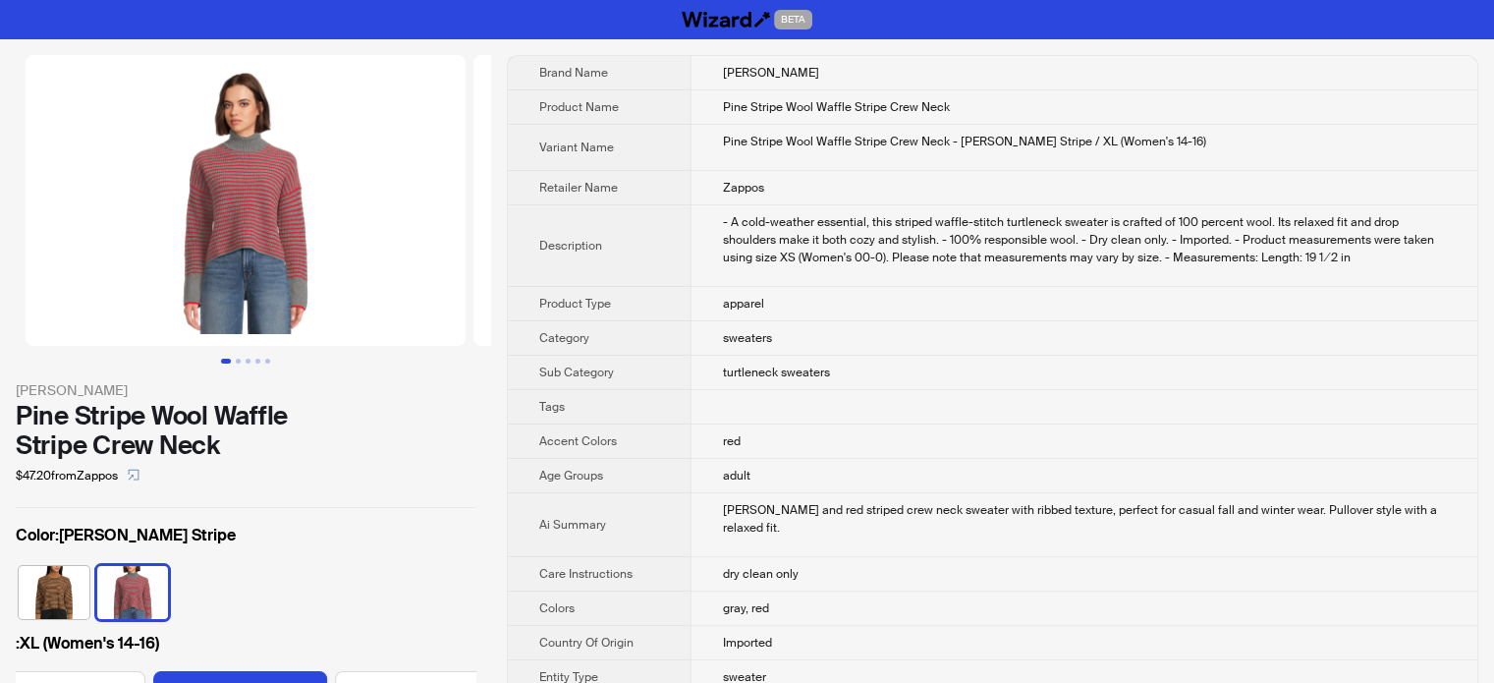
scroll to position [0, 814]
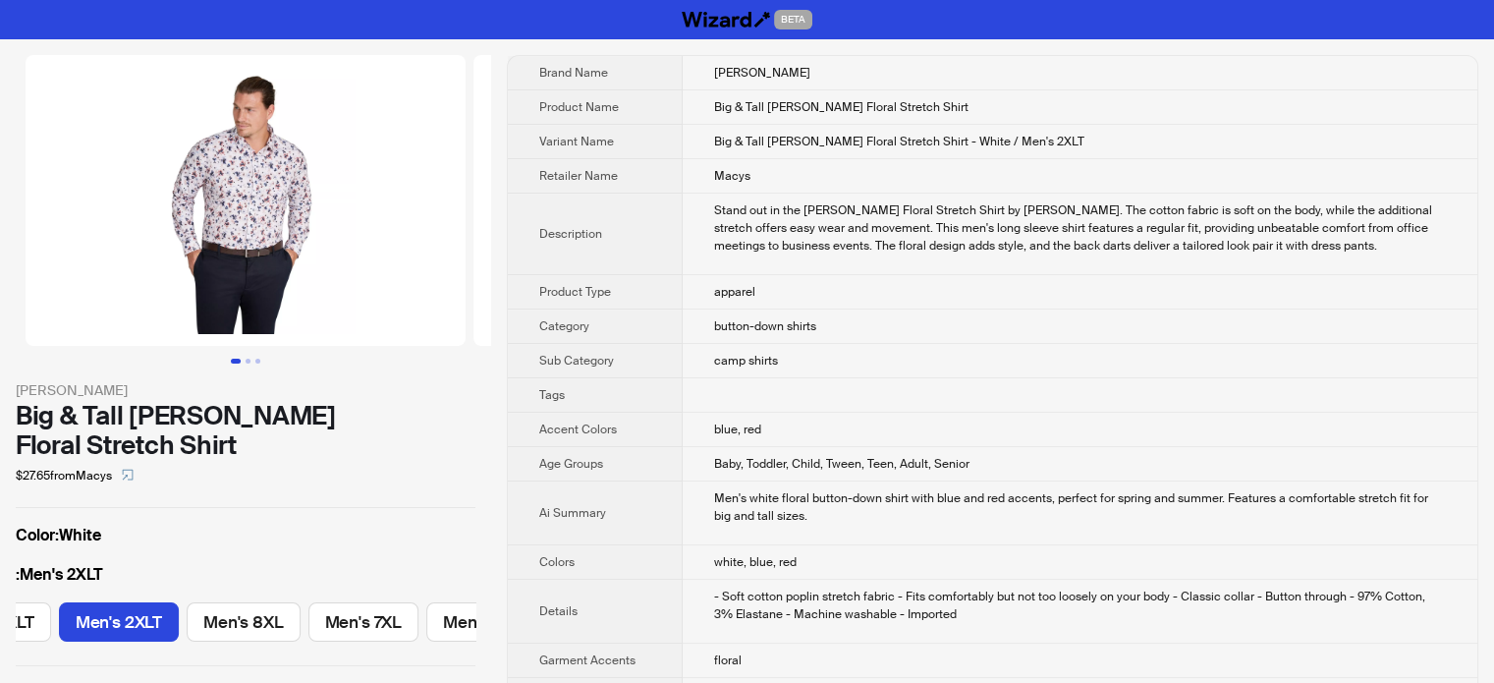
scroll to position [0, 446]
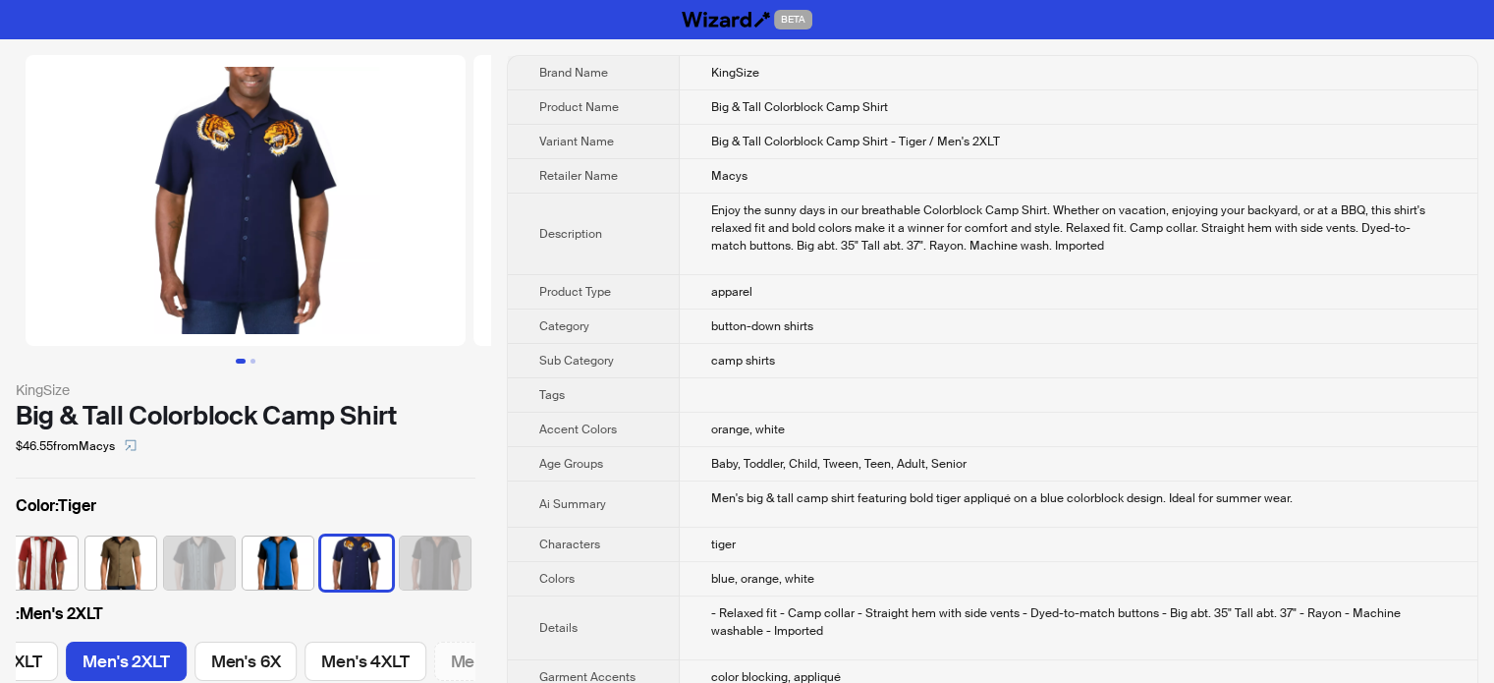
scroll to position [0, 1115]
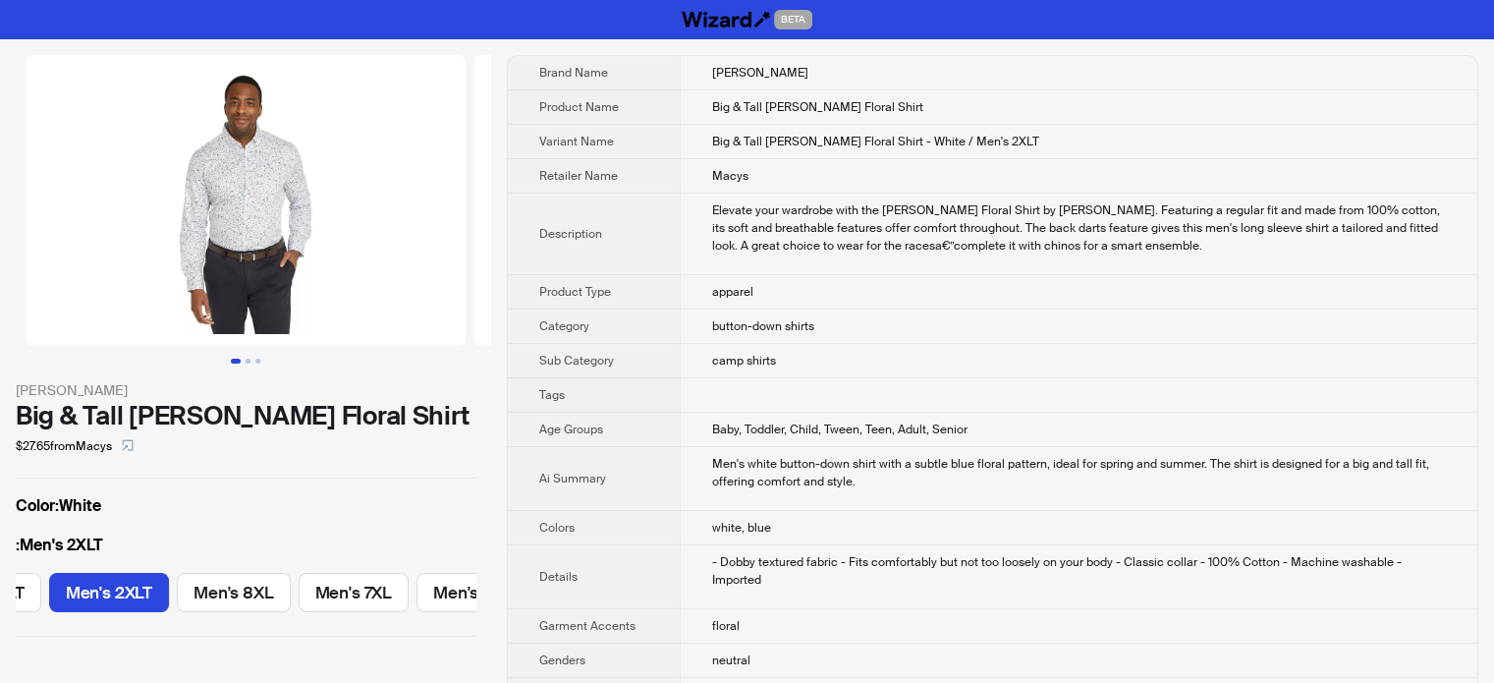
scroll to position [0, 446]
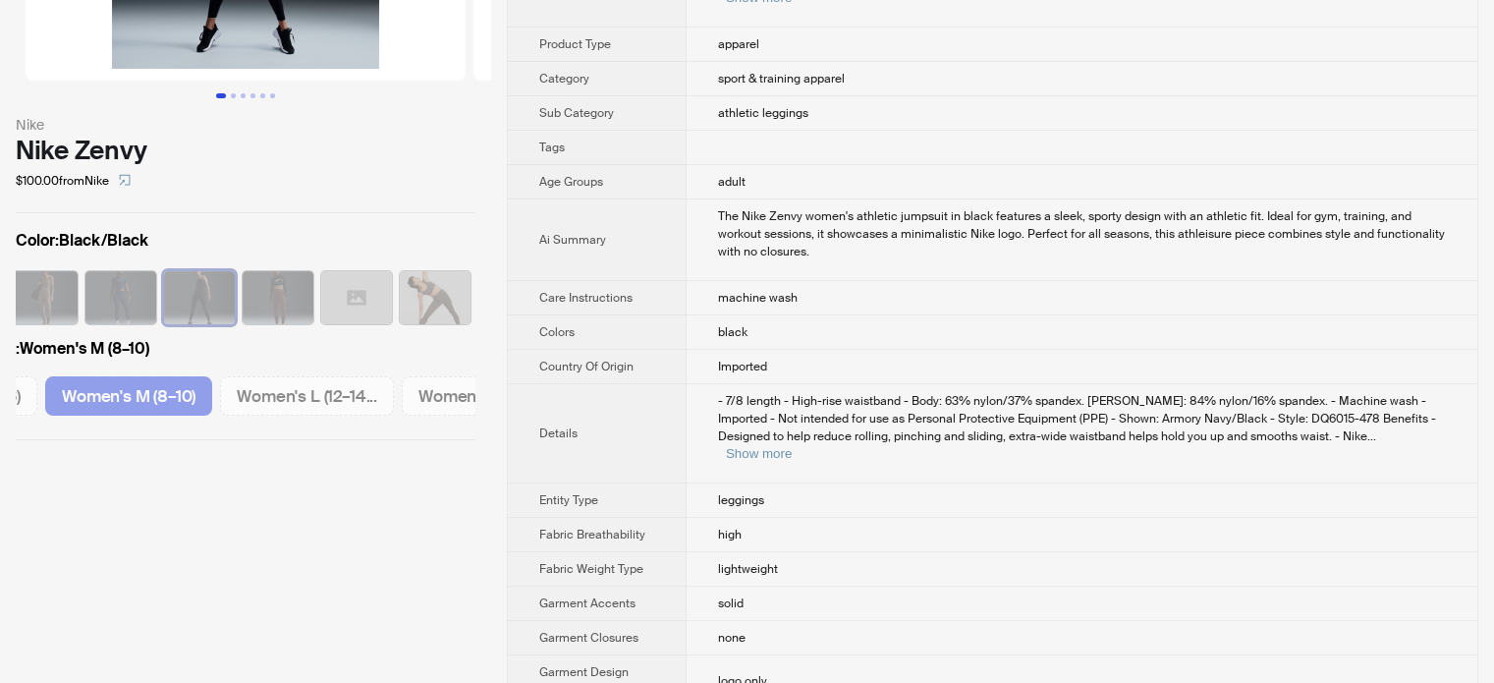
scroll to position [295, 0]
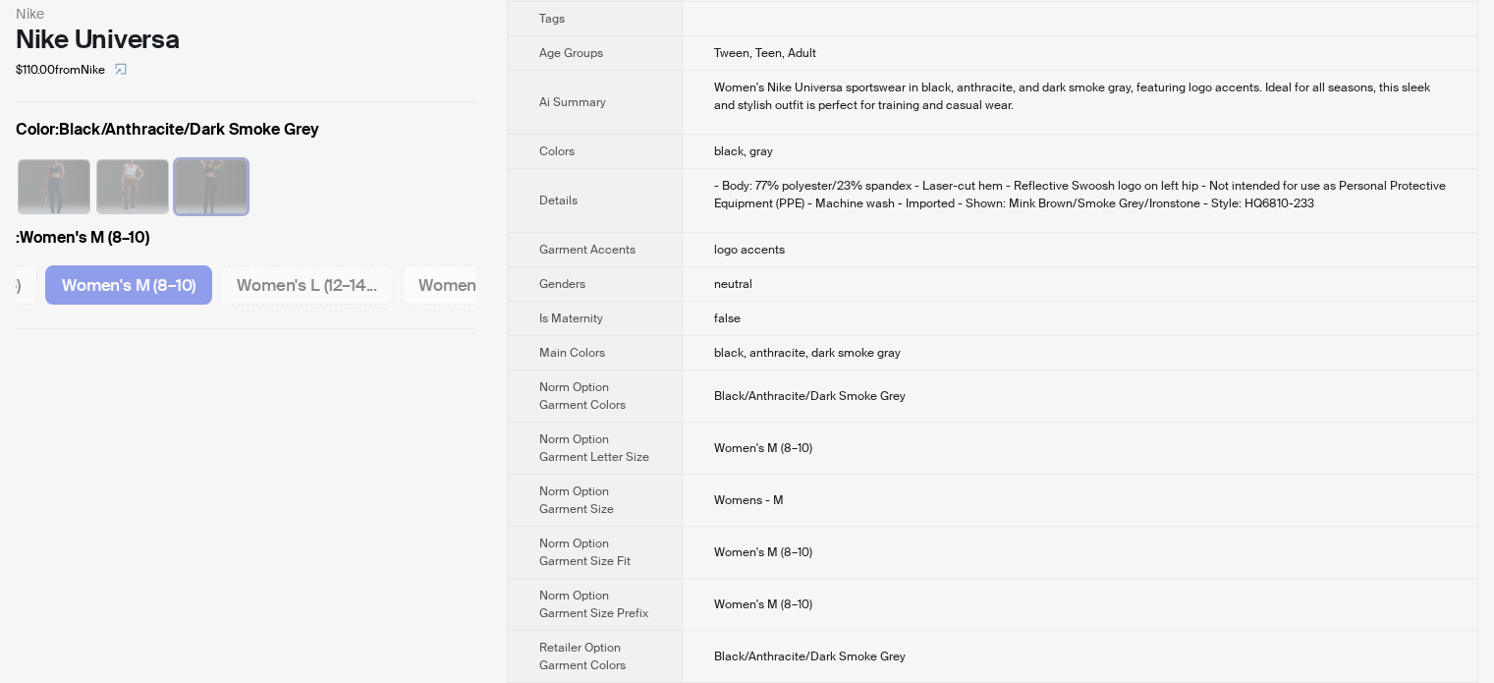
scroll to position [491, 0]
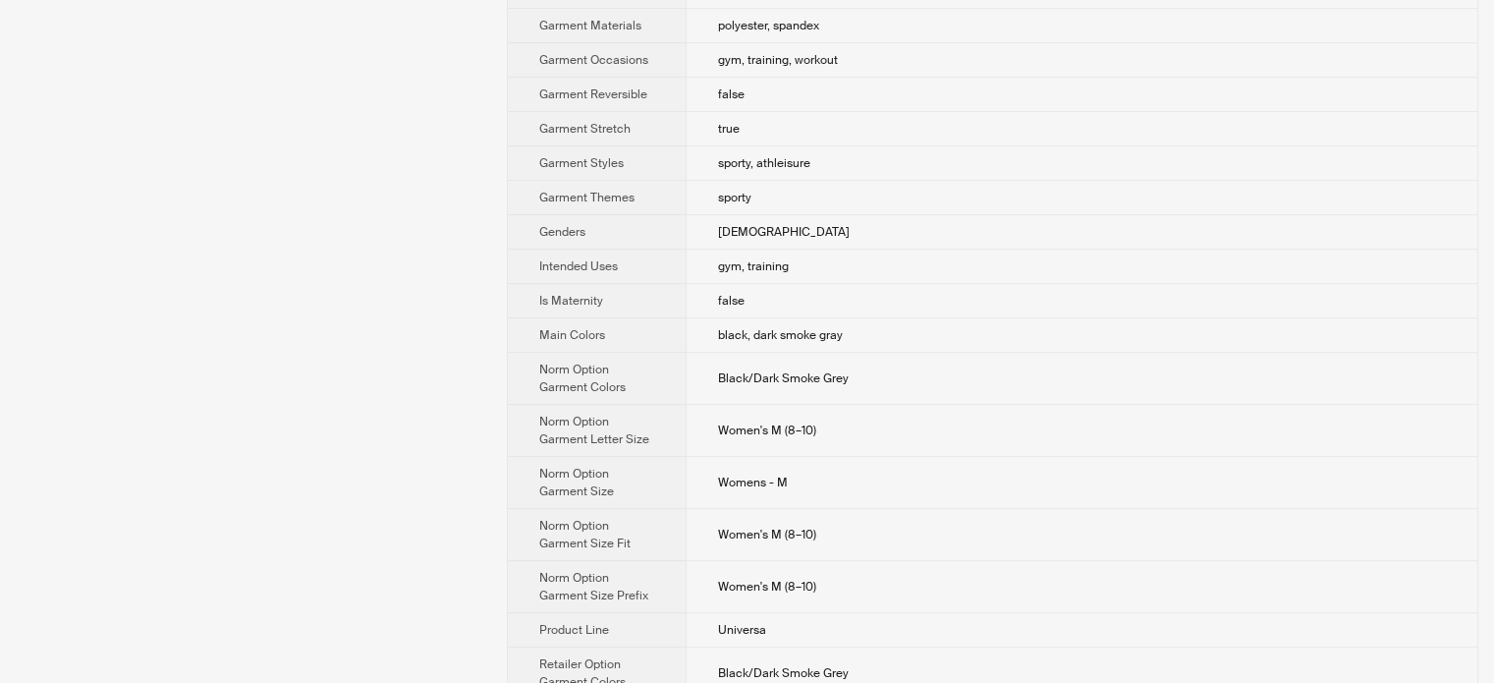
scroll to position [982, 0]
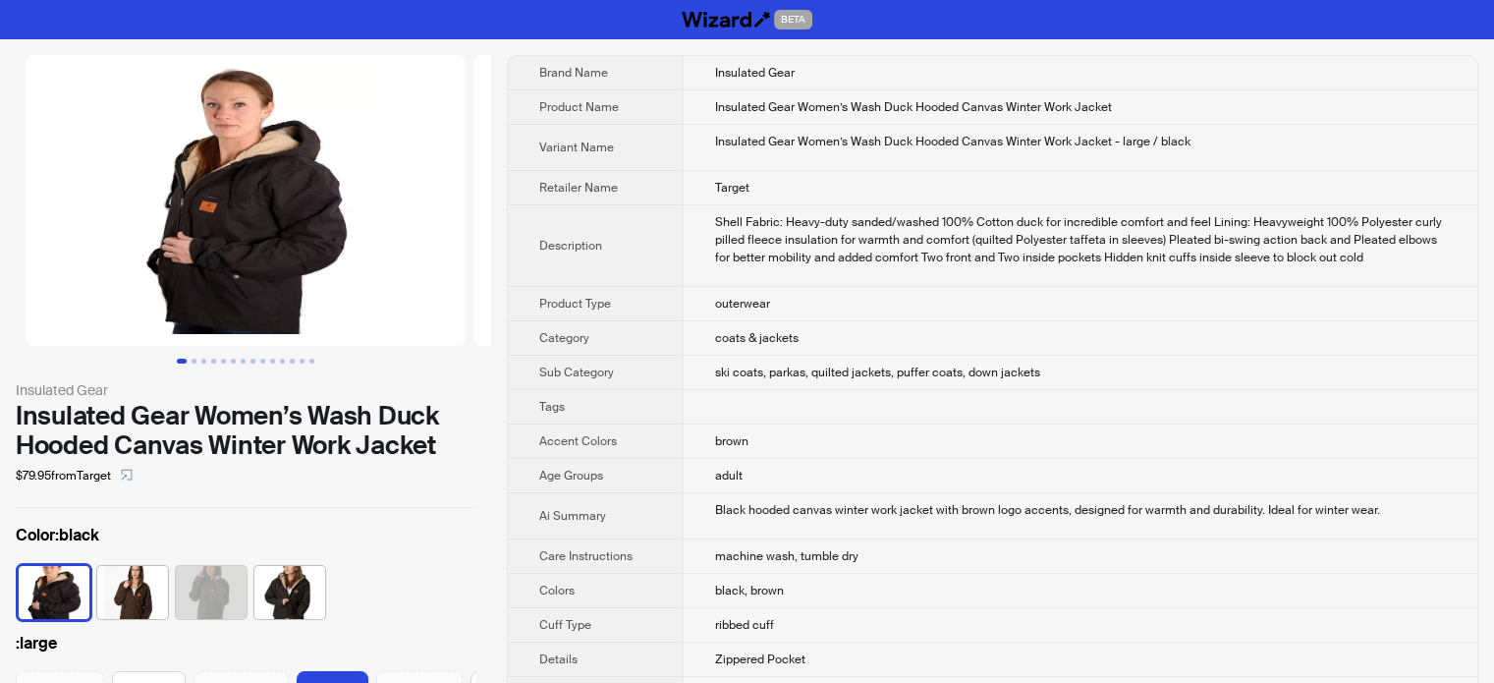
scroll to position [0, 200]
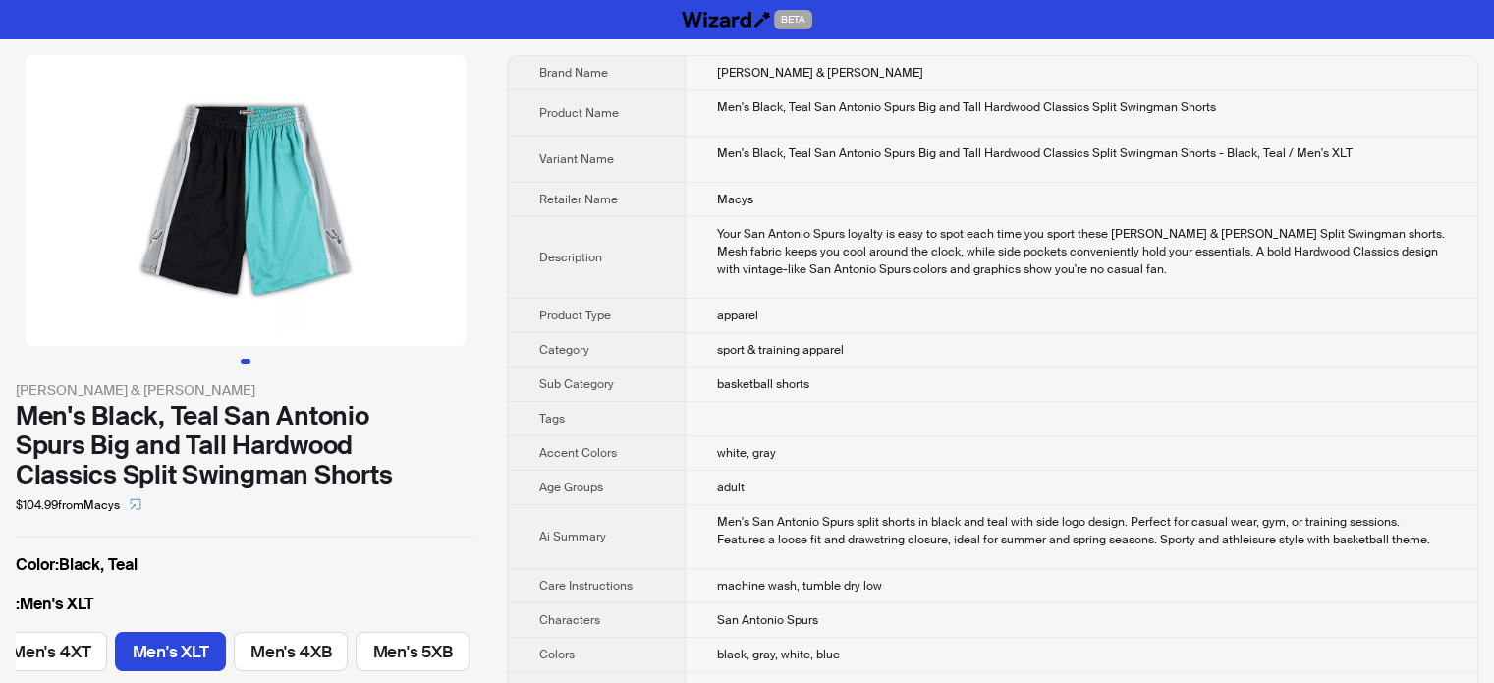
scroll to position [0, 324]
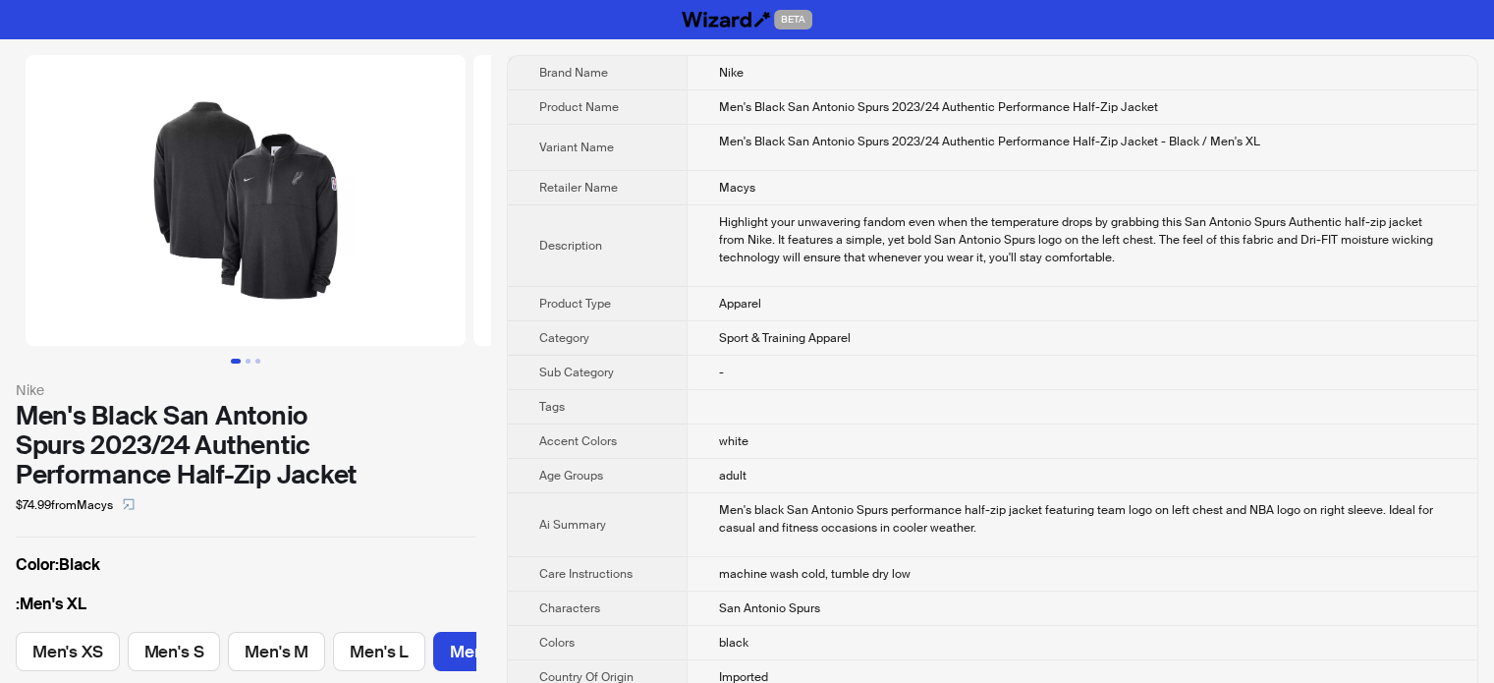
scroll to position [0, 169]
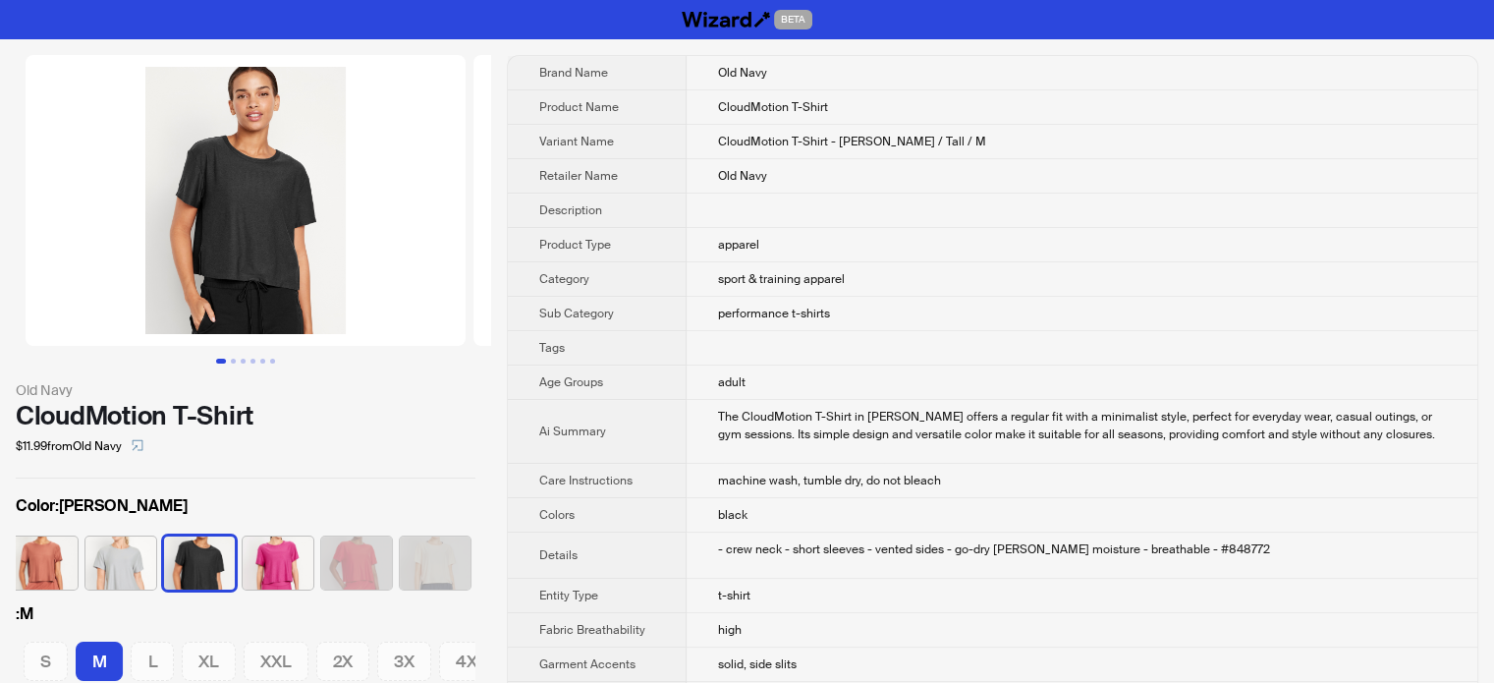
scroll to position [0, 313]
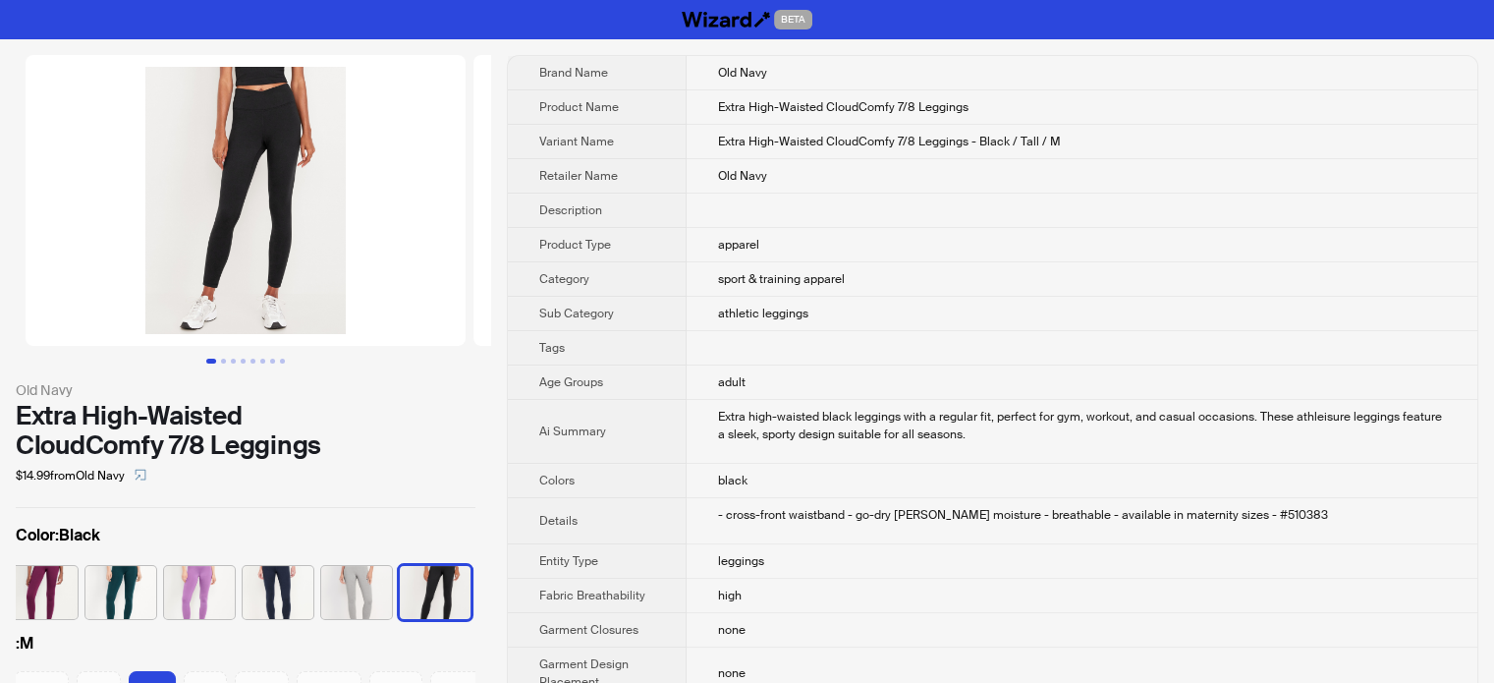
scroll to position [0, 313]
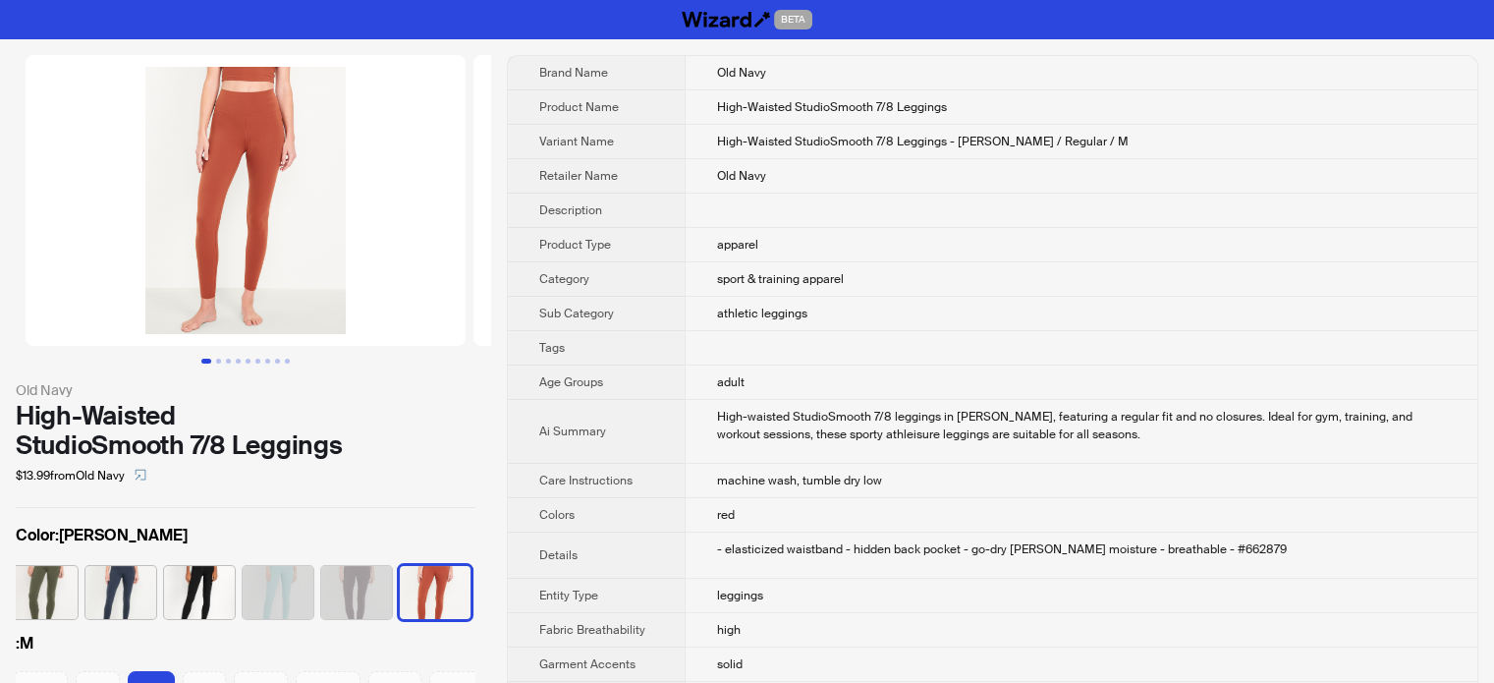
scroll to position [0, 313]
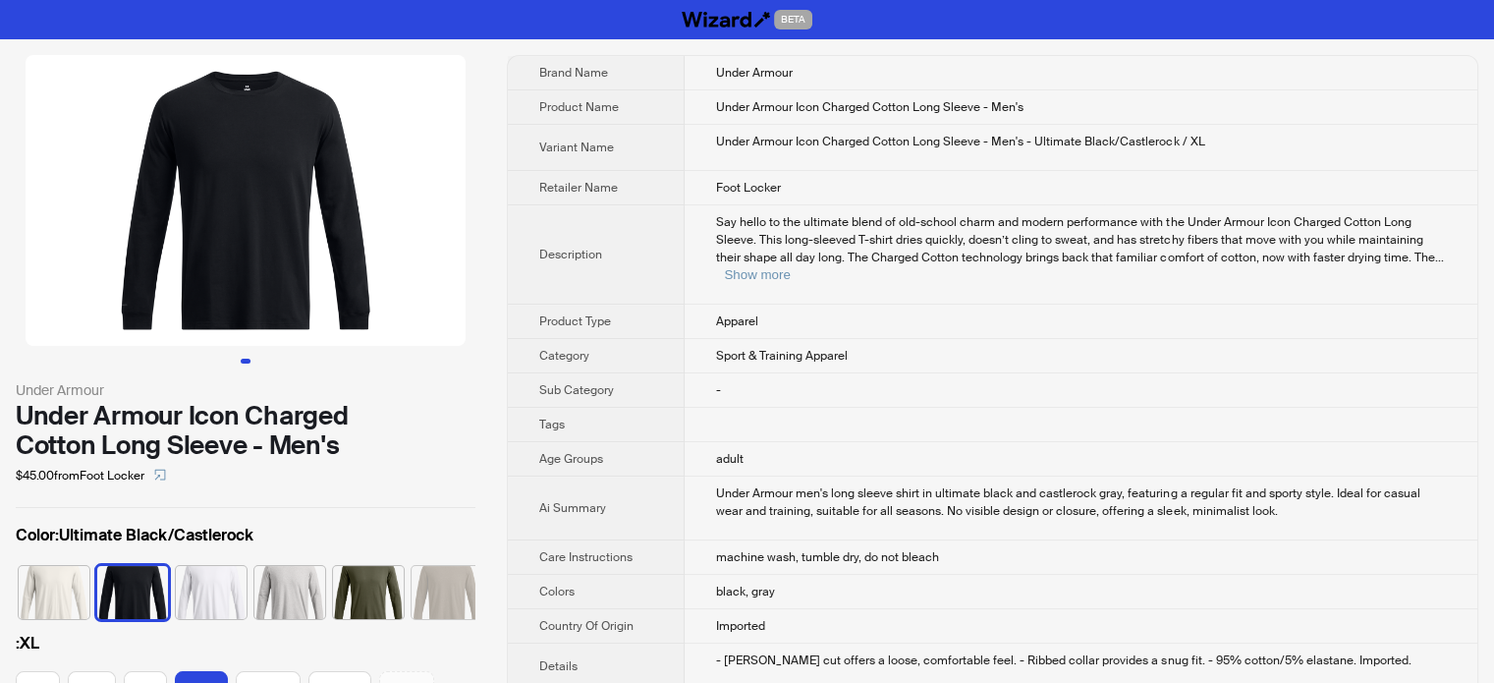
scroll to position [0, 50]
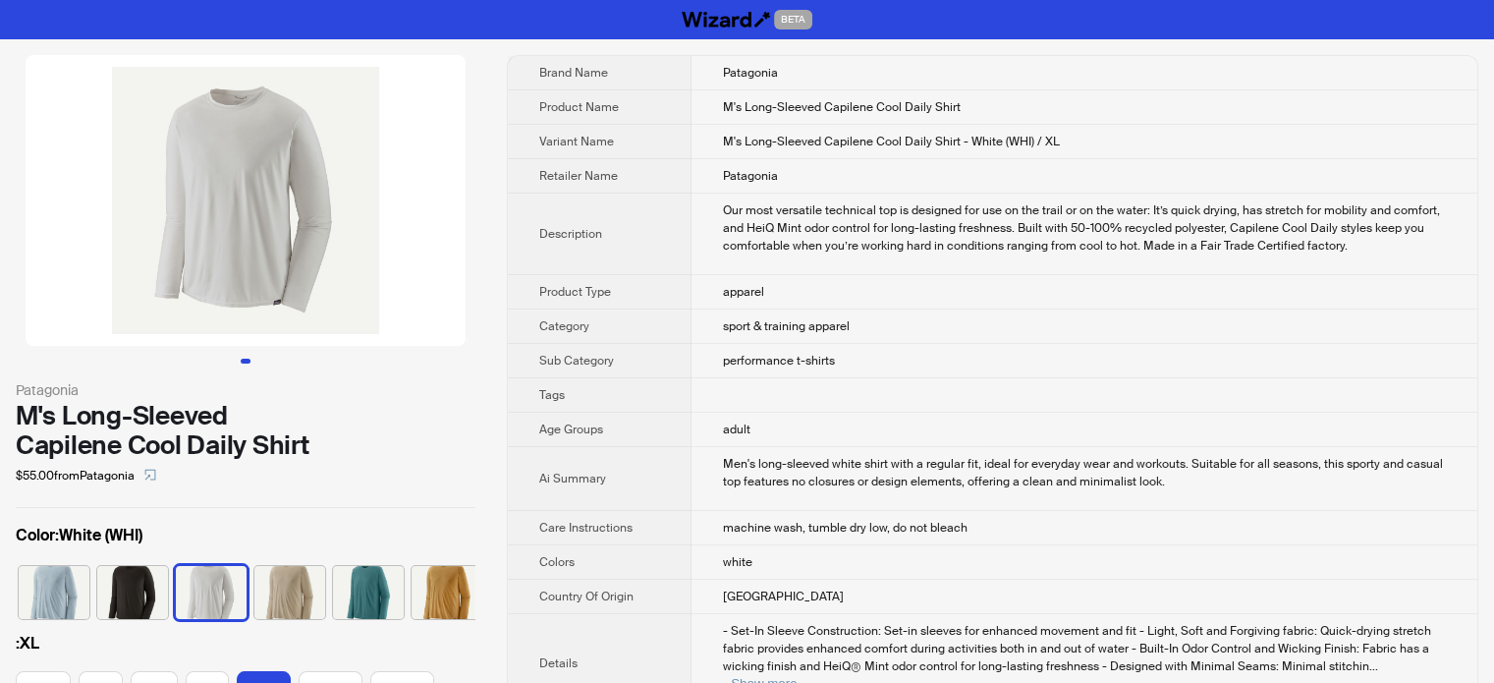
scroll to position [0, 90]
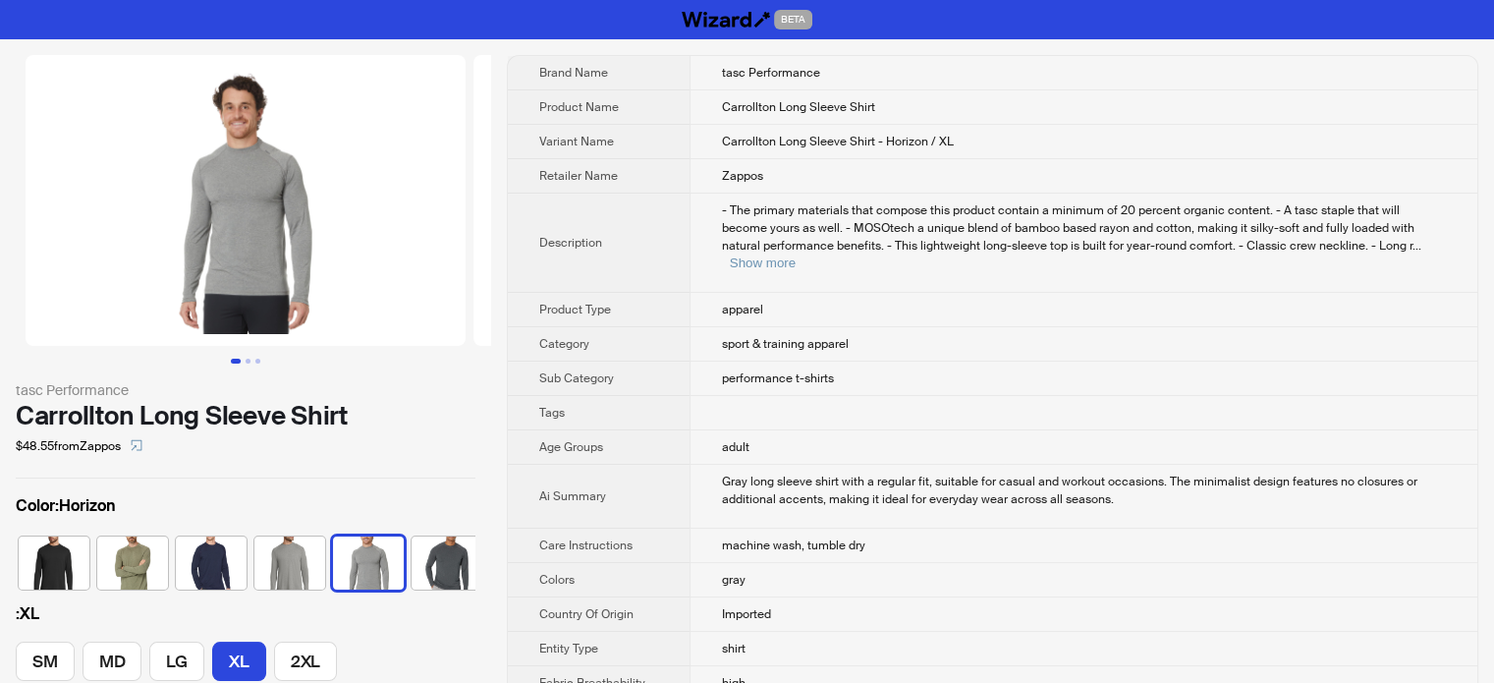
scroll to position [0, 90]
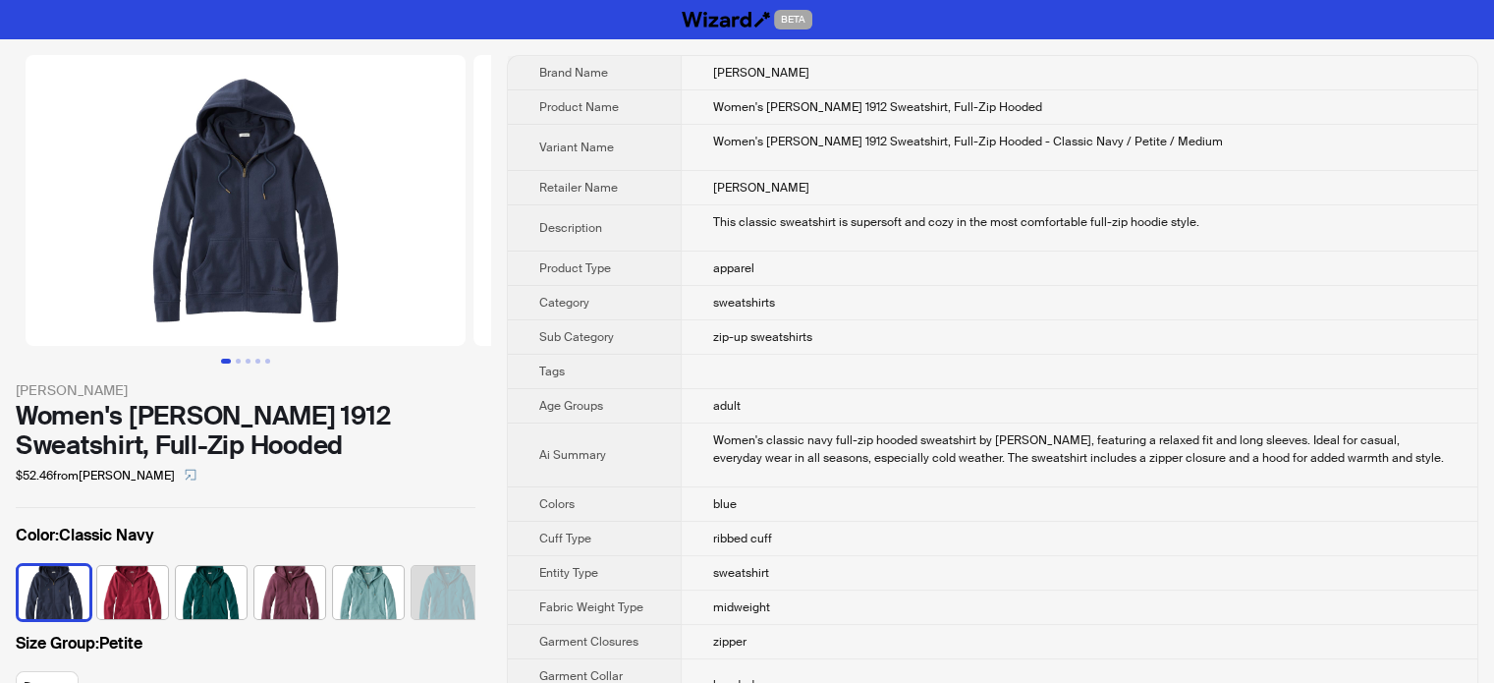
scroll to position [0, 148]
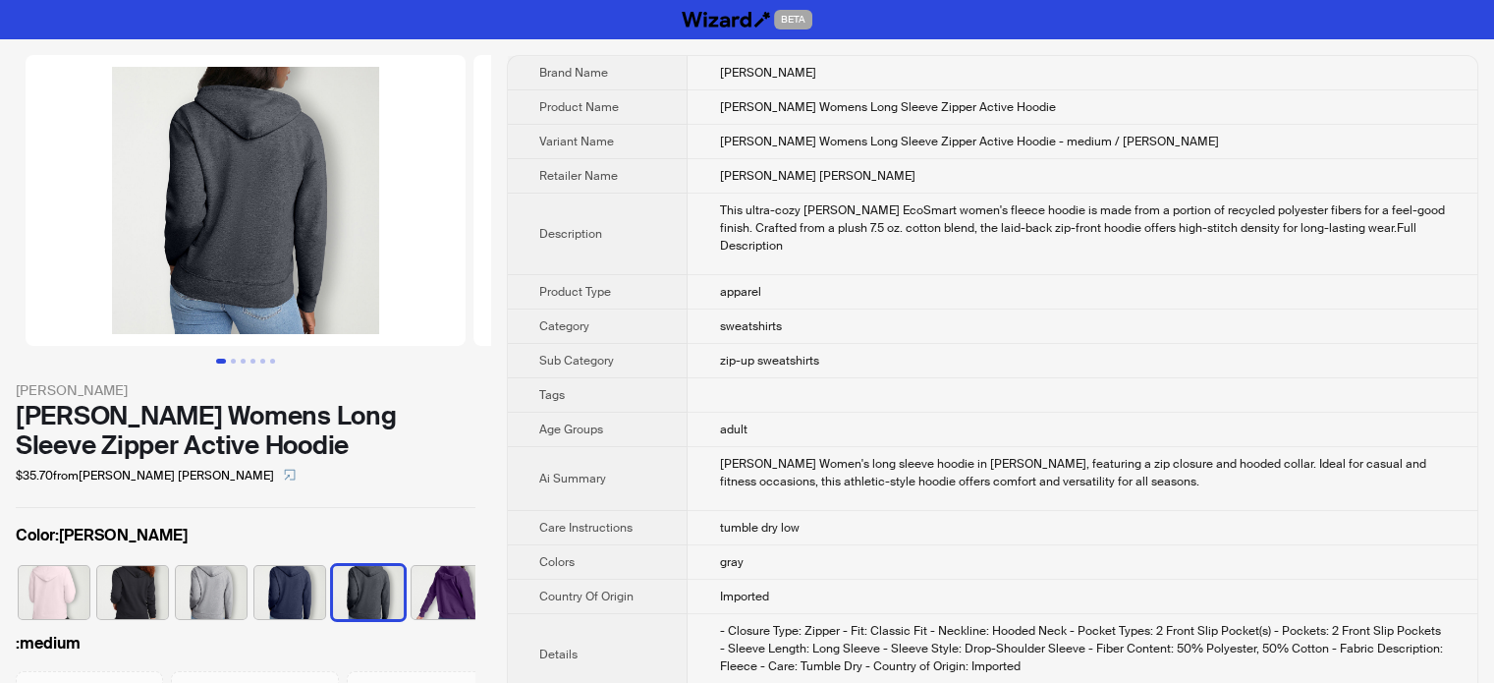
scroll to position [0, 90]
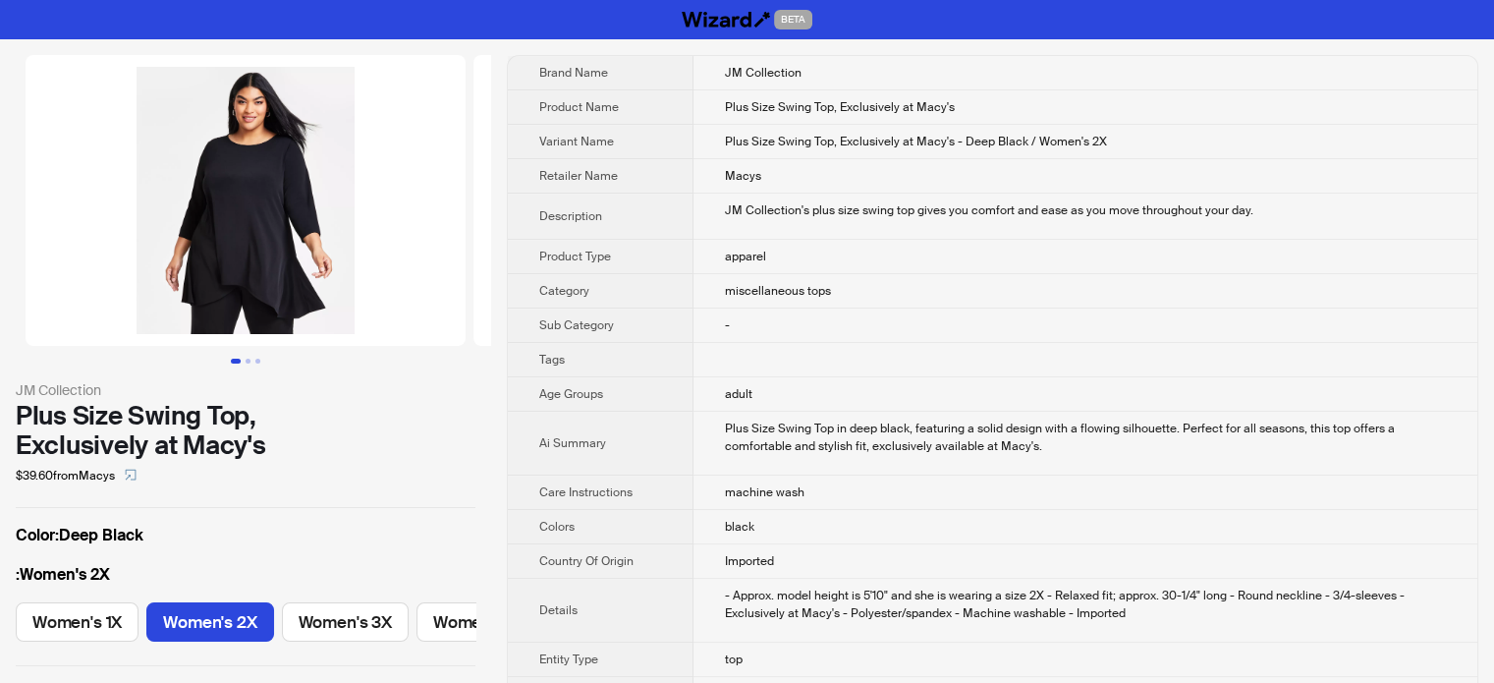
scroll to position [0, 64]
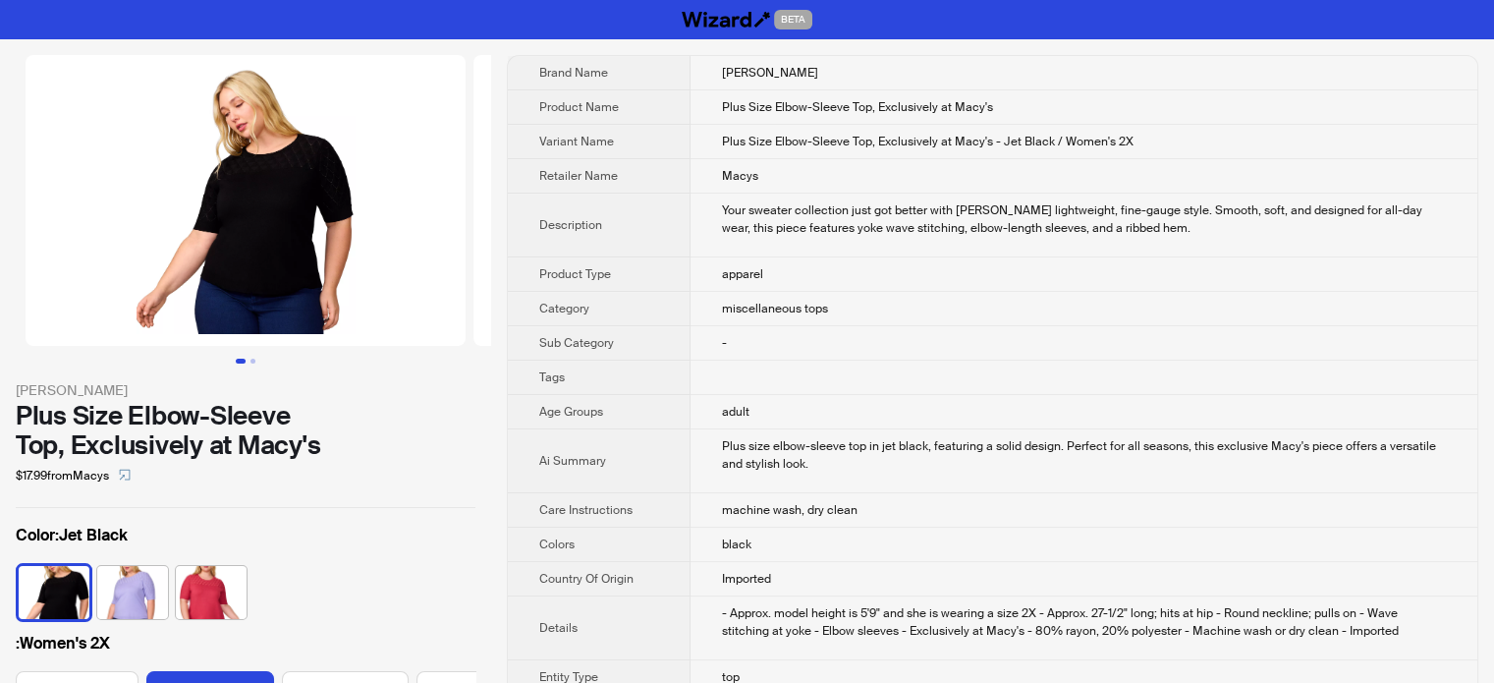
scroll to position [0, 64]
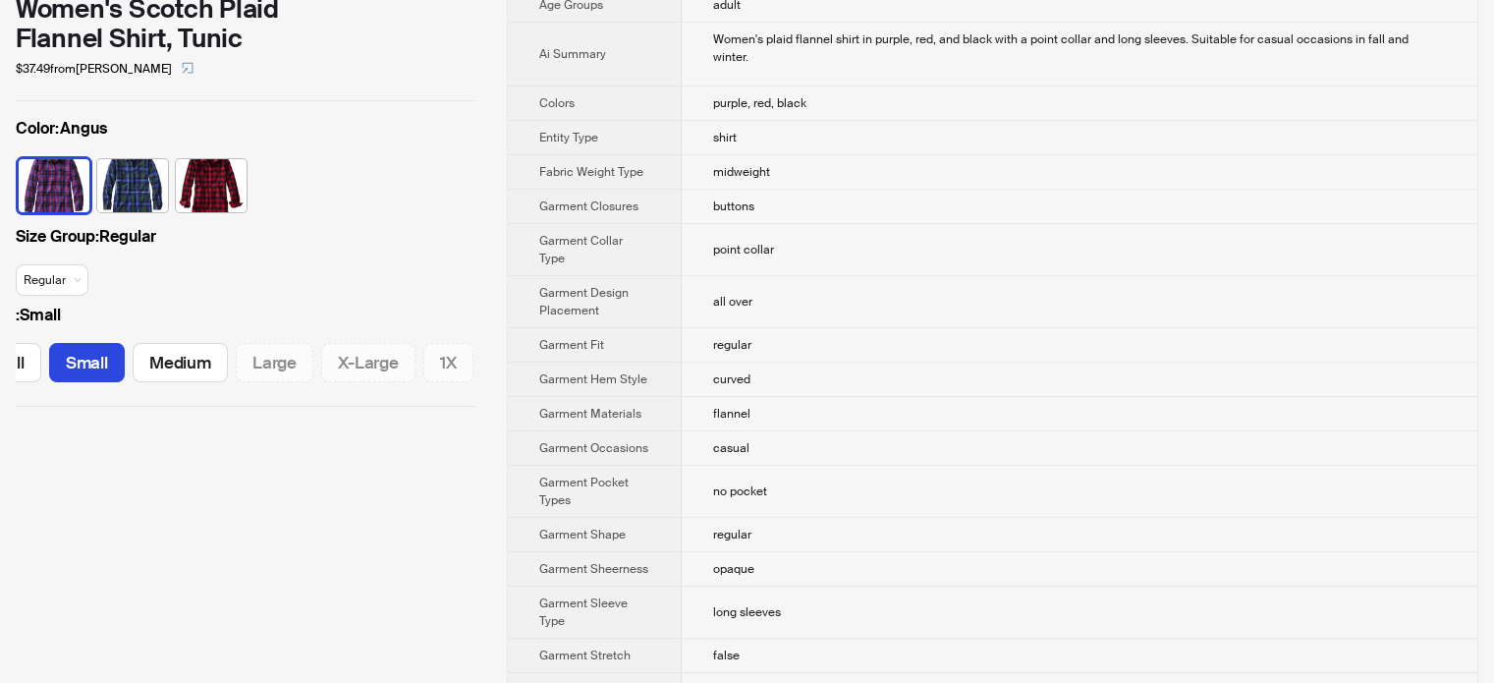
scroll to position [390, 0]
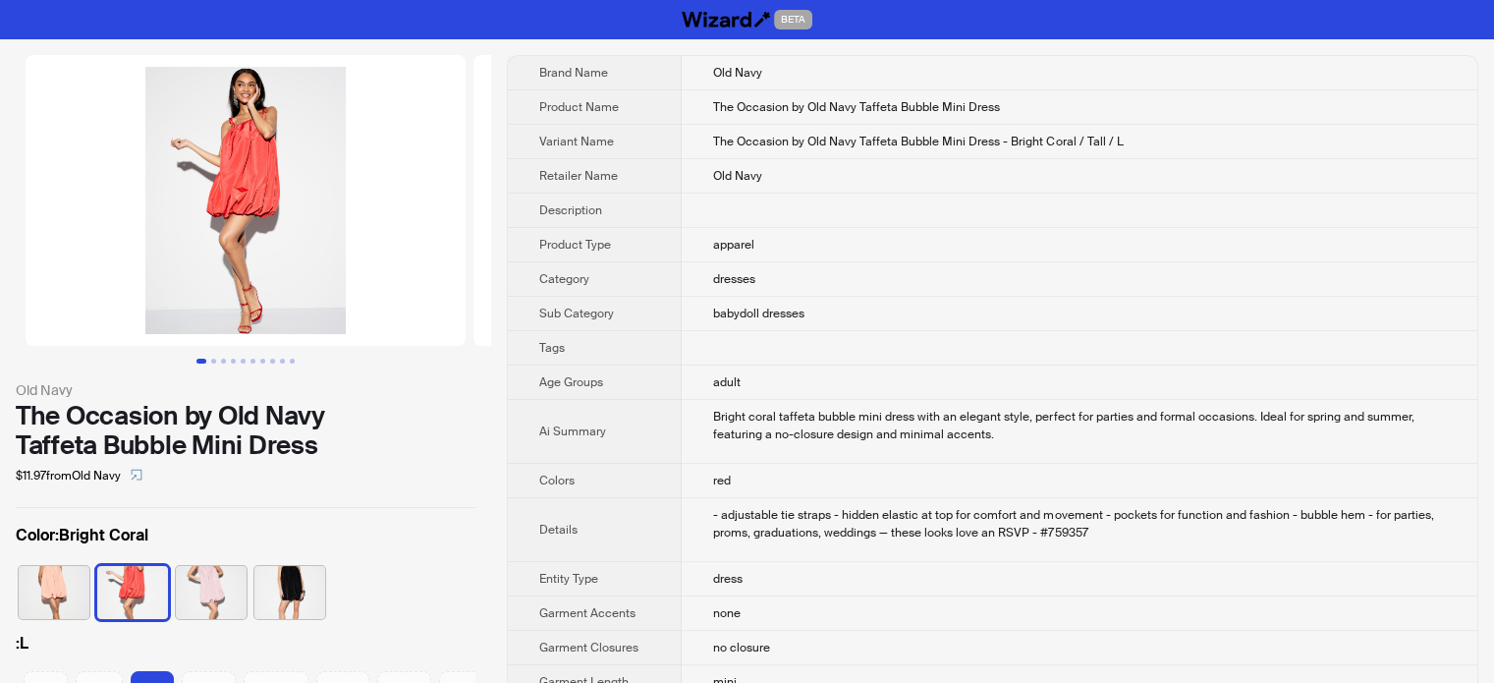
scroll to position [0, 313]
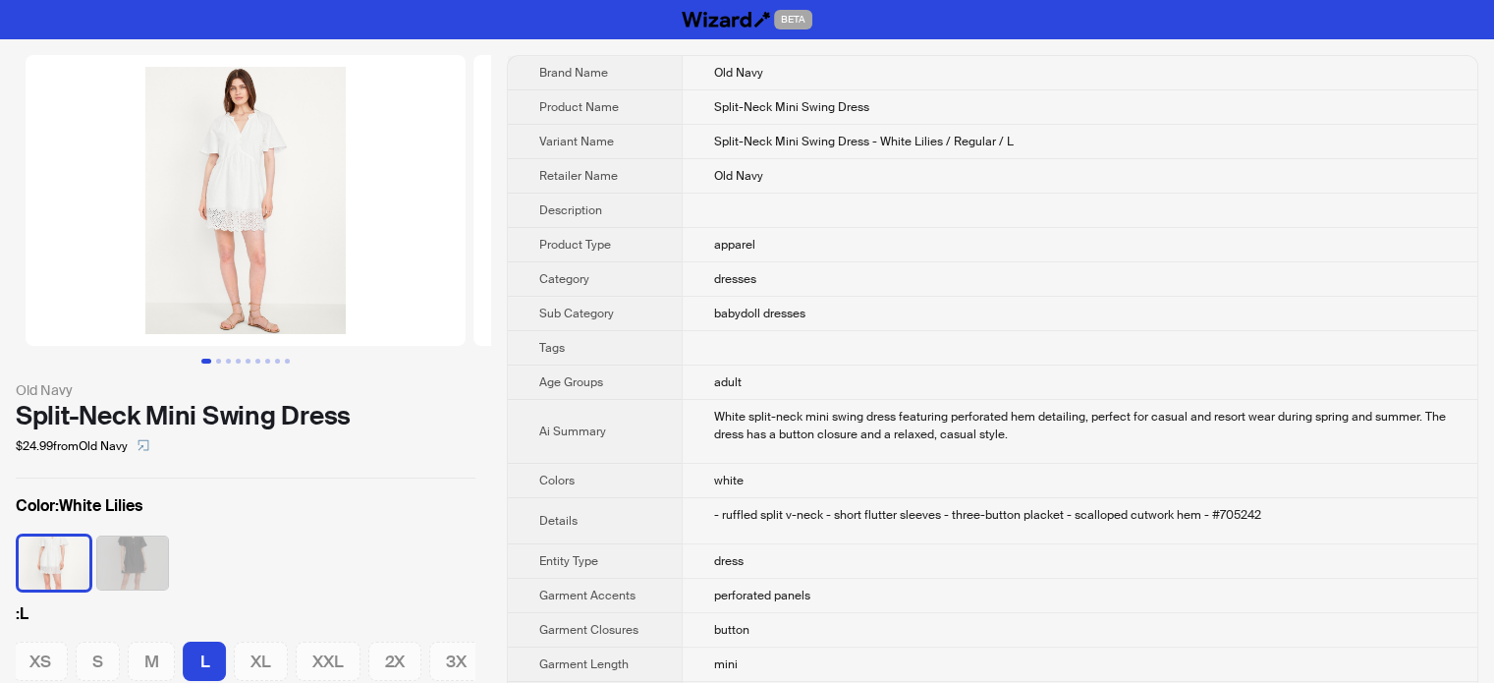
scroll to position [0, 313]
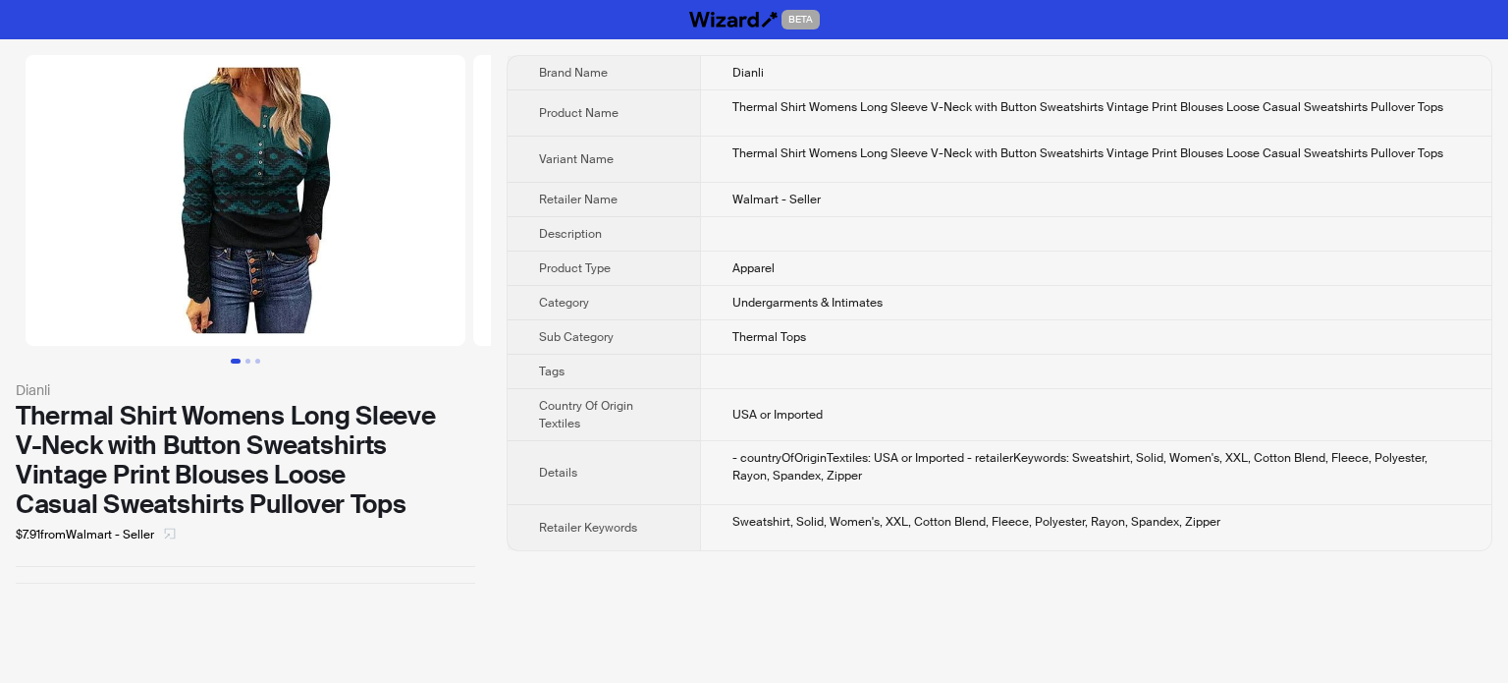
click at [175, 528] on icon "select" at bounding box center [170, 533] width 11 height 11
click at [175, 529] on icon "select" at bounding box center [170, 533] width 12 height 12
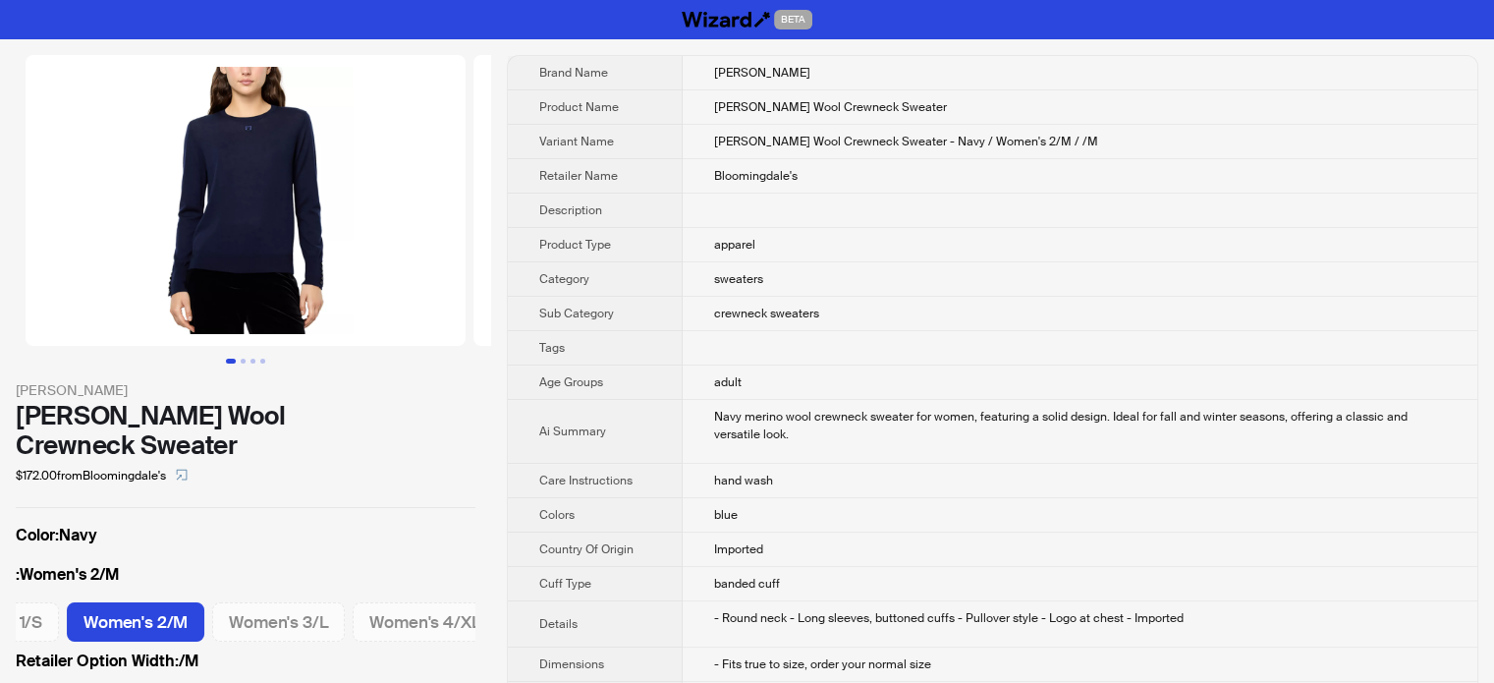
scroll to position [0, 241]
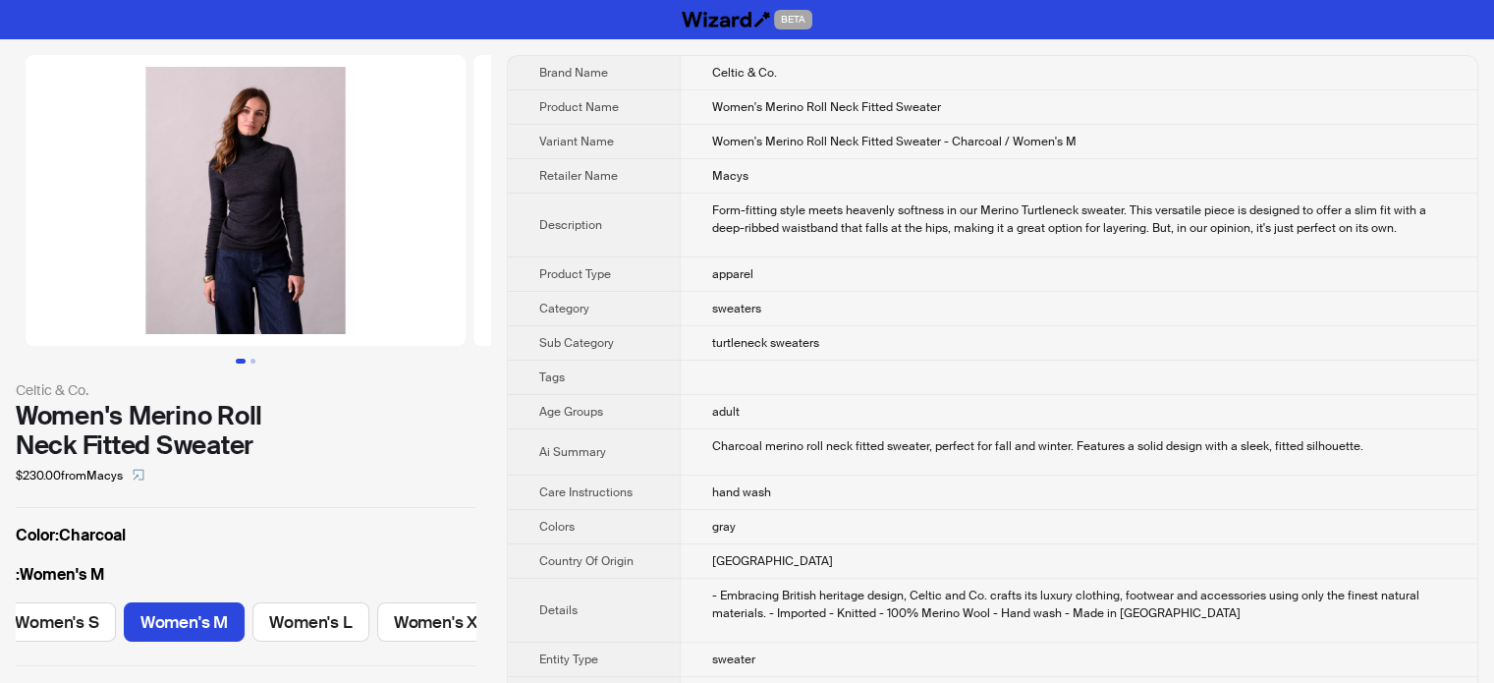
scroll to position [0, 173]
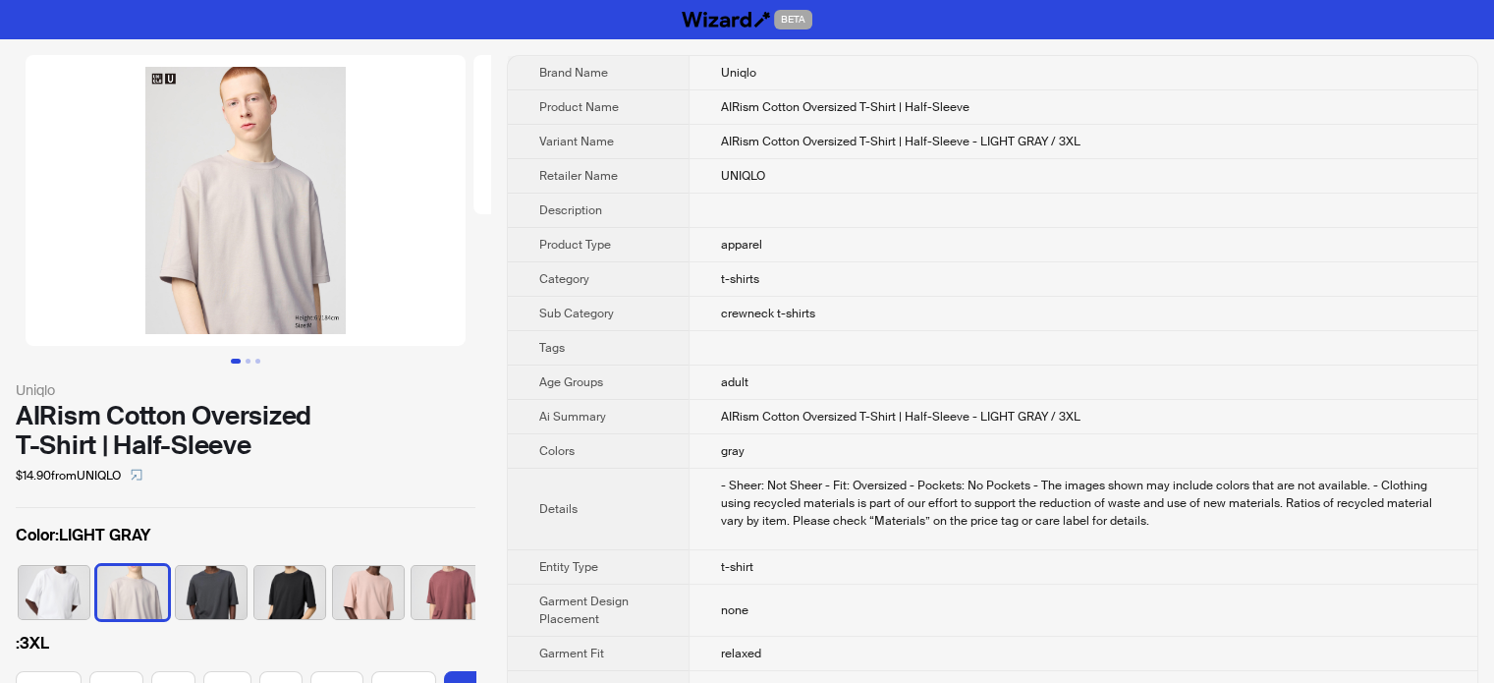
scroll to position [0, 27]
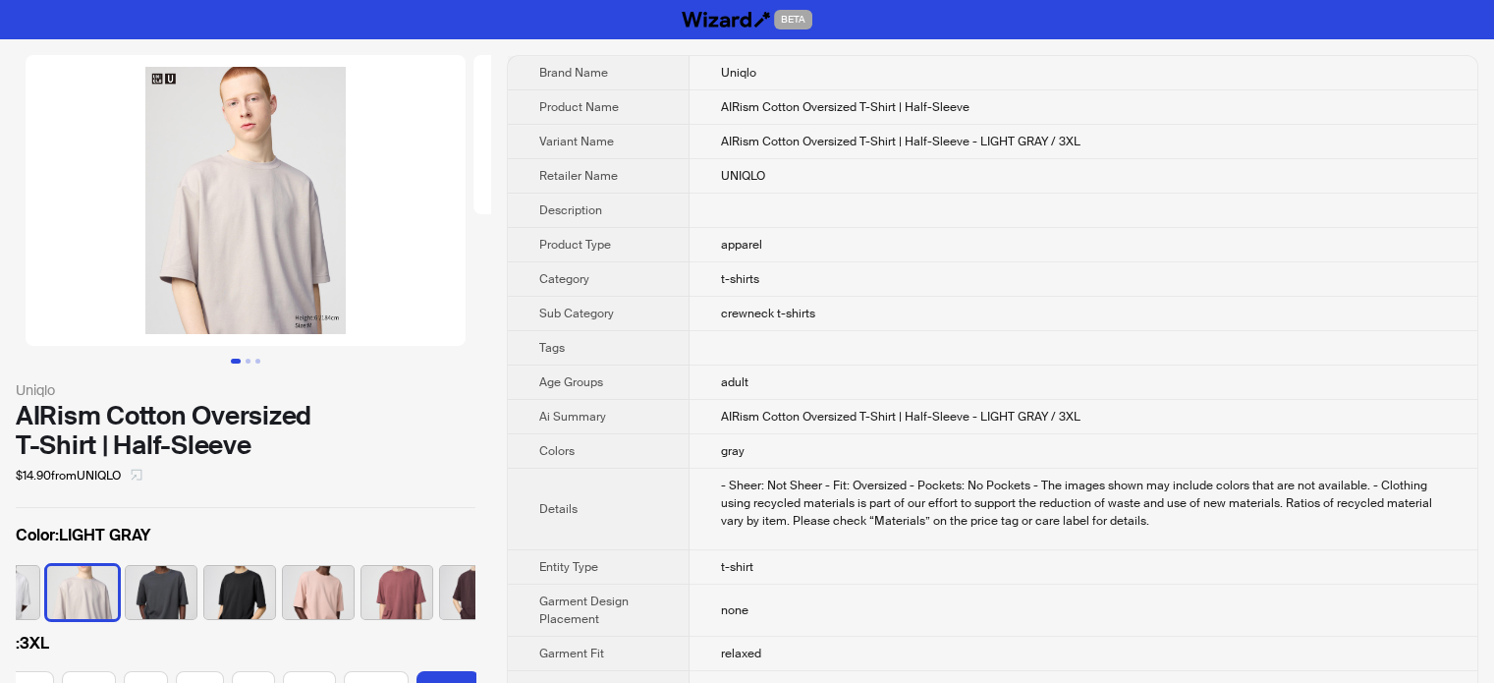
click at [141, 478] on icon "select" at bounding box center [137, 474] width 12 height 12
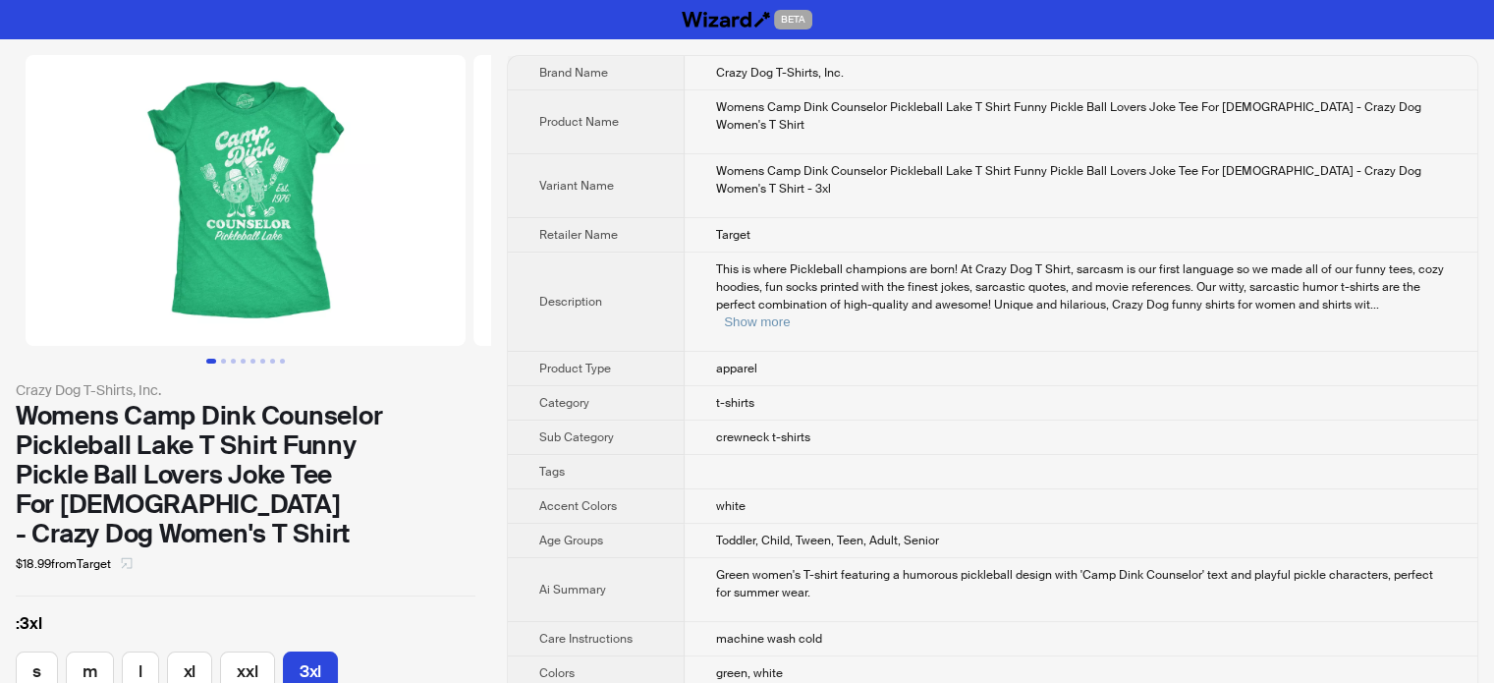
click at [133, 556] on span "button" at bounding box center [127, 564] width 12 height 16
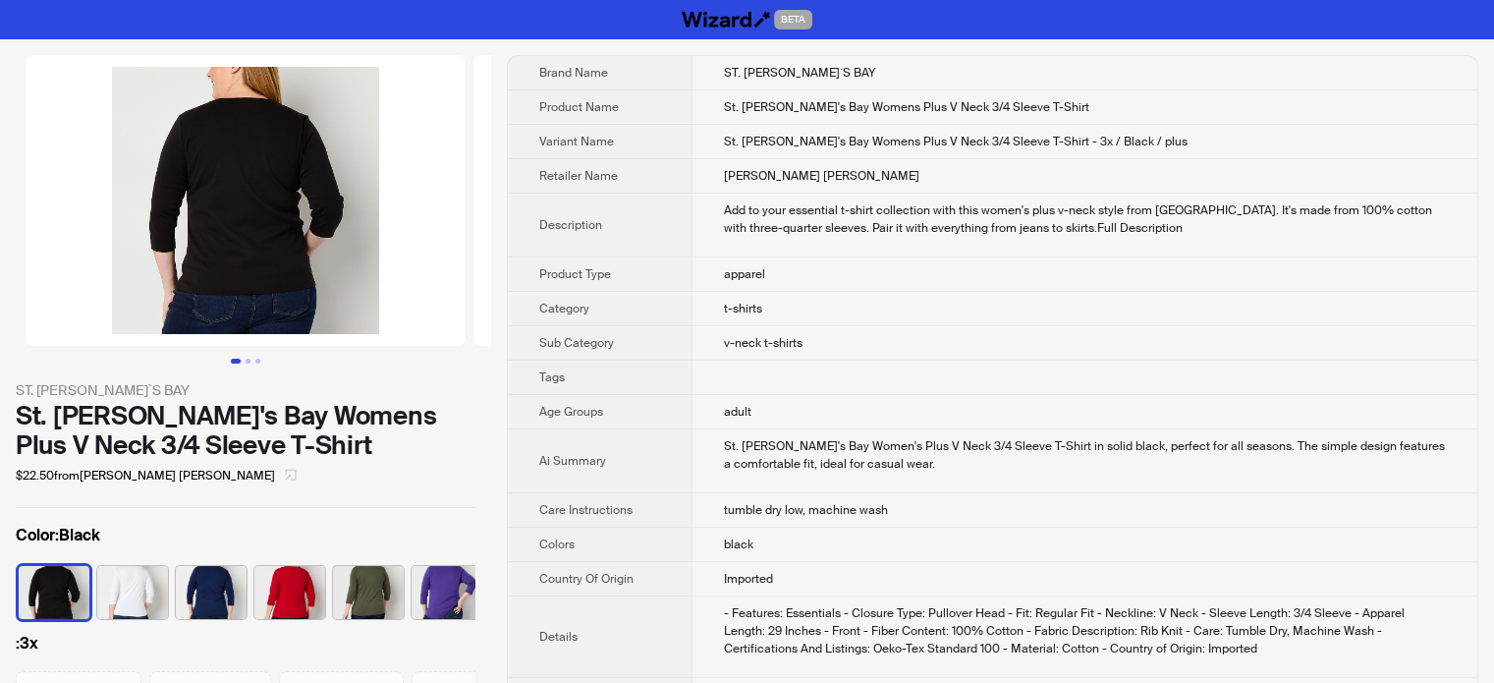
click at [285, 476] on icon "select" at bounding box center [291, 474] width 12 height 12
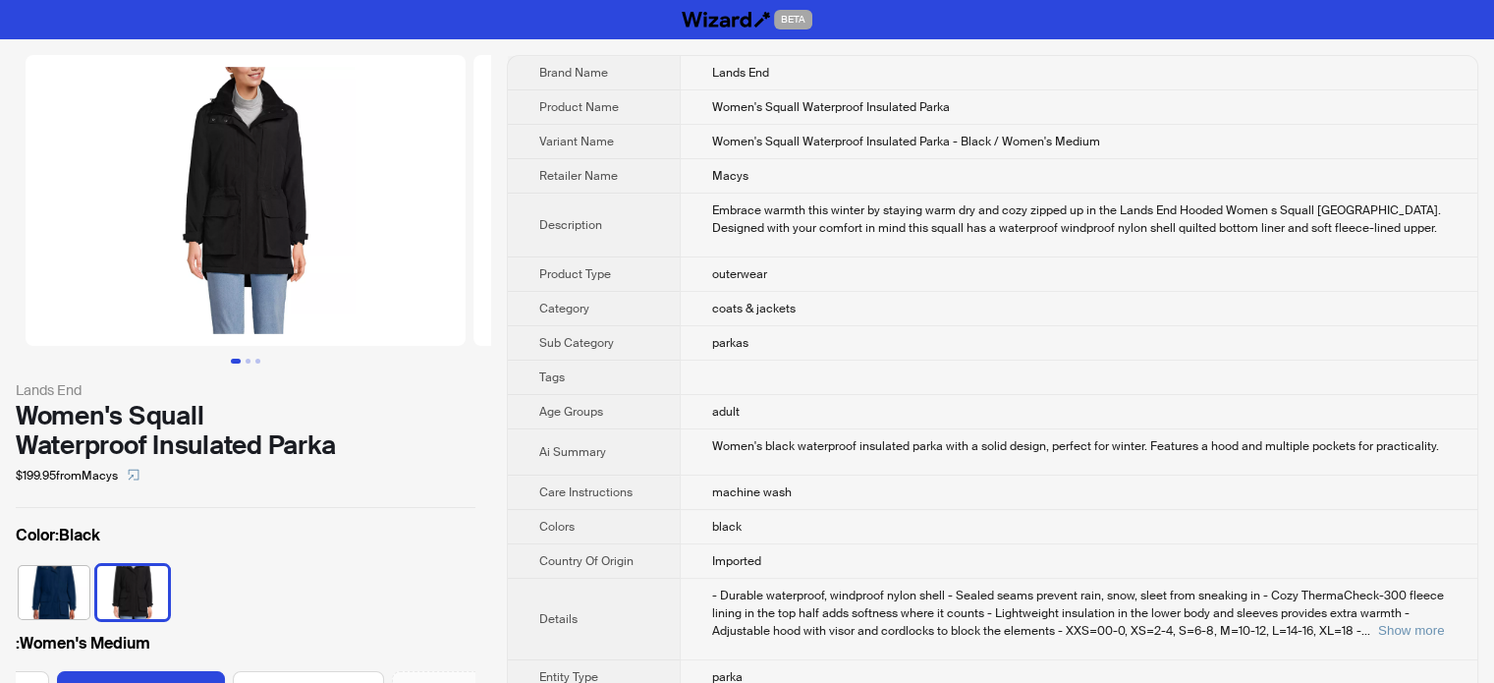
scroll to position [0, 134]
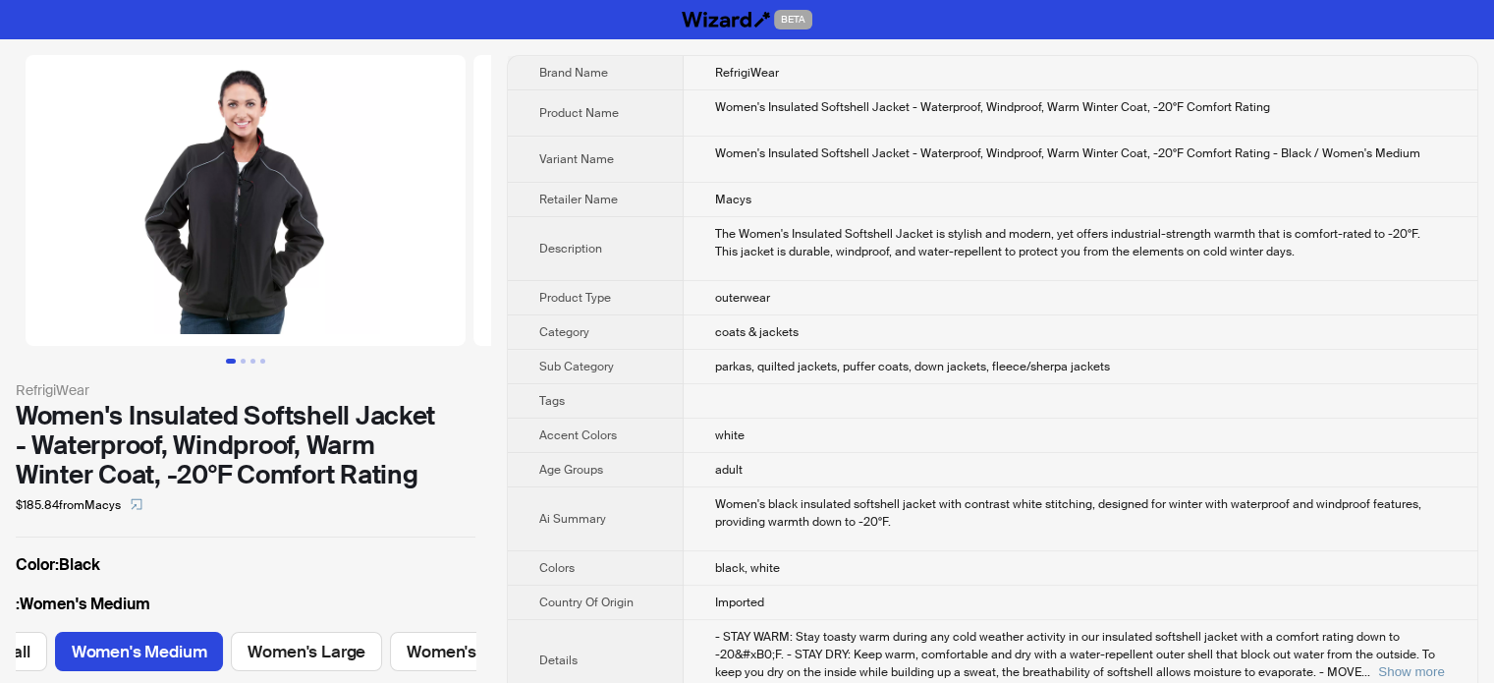
scroll to position [0, 122]
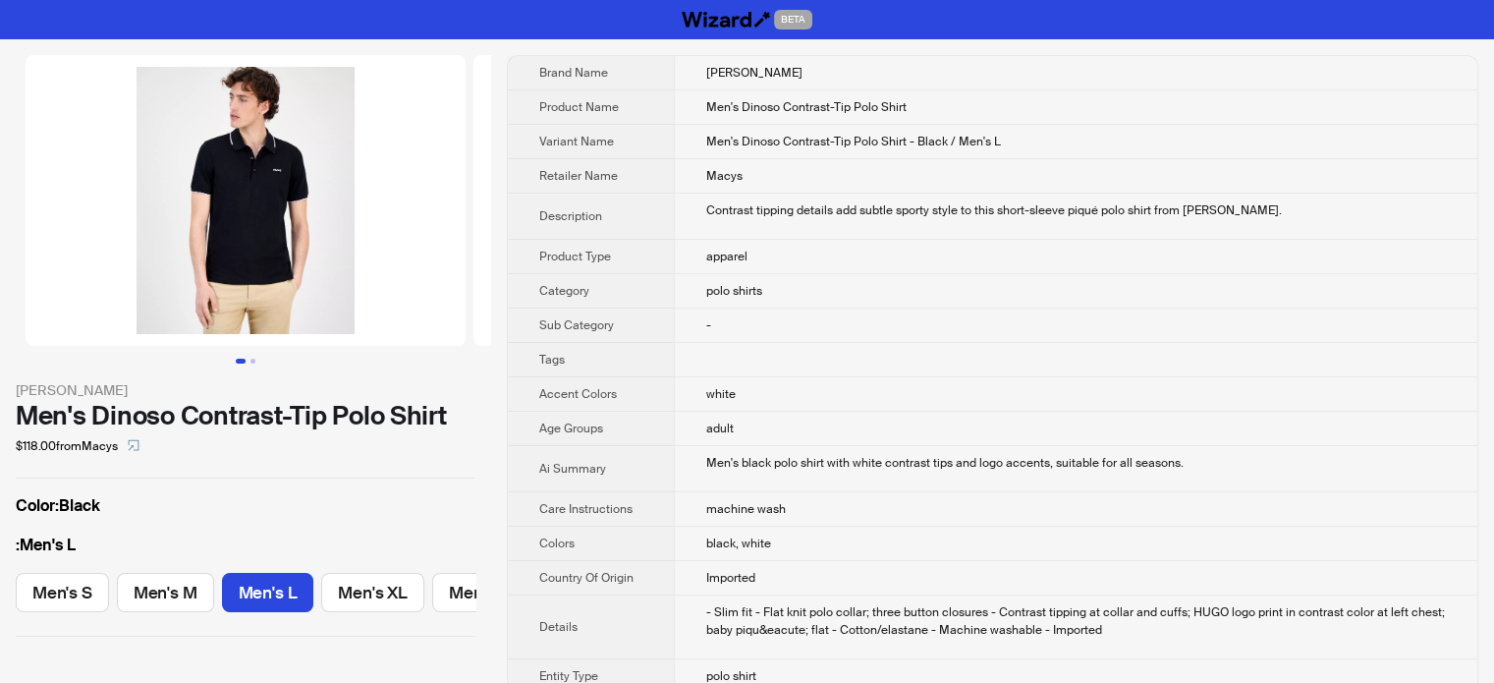
scroll to position [0, 58]
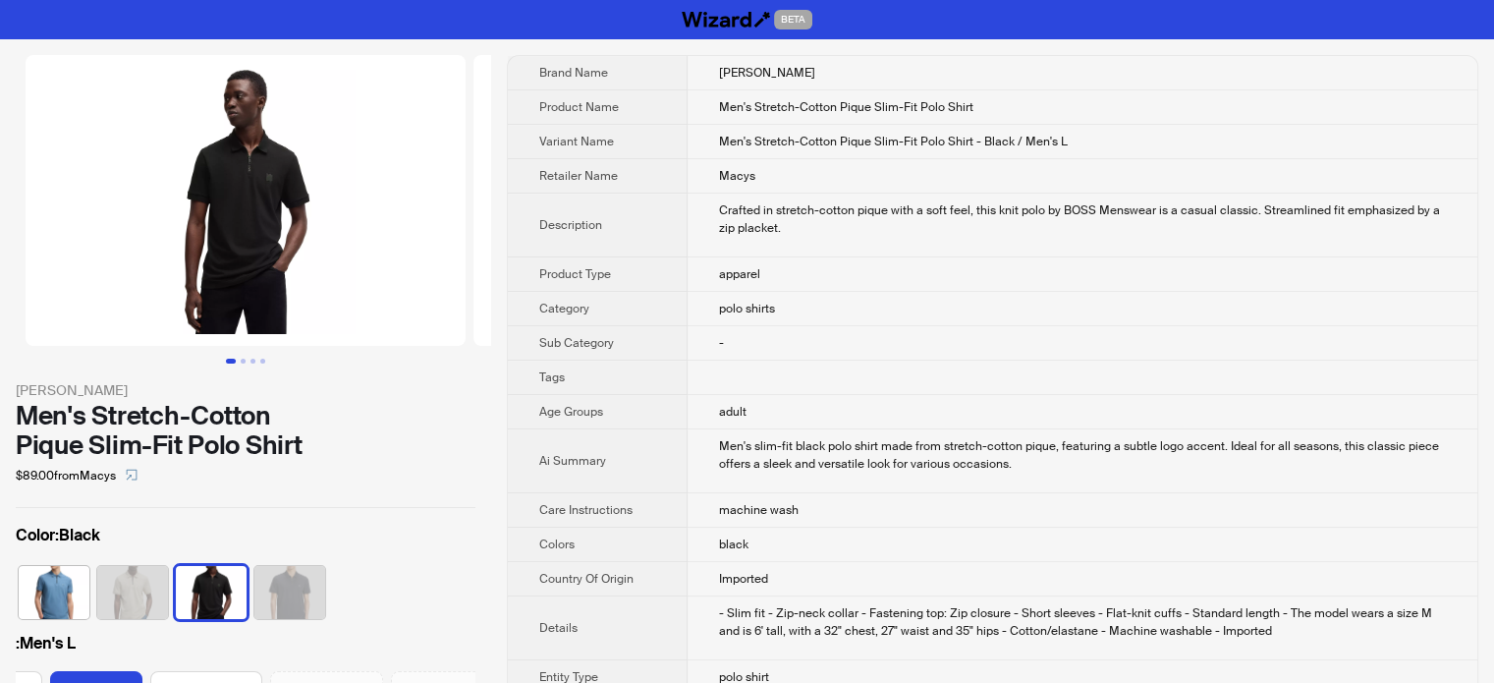
scroll to position [0, 67]
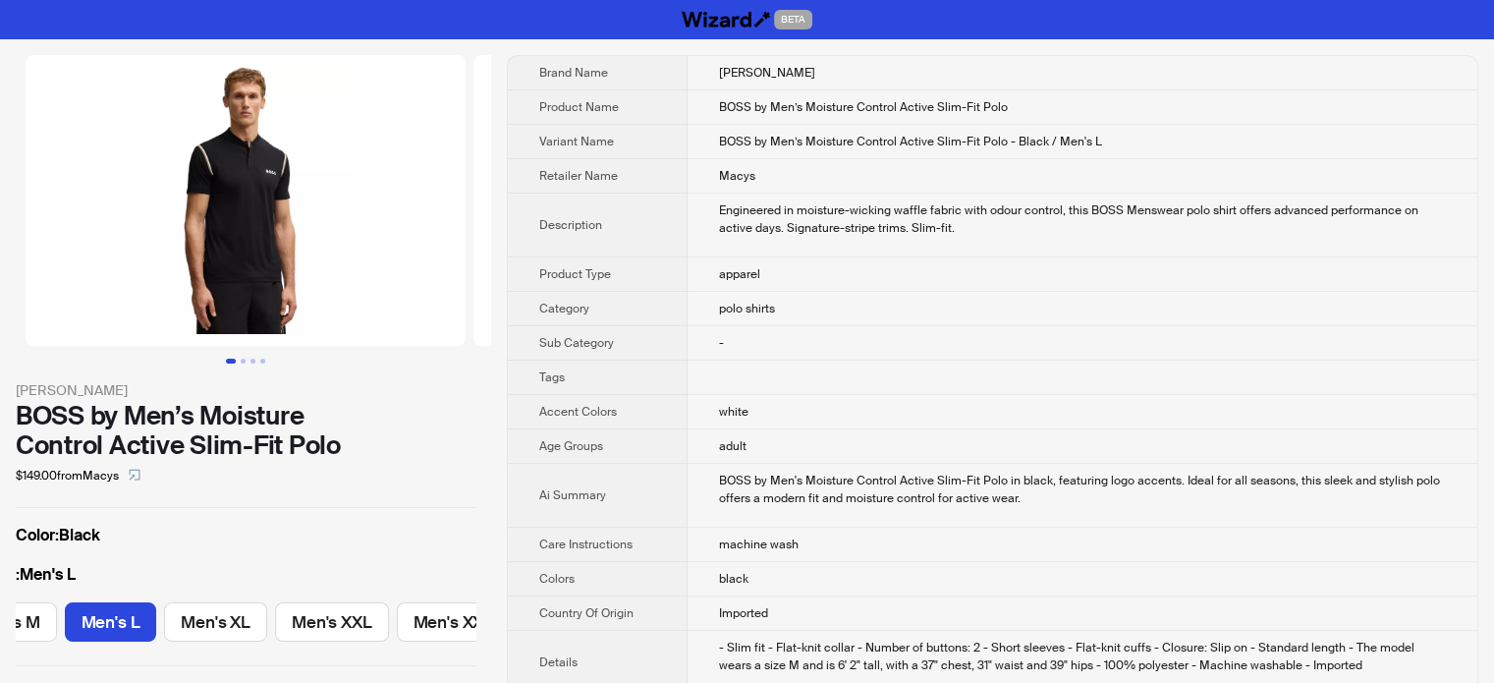
scroll to position [0, 169]
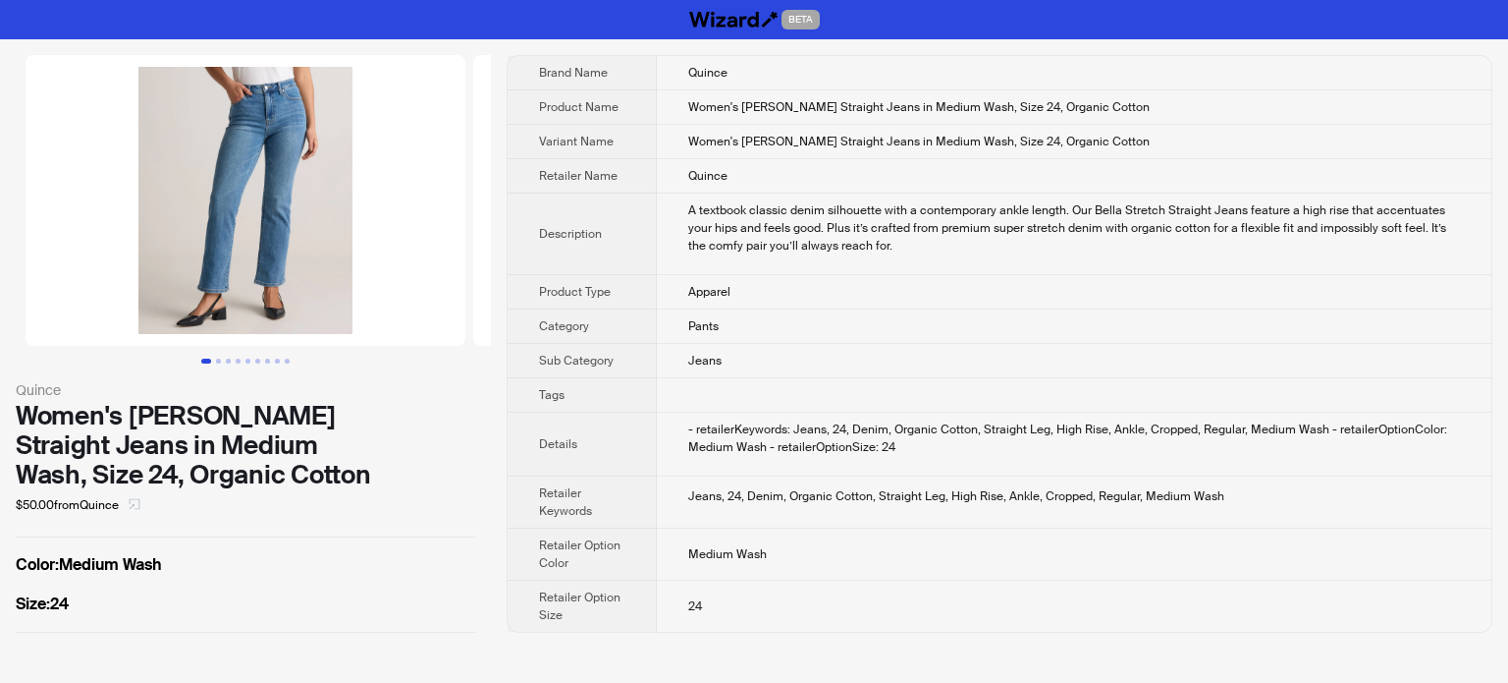
click at [140, 497] on span "button" at bounding box center [135, 505] width 12 height 16
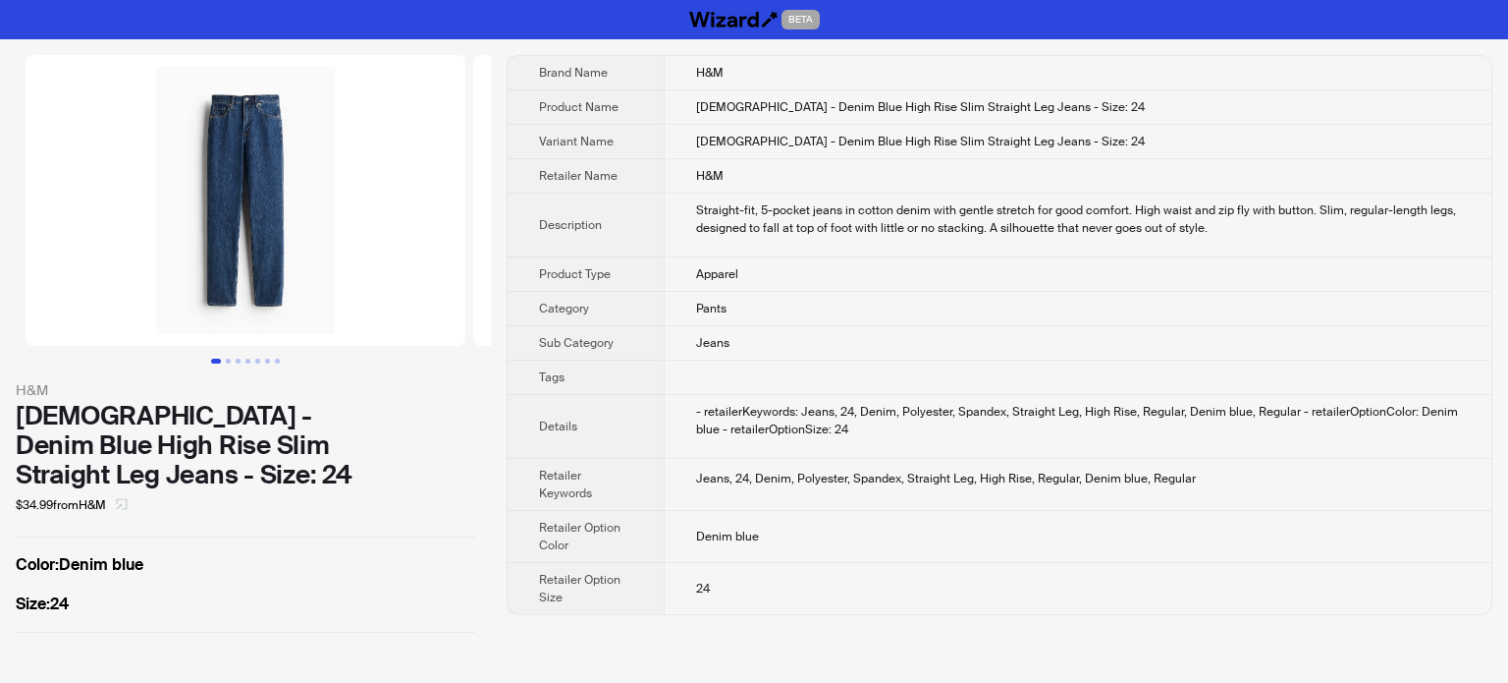
click at [122, 498] on icon "select" at bounding box center [122, 504] width 12 height 12
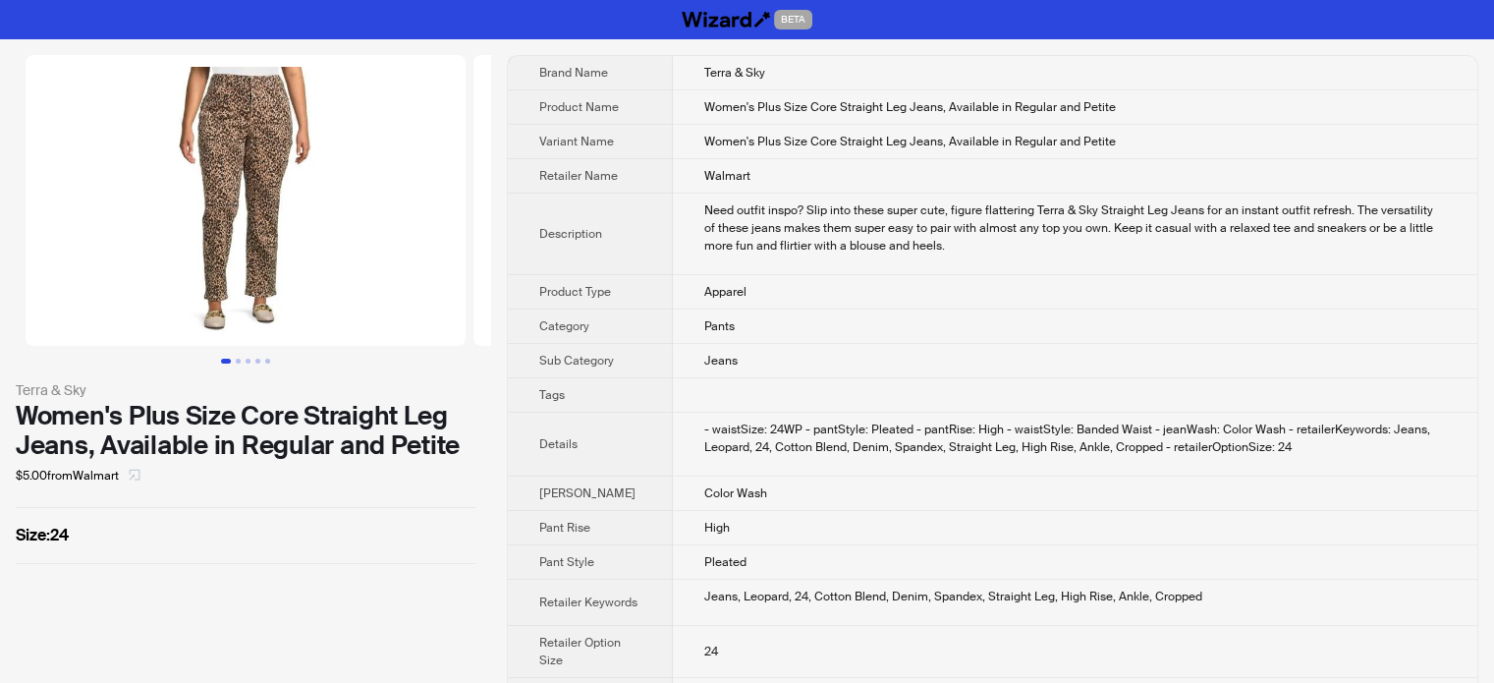
click at [140, 474] on icon "select" at bounding box center [135, 474] width 12 height 12
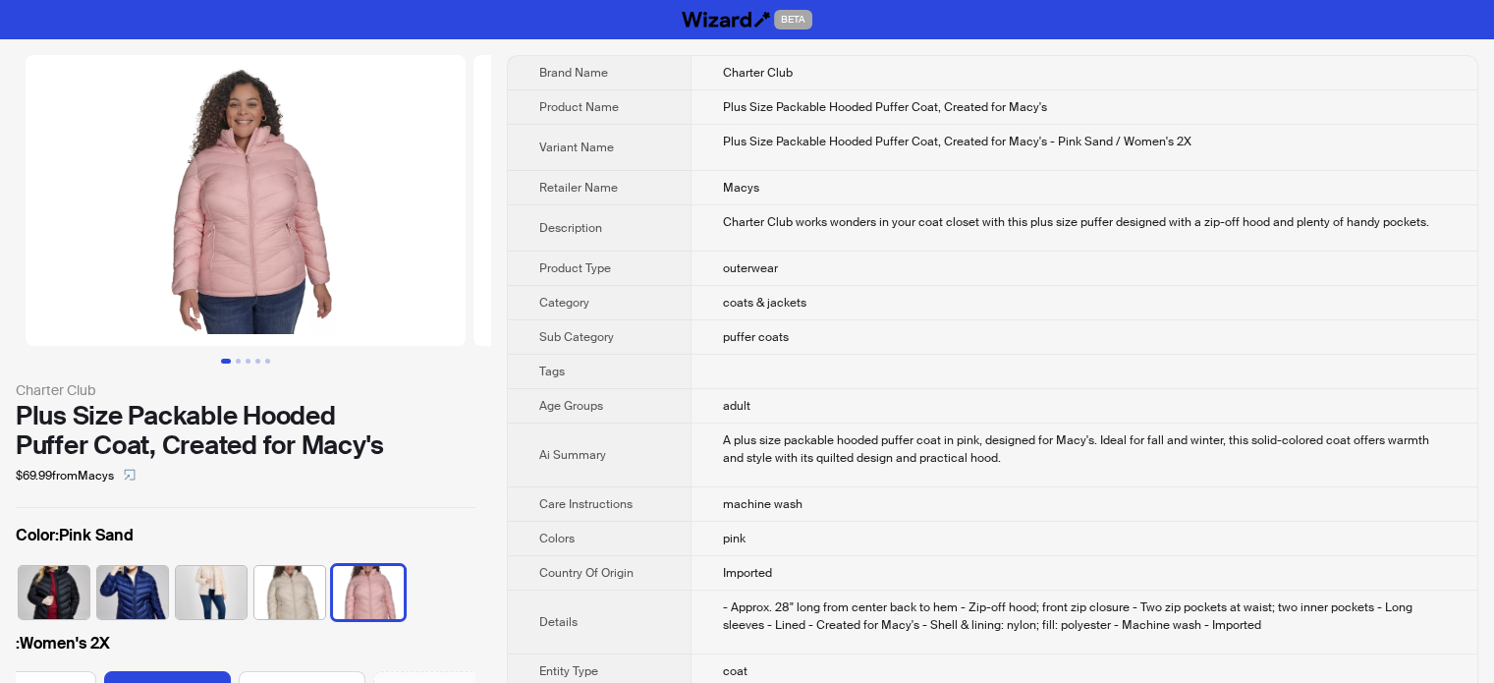
scroll to position [0, 196]
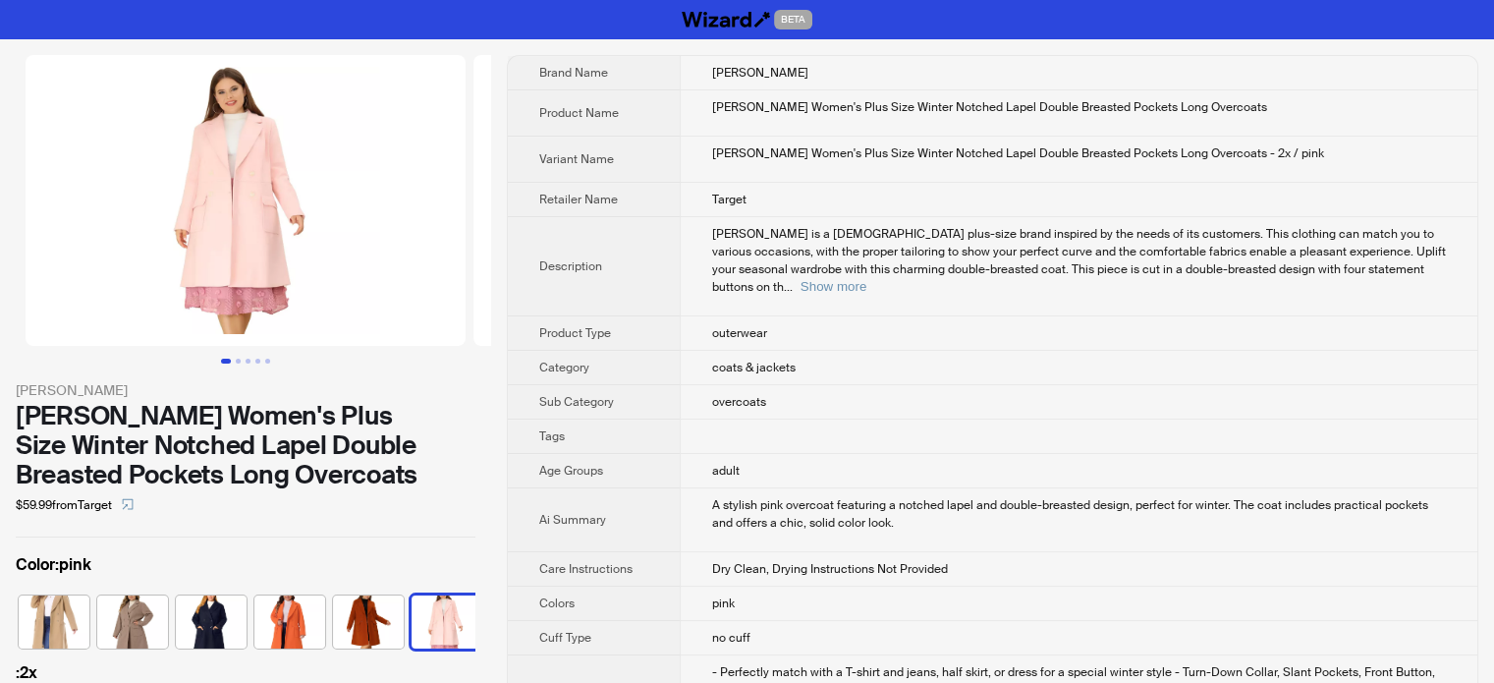
scroll to position [0, 719]
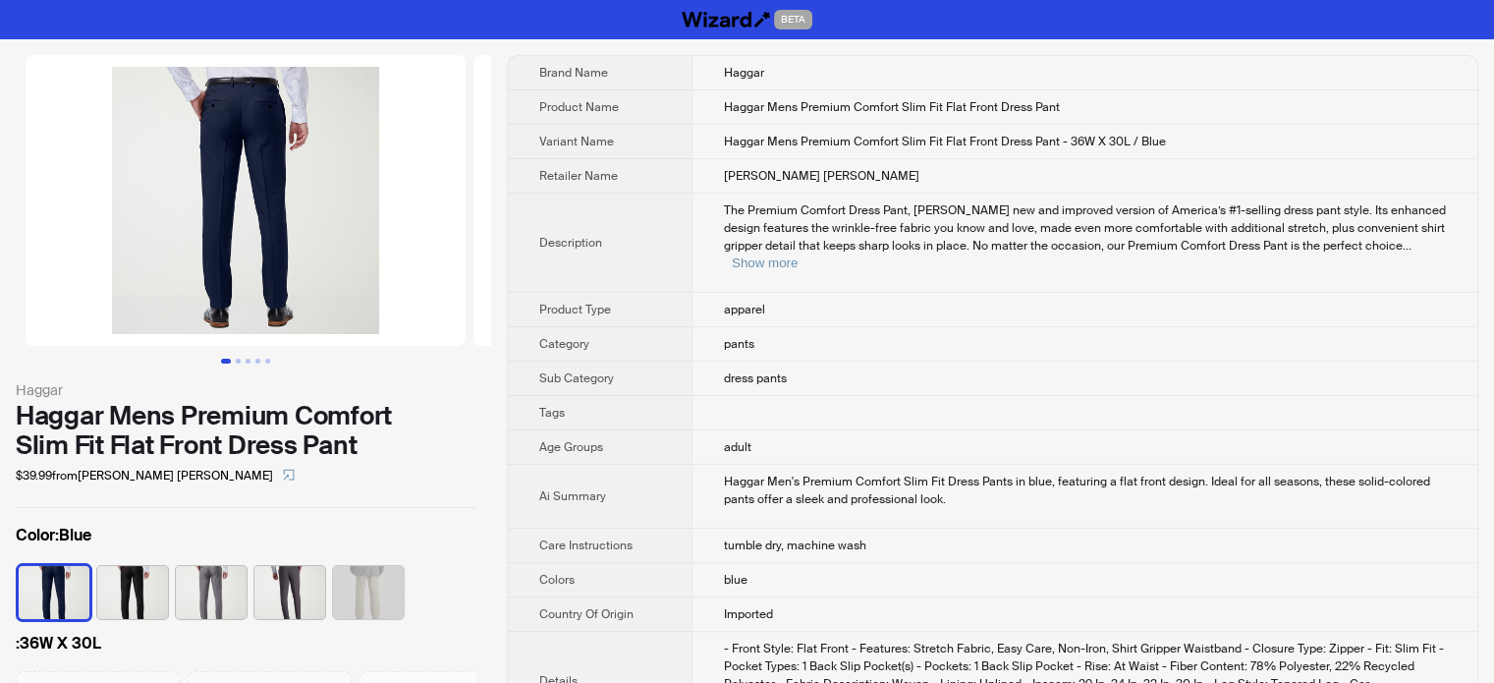
scroll to position [196, 0]
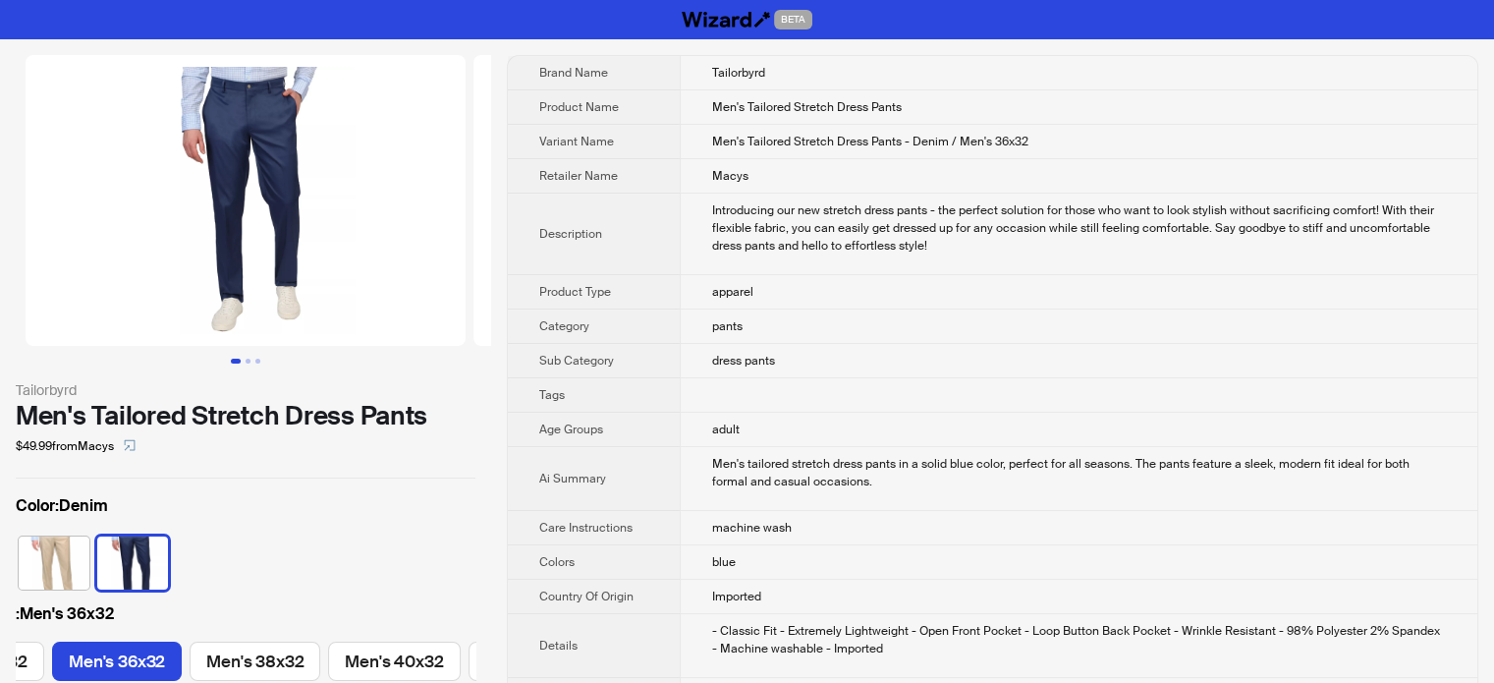
scroll to position [0, 102]
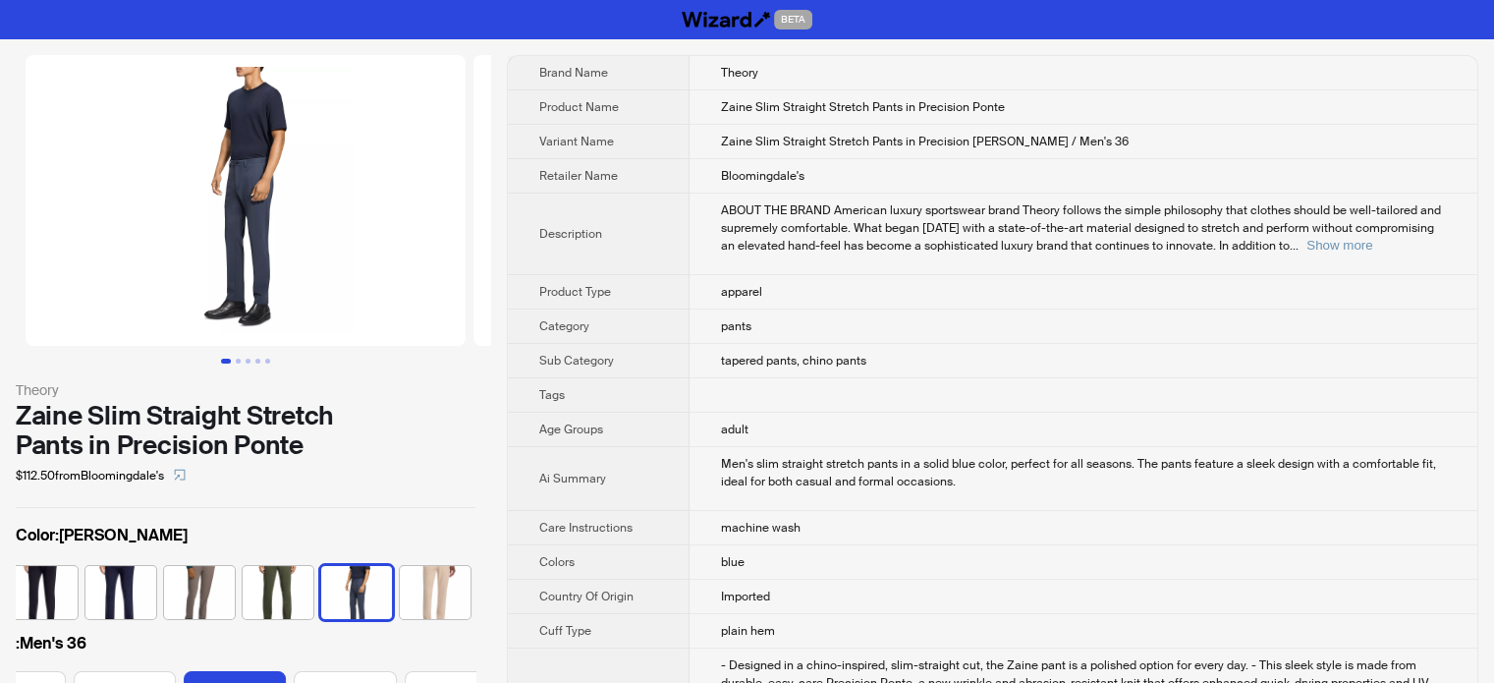
scroll to position [0, 600]
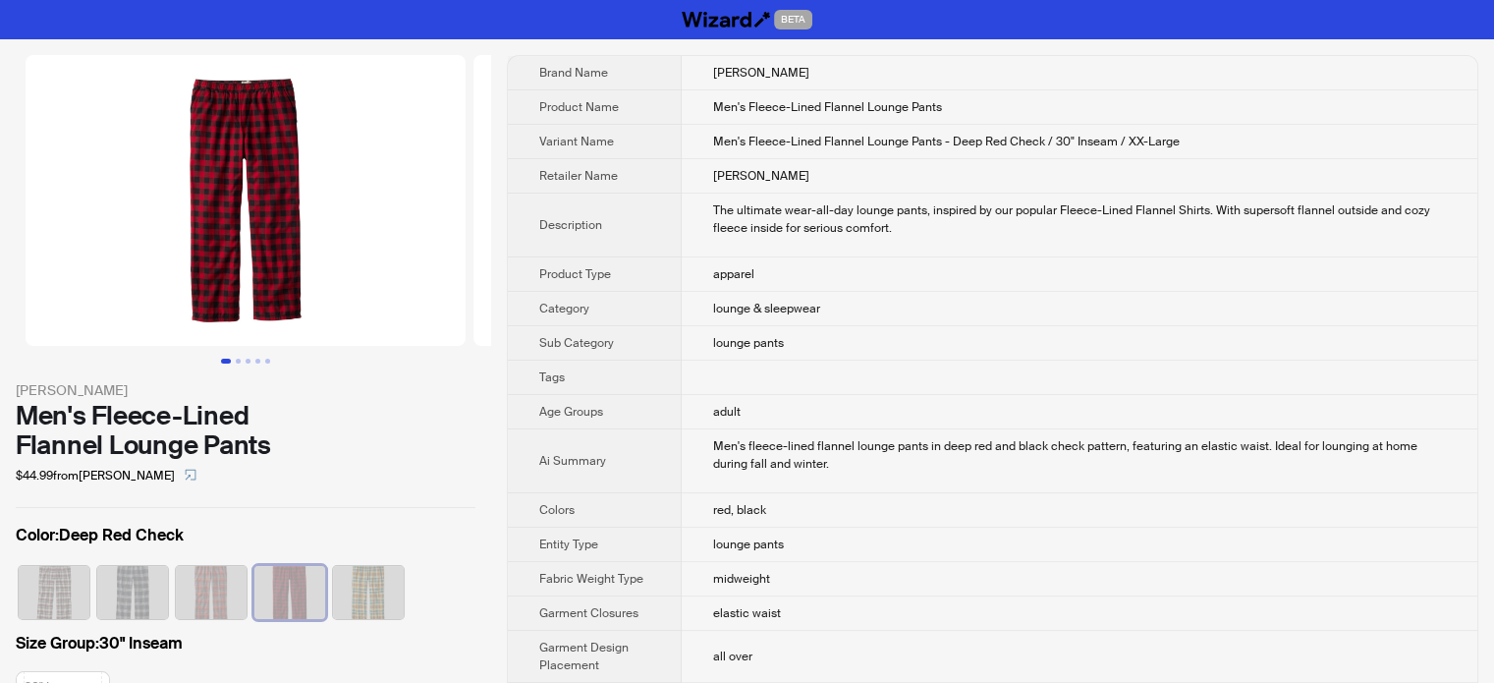
scroll to position [0, 126]
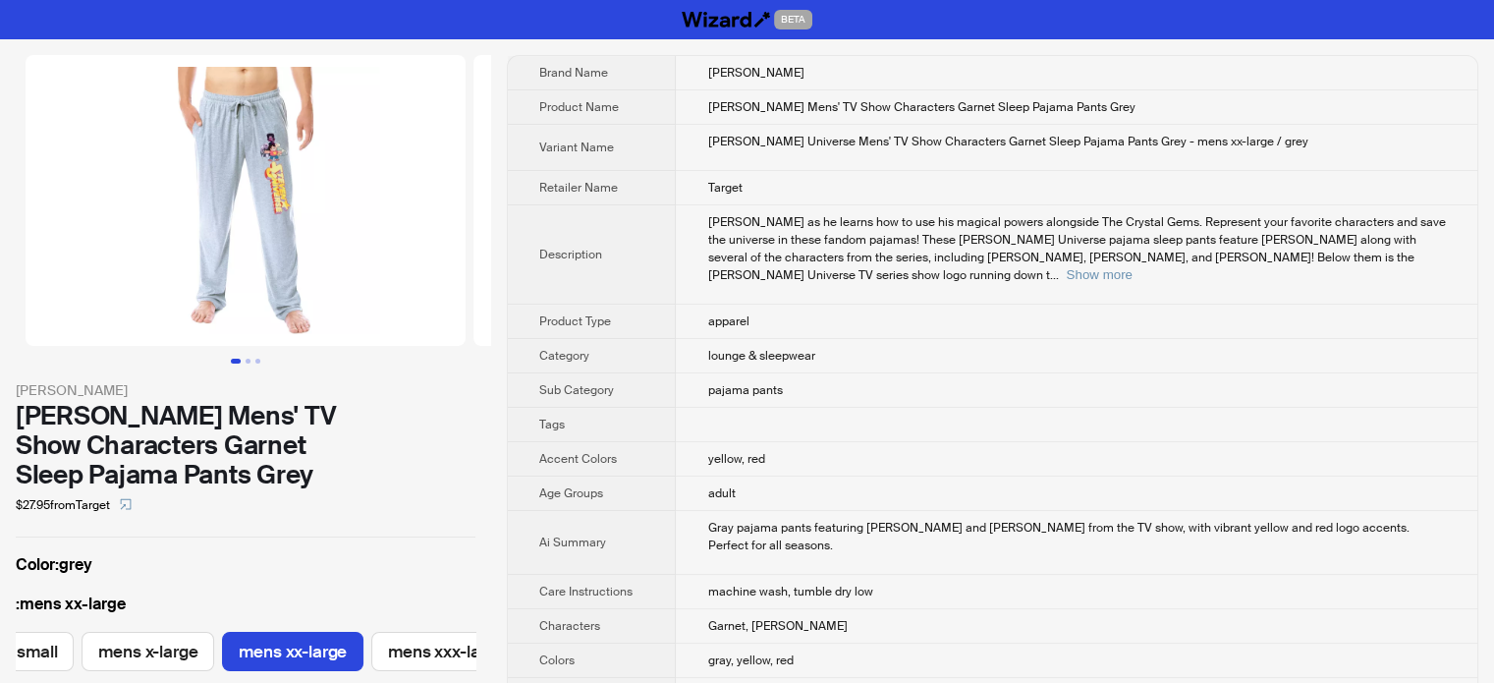
scroll to position [0, 231]
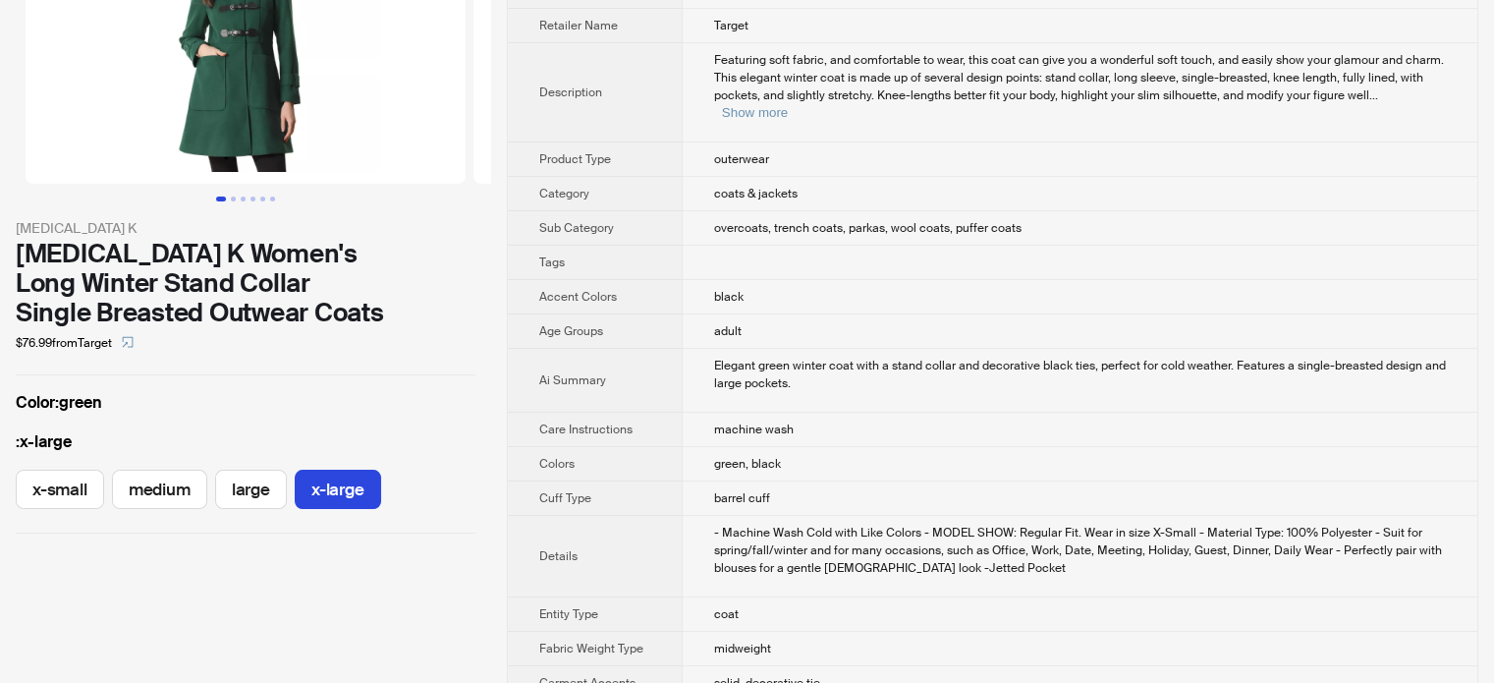
scroll to position [196, 0]
